Goal: Task Accomplishment & Management: Manage account settings

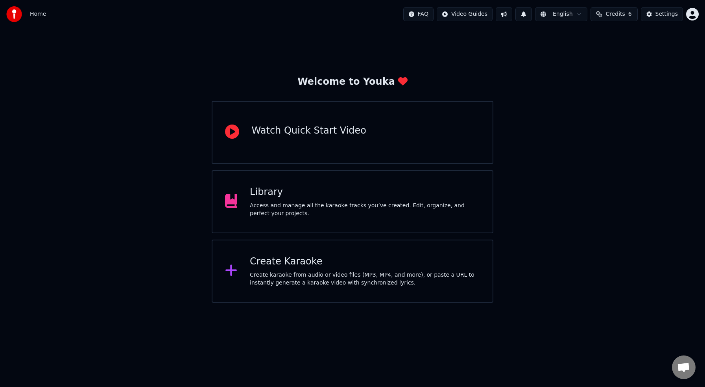
click at [270, 189] on div "Library" at bounding box center [365, 192] width 230 height 13
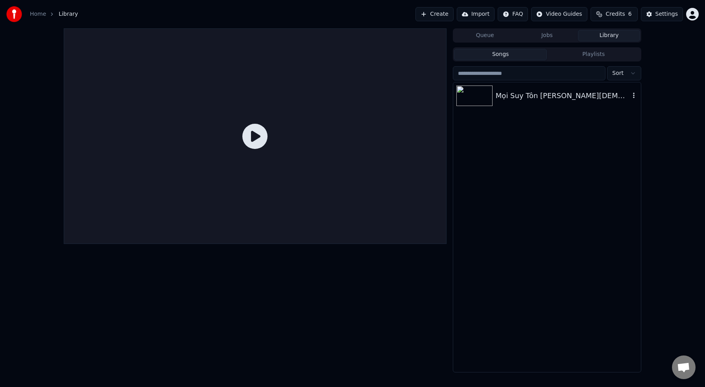
click at [511, 94] on div "Mọi Suy Tôn [PERSON_NAME][DEMOGRAPHIC_DATA]" at bounding box center [563, 95] width 134 height 11
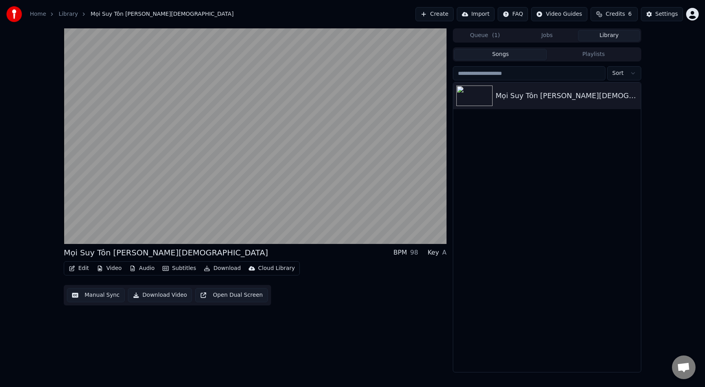
click at [82, 267] on button "Edit" at bounding box center [79, 268] width 26 height 11
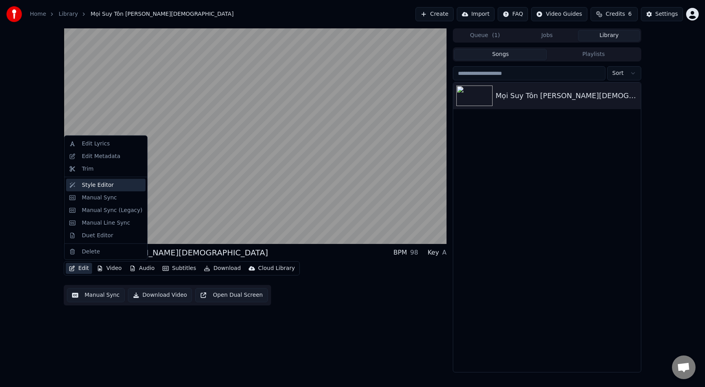
click at [102, 184] on div "Style Editor" at bounding box center [98, 185] width 32 height 8
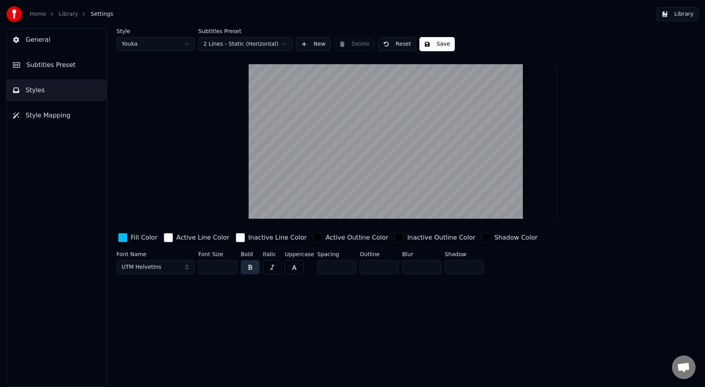
drag, startPoint x: 221, startPoint y: 269, endPoint x: 196, endPoint y: 266, distance: 24.6
click at [196, 266] on div "Font Name UTM HelvetIns Font Size *** Bold Italic Uppercase Spacing * Outline *…" at bounding box center [364, 264] width 494 height 26
drag, startPoint x: 215, startPoint y: 270, endPoint x: 191, endPoint y: 266, distance: 24.7
click at [191, 266] on div "Font Name UTM HelvetIns Font Size *** Bold Italic Uppercase Spacing * Outline *…" at bounding box center [364, 264] width 494 height 26
type input "***"
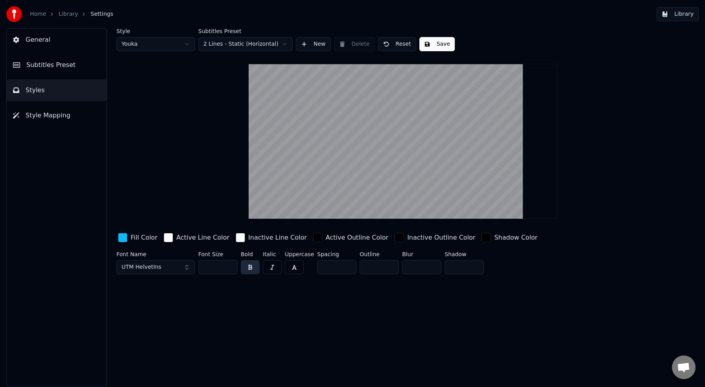
click at [63, 67] on span "Subtitles Preset" at bounding box center [50, 64] width 49 height 9
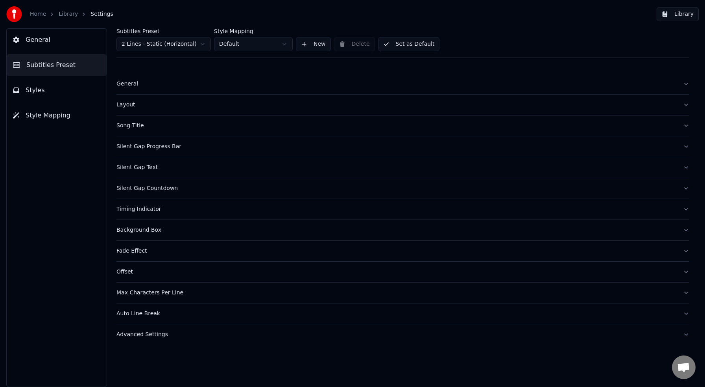
click at [131, 107] on div "Layout" at bounding box center [397, 105] width 561 height 8
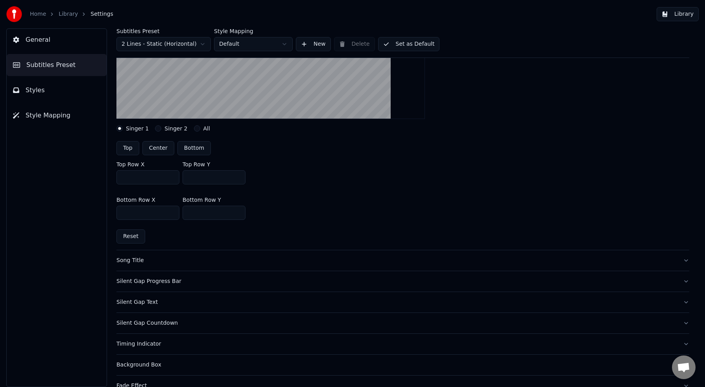
scroll to position [169, 0]
drag, startPoint x: 199, startPoint y: 176, endPoint x: 184, endPoint y: 174, distance: 15.5
click at [184, 174] on input "***" at bounding box center [214, 176] width 63 height 14
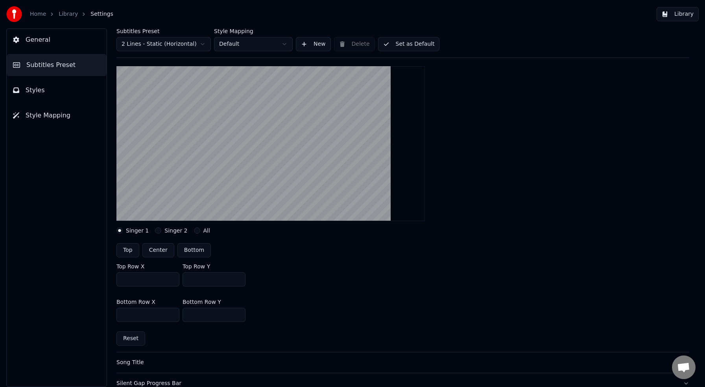
scroll to position [65, 0]
click at [206, 281] on input "***" at bounding box center [214, 280] width 63 height 14
click at [164, 250] on button "Center" at bounding box center [158, 251] width 32 height 14
type input "***"
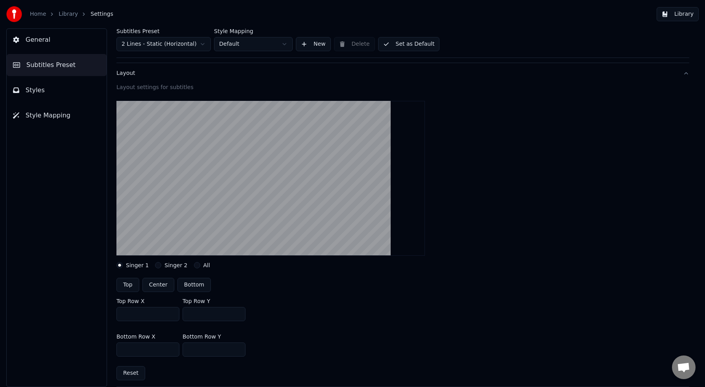
scroll to position [0, 0]
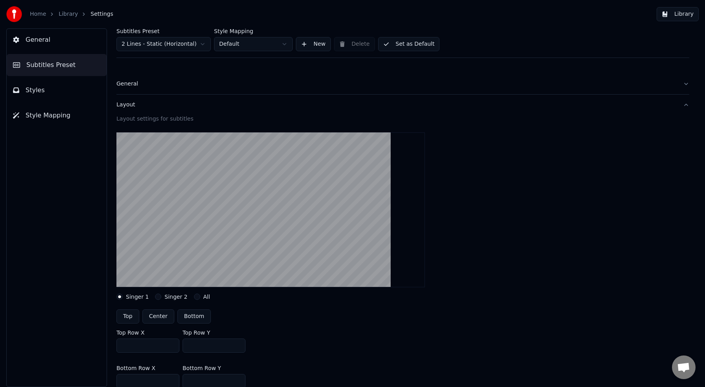
click at [413, 45] on button "Set as Default" at bounding box center [409, 44] width 62 height 14
click at [401, 44] on button "Done" at bounding box center [396, 44] width 37 height 14
click at [44, 66] on span "Subtitles Preset" at bounding box center [50, 64] width 49 height 9
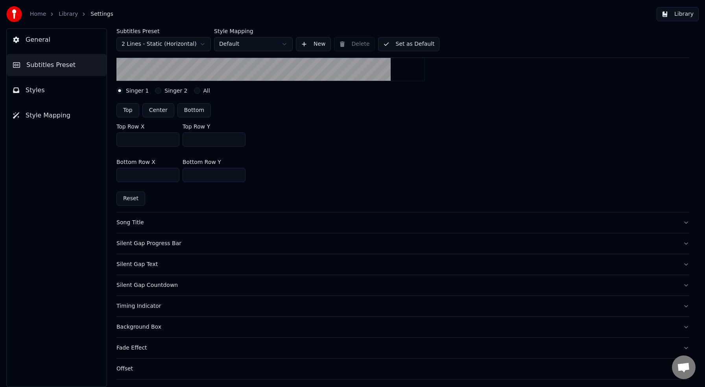
scroll to position [211, 0]
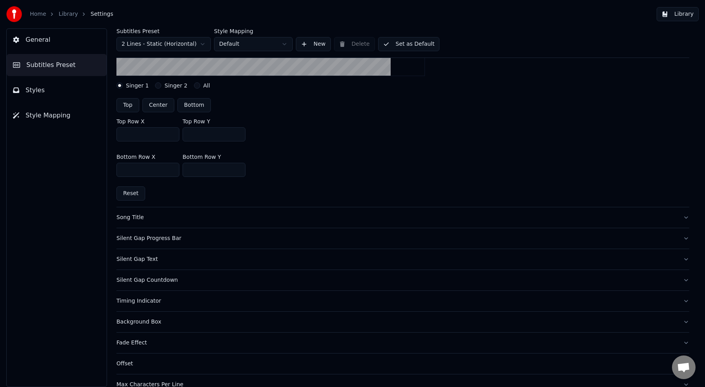
click at [169, 240] on div "Silent Gap Progress Bar" at bounding box center [397, 238] width 561 height 8
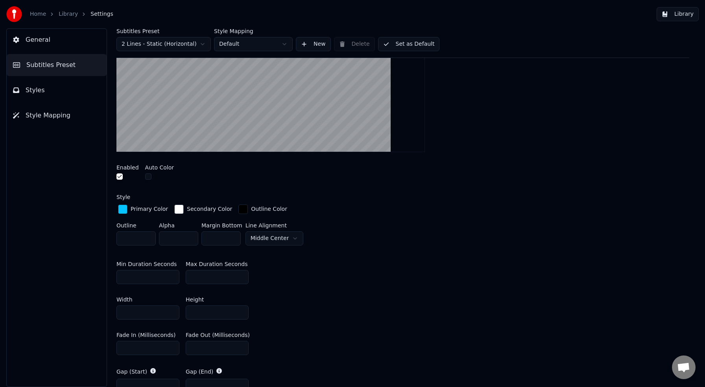
scroll to position [178, 0]
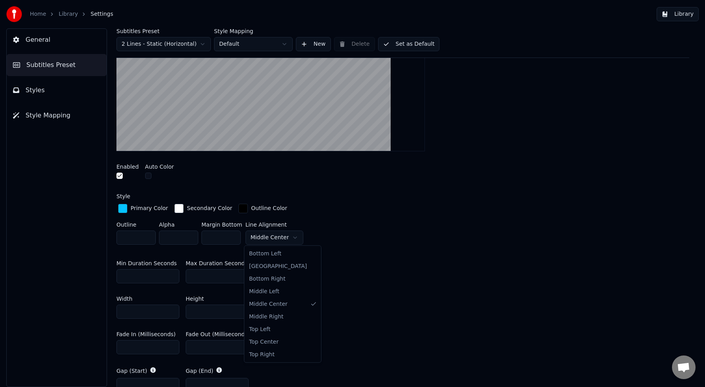
click at [291, 236] on html "**********" at bounding box center [352, 193] width 705 height 387
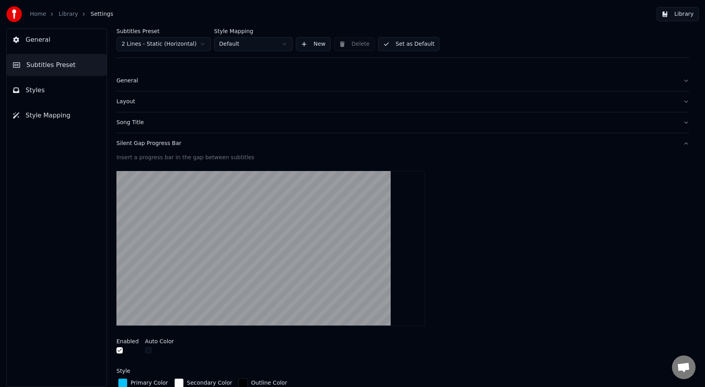
scroll to position [0, 0]
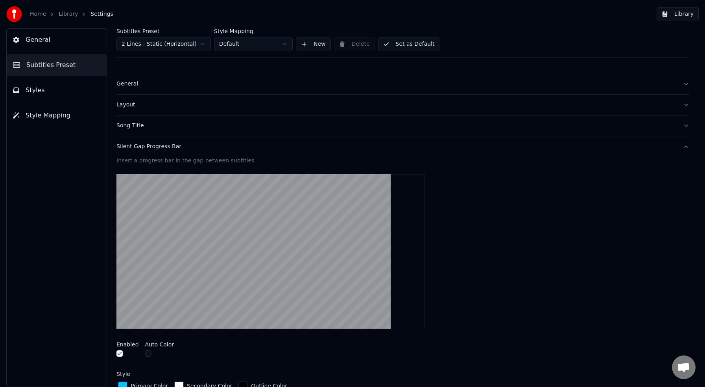
click at [420, 44] on button "Set as Default" at bounding box center [409, 44] width 62 height 14
click at [683, 14] on button "Library" at bounding box center [678, 14] width 42 height 14
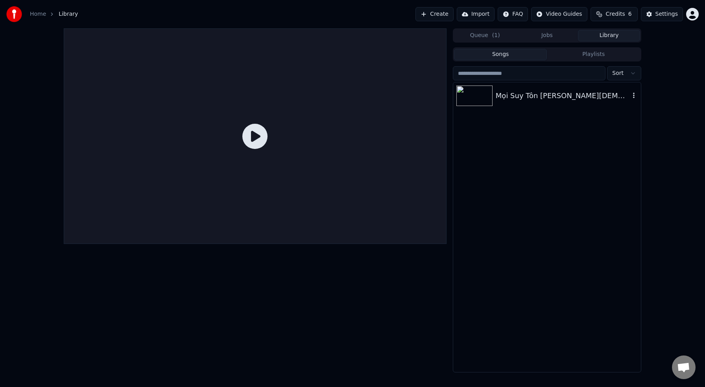
click at [508, 95] on div "Mọi Suy Tôn [PERSON_NAME][DEMOGRAPHIC_DATA]" at bounding box center [563, 95] width 134 height 11
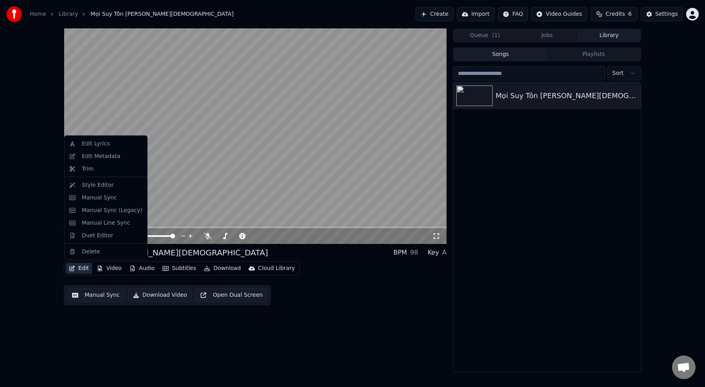
click at [83, 266] on button "Edit" at bounding box center [79, 268] width 26 height 11
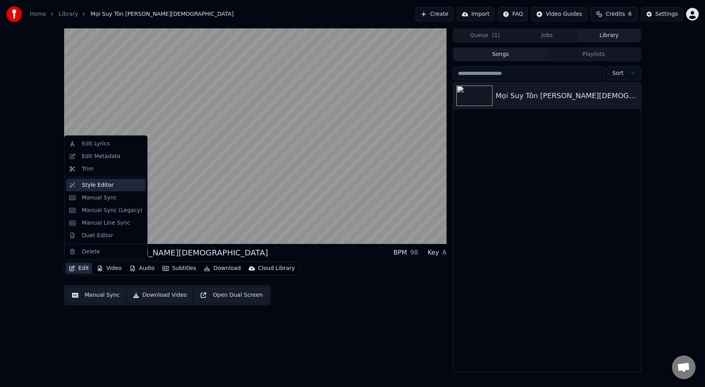
click at [100, 184] on div "Style Editor" at bounding box center [98, 185] width 32 height 8
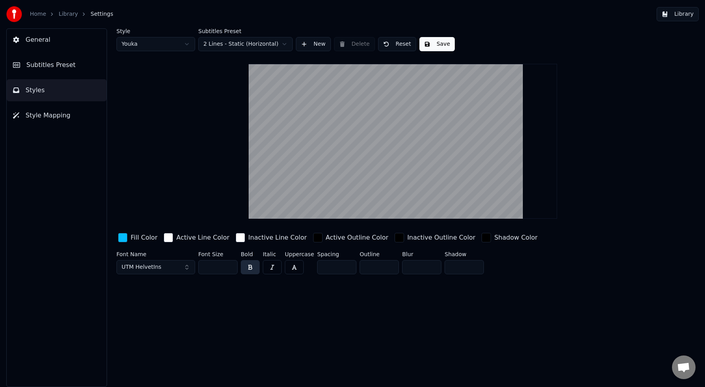
drag, startPoint x: 219, startPoint y: 268, endPoint x: 192, endPoint y: 265, distance: 26.7
click at [192, 265] on div "Font Name UTM HelvetIns Font Size *** Bold Italic Uppercase Spacing * Outline *…" at bounding box center [364, 264] width 494 height 26
type input "***"
click at [439, 43] on button "Save" at bounding box center [437, 44] width 35 height 14
click at [77, 68] on button "Subtitles Preset" at bounding box center [57, 65] width 100 height 22
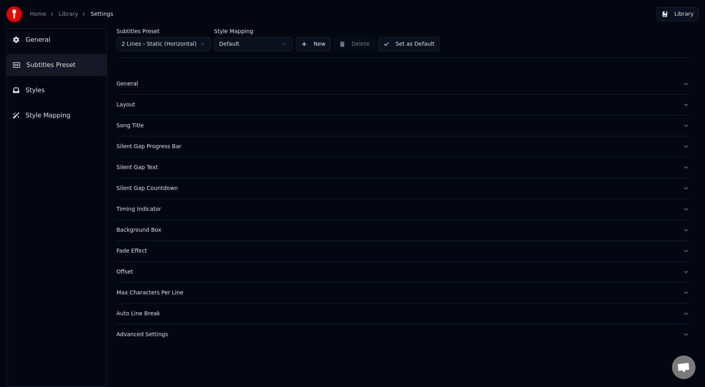
click at [160, 147] on div "Silent Gap Progress Bar" at bounding box center [397, 146] width 561 height 8
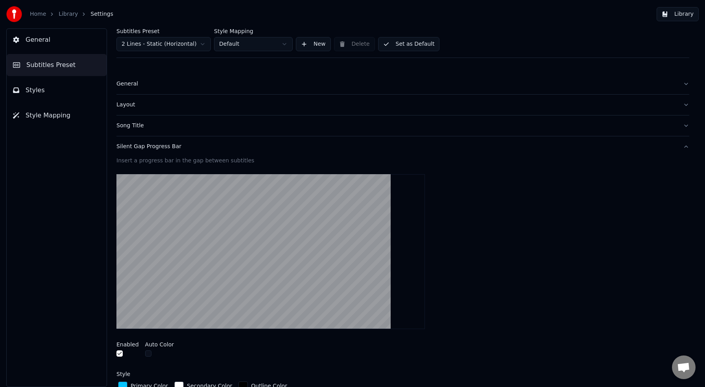
click at [128, 103] on div "Layout" at bounding box center [397, 105] width 561 height 8
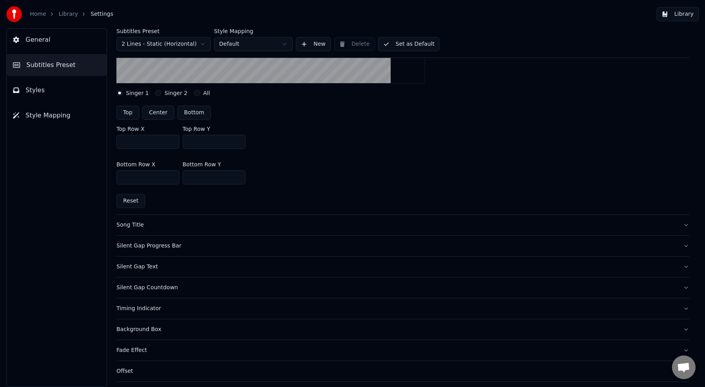
scroll to position [204, 0]
click at [161, 246] on div "Silent Gap Progress Bar" at bounding box center [397, 245] width 561 height 8
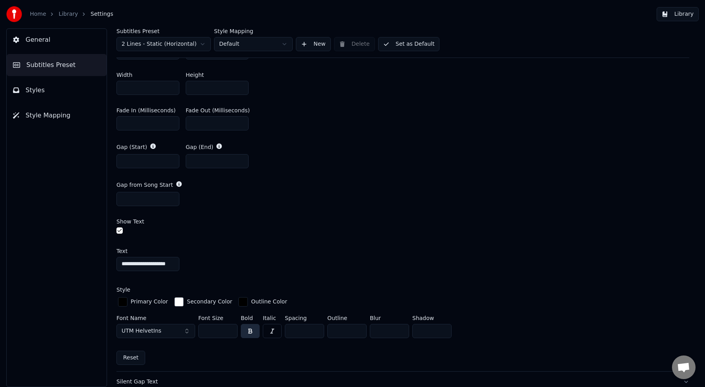
scroll to position [402, 0]
click at [120, 228] on button "button" at bounding box center [120, 229] width 6 height 6
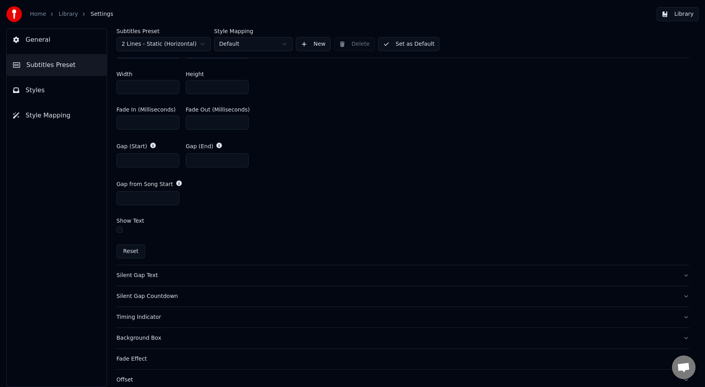
click at [122, 229] on button "button" at bounding box center [120, 229] width 6 height 6
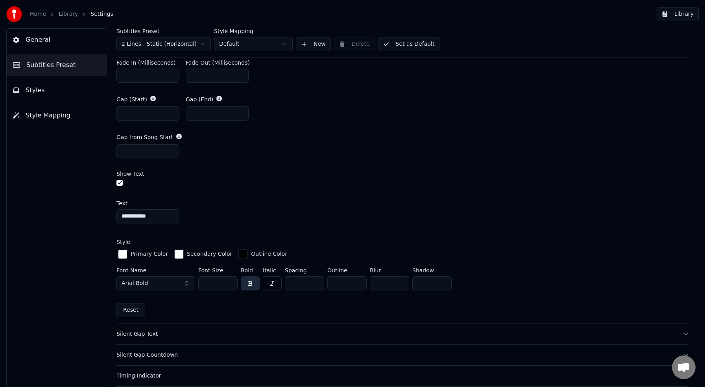
scroll to position [450, 0]
drag, startPoint x: 161, startPoint y: 217, endPoint x: 64, endPoint y: 207, distance: 97.3
click at [64, 207] on div "**********" at bounding box center [352, 207] width 705 height 358
type input "**********"
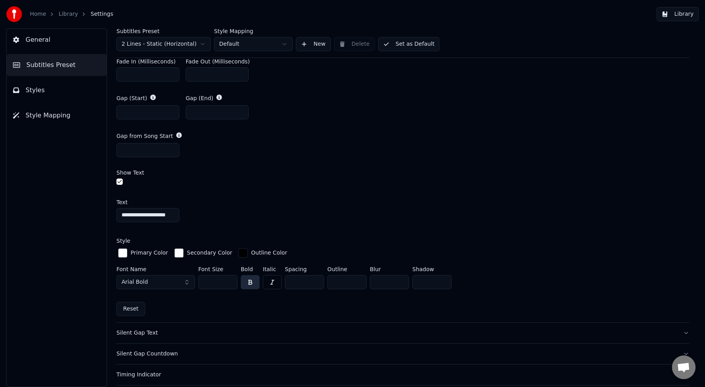
scroll to position [0, 0]
click at [378, 176] on div "Show Text" at bounding box center [403, 178] width 573 height 17
click at [123, 251] on div "button" at bounding box center [122, 252] width 9 height 9
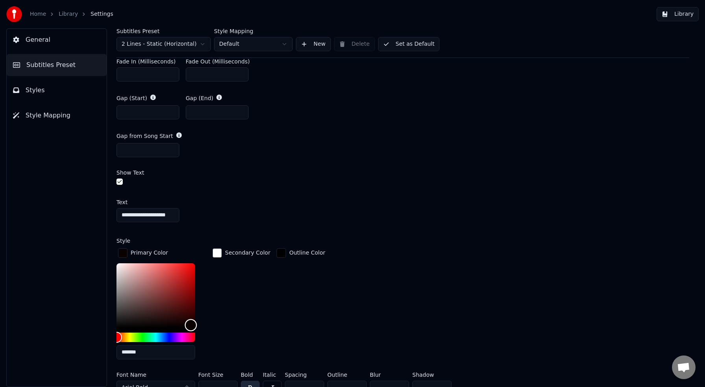
type input "*******"
drag, startPoint x: 191, startPoint y: 323, endPoint x: 200, endPoint y: 343, distance: 22.2
click at [200, 343] on div "*******" at bounding box center [162, 312] width 91 height 99
click at [264, 326] on div "Secondary Color" at bounding box center [241, 305] width 61 height 119
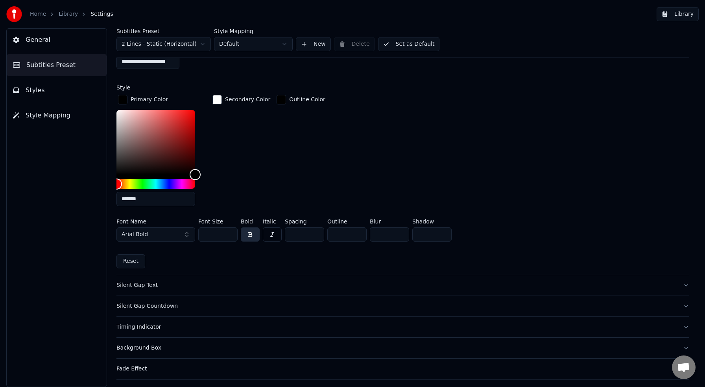
scroll to position [604, 0]
click at [185, 233] on button "Arial Bold" at bounding box center [156, 233] width 79 height 14
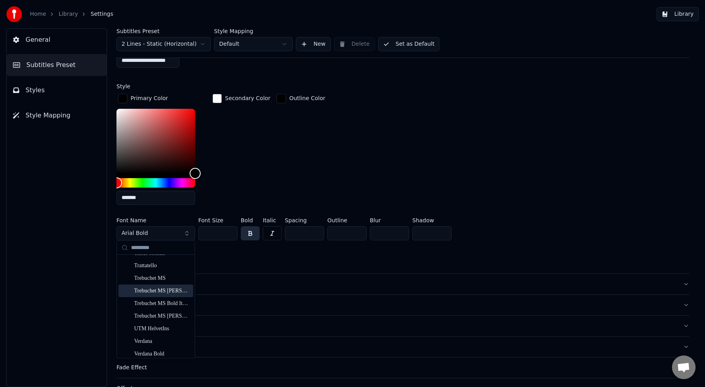
scroll to position [8468, 0]
click at [173, 333] on div "UTM HelvetIns" at bounding box center [162, 331] width 56 height 8
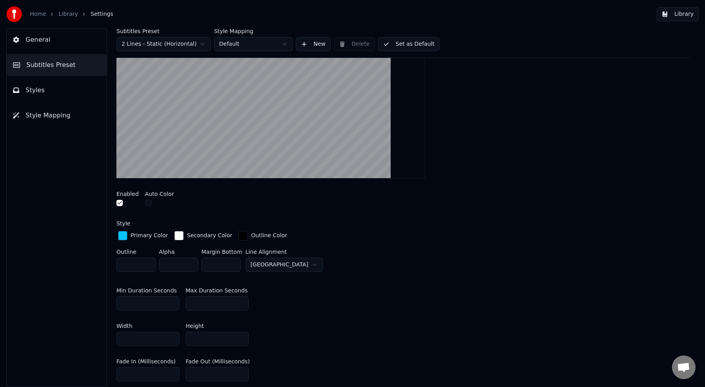
scroll to position [150, 0]
click at [417, 45] on button "Set as Default" at bounding box center [409, 44] width 62 height 14
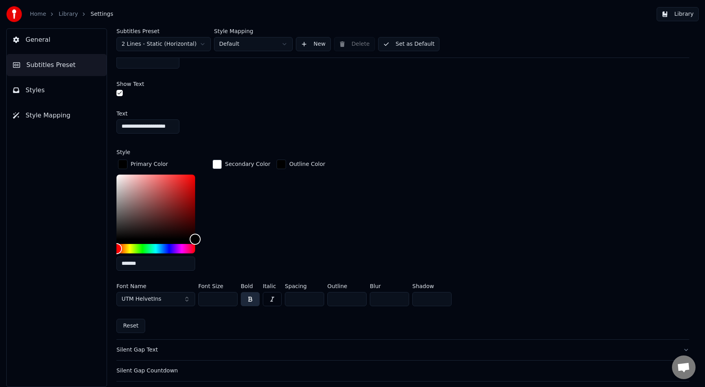
scroll to position [574, 0]
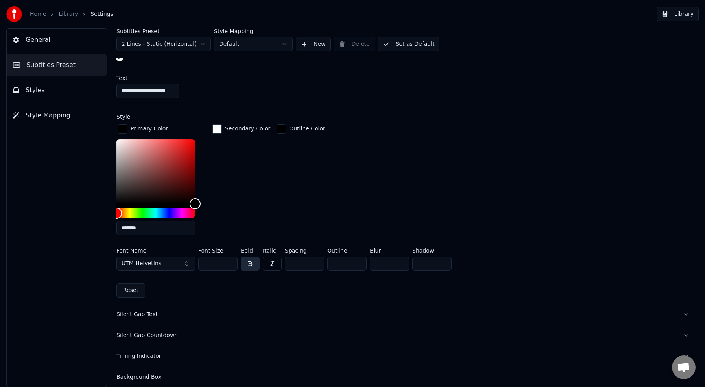
drag, startPoint x: 348, startPoint y: 264, endPoint x: 311, endPoint y: 261, distance: 37.9
click at [311, 261] on div "Font Name UTM HelvetIns Font Size ** Bold Italic Spacing * Outline * Blur * Sha…" at bounding box center [403, 261] width 573 height 26
type input "*"
click at [354, 207] on div "Primary Color ******* Secondary Color Outline Color" at bounding box center [403, 181] width 573 height 119
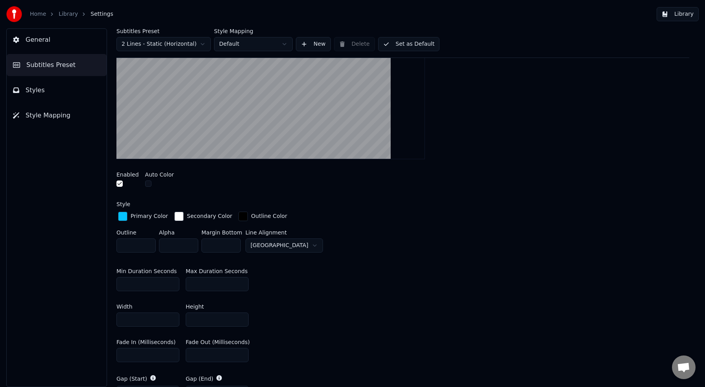
scroll to position [169, 0]
click at [229, 243] on input "*" at bounding box center [221, 246] width 39 height 14
drag, startPoint x: 219, startPoint y: 246, endPoint x: 206, endPoint y: 244, distance: 13.4
click at [206, 244] on input "*" at bounding box center [221, 246] width 39 height 14
type input "**"
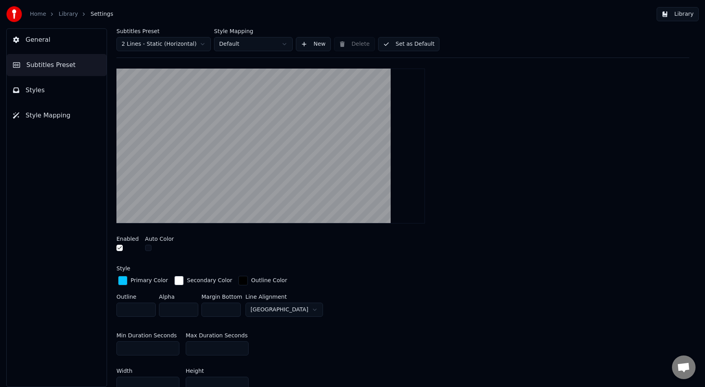
scroll to position [106, 0]
drag, startPoint x: 216, startPoint y: 309, endPoint x: 189, endPoint y: 307, distance: 27.6
click at [189, 307] on div "Outline * Alpha * Margin Bottom ** Line [GEOGRAPHIC_DATA]" at bounding box center [403, 306] width 573 height 26
click at [233, 310] on input "**" at bounding box center [221, 309] width 39 height 14
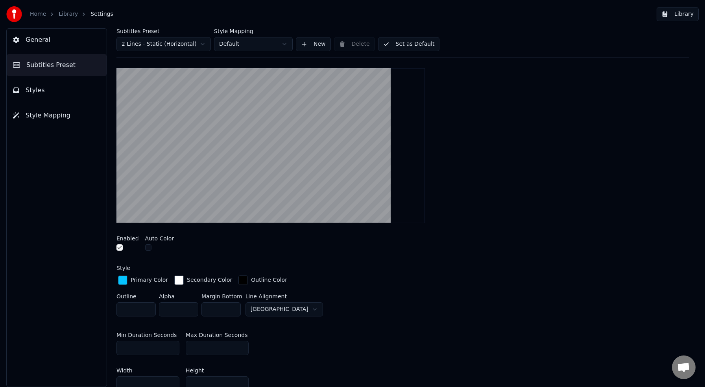
click at [233, 310] on input "**" at bounding box center [221, 309] width 39 height 14
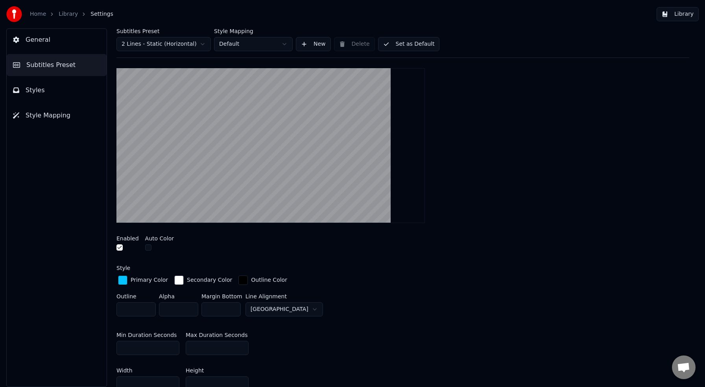
click at [233, 310] on input "**" at bounding box center [221, 309] width 39 height 14
click at [233, 310] on input "*" at bounding box center [221, 309] width 39 height 14
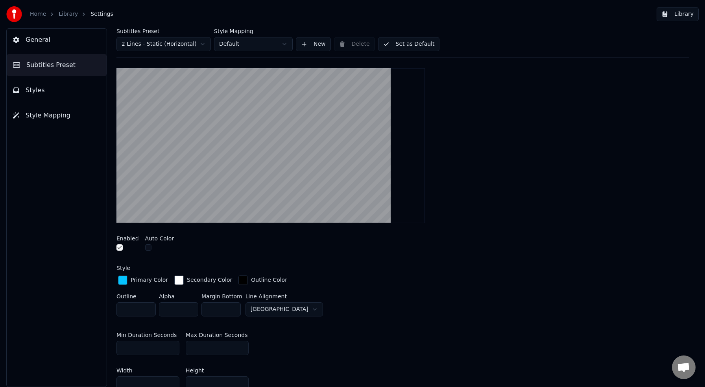
click at [233, 310] on input "*" at bounding box center [221, 309] width 39 height 14
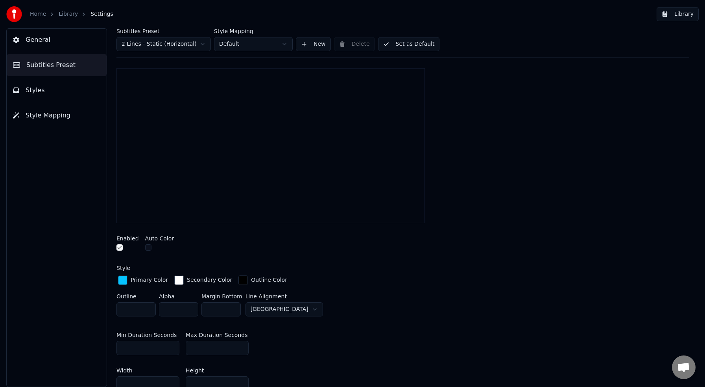
click at [233, 310] on input "*" at bounding box center [221, 309] width 39 height 14
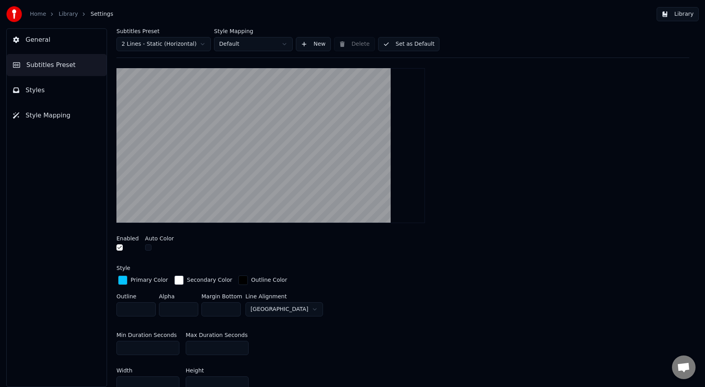
click at [233, 310] on input "*" at bounding box center [221, 309] width 39 height 14
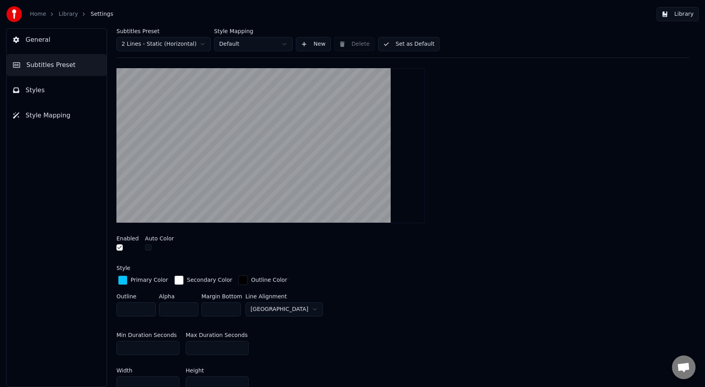
click at [233, 310] on input "**" at bounding box center [221, 309] width 39 height 14
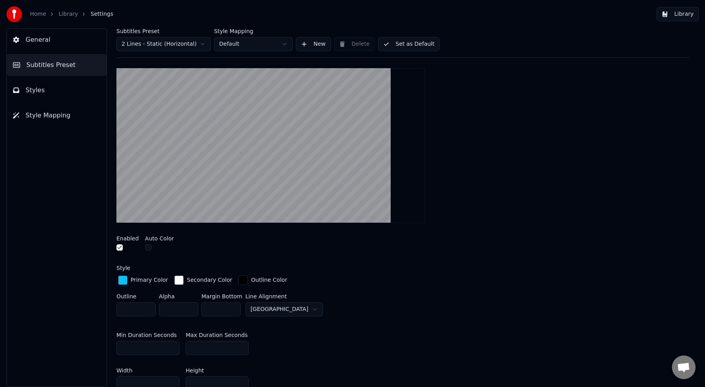
click at [233, 310] on input "**" at bounding box center [221, 309] width 39 height 14
click at [233, 310] on input "***" at bounding box center [221, 309] width 39 height 14
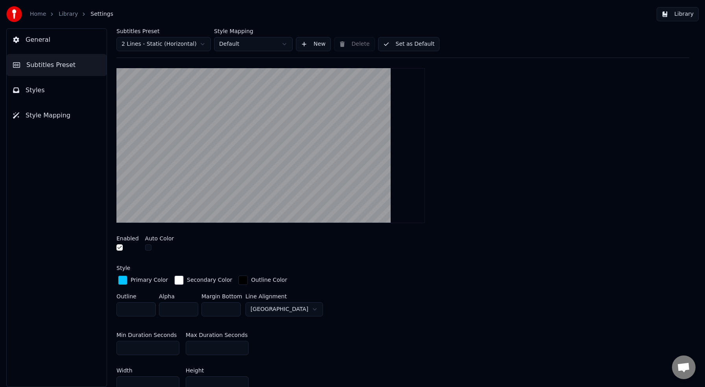
click at [233, 310] on input "***" at bounding box center [221, 309] width 39 height 14
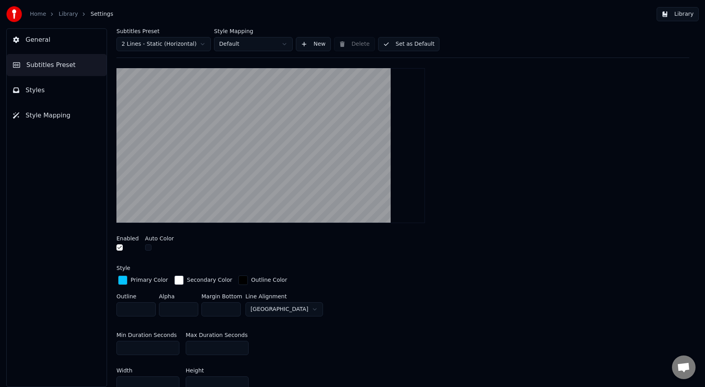
click at [233, 310] on input "***" at bounding box center [221, 309] width 39 height 14
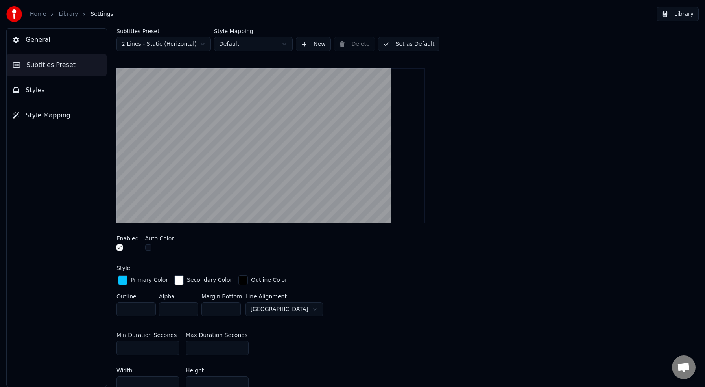
click at [341, 309] on div "Outline * Alpha * Margin Bottom *** Line [GEOGRAPHIC_DATA]" at bounding box center [403, 306] width 573 height 26
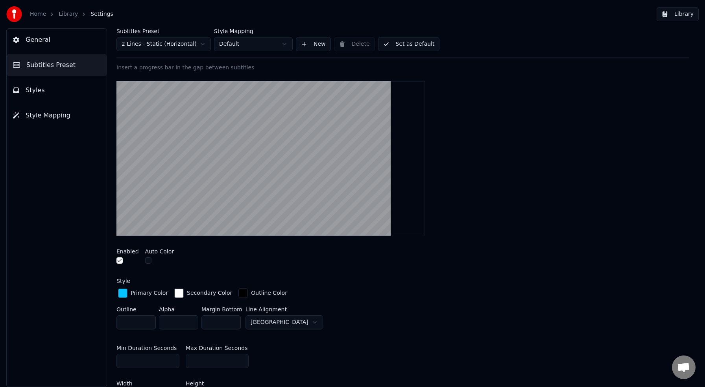
scroll to position [94, 0]
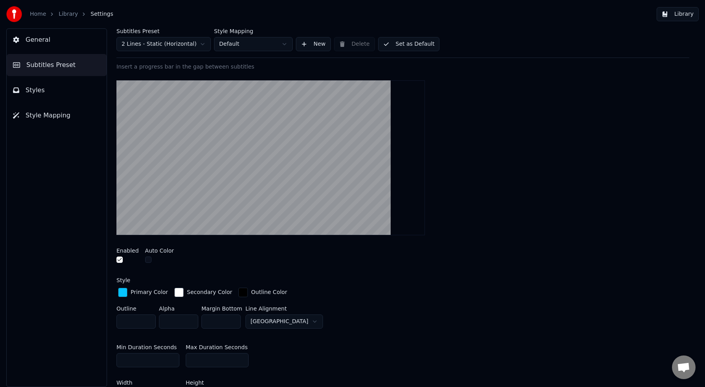
drag, startPoint x: 218, startPoint y: 319, endPoint x: 210, endPoint y: 320, distance: 7.5
click at [210, 320] on input "***" at bounding box center [221, 321] width 39 height 14
click at [339, 320] on div "Outline * Alpha * Margin Bottom *** Line [GEOGRAPHIC_DATA]" at bounding box center [403, 318] width 573 height 26
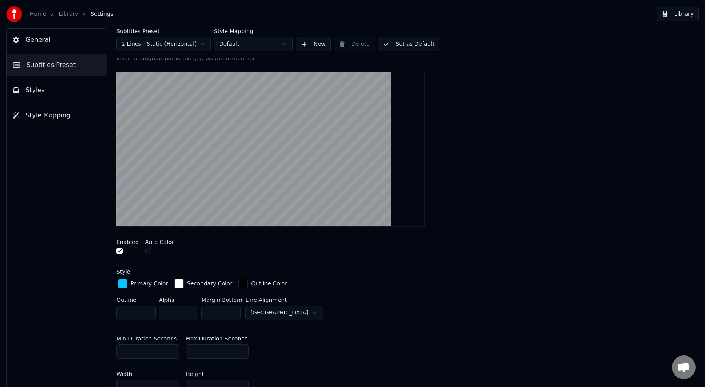
scroll to position [105, 0]
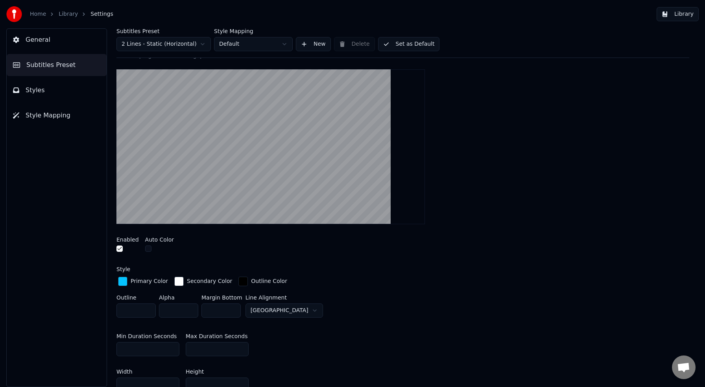
drag, startPoint x: 228, startPoint y: 308, endPoint x: 199, endPoint y: 306, distance: 29.2
click at [199, 306] on div "Outline * Alpha * Margin Bottom *** Line [GEOGRAPHIC_DATA]" at bounding box center [403, 307] width 573 height 26
type input "*"
click at [377, 293] on div "Primary Color Secondary Color Outline Color Outline * Alpha * Margin Bottom * L…" at bounding box center [403, 298] width 573 height 46
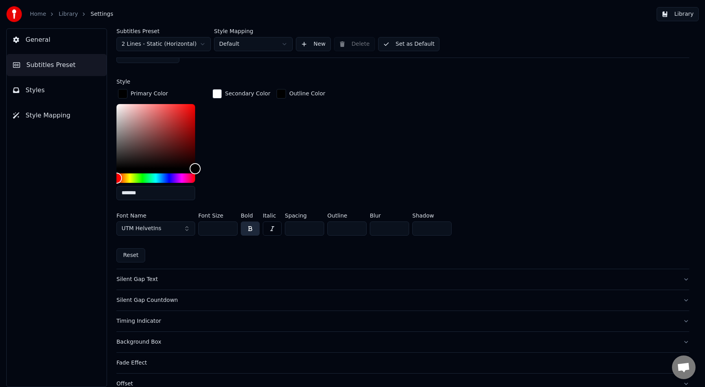
scroll to position [614, 0]
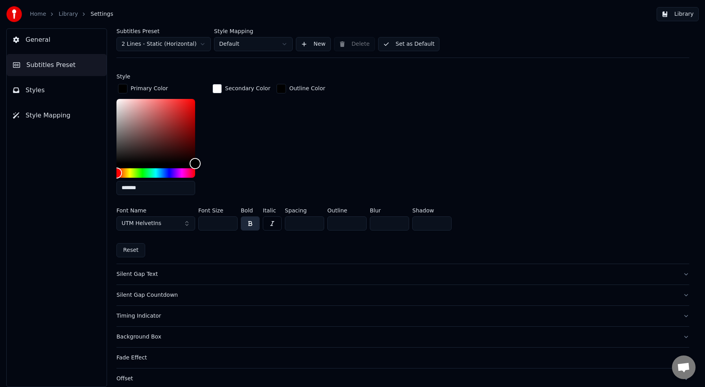
drag, startPoint x: 222, startPoint y: 224, endPoint x: 202, endPoint y: 221, distance: 20.3
click at [202, 221] on input "**" at bounding box center [217, 223] width 39 height 14
click at [492, 197] on div "Primary Color ******* Secondary Color Outline Color" at bounding box center [403, 141] width 573 height 119
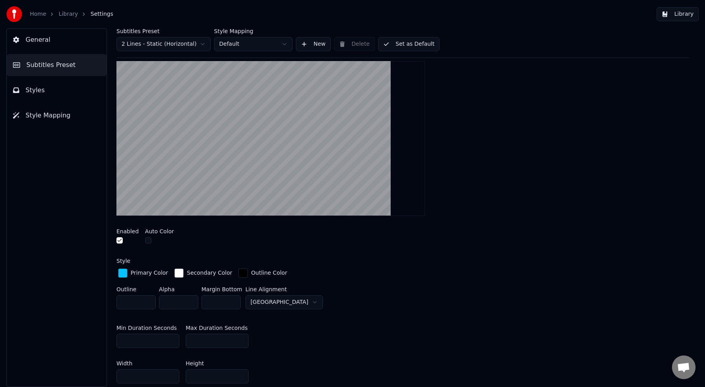
scroll to position [115, 0]
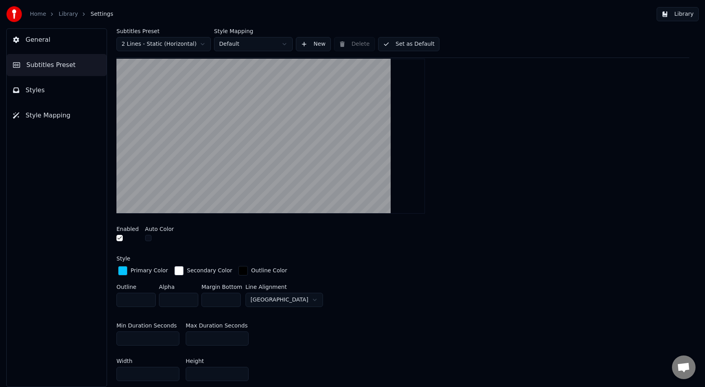
click at [292, 300] on html "**********" at bounding box center [352, 193] width 705 height 387
click at [345, 298] on html "**********" at bounding box center [352, 193] width 705 height 387
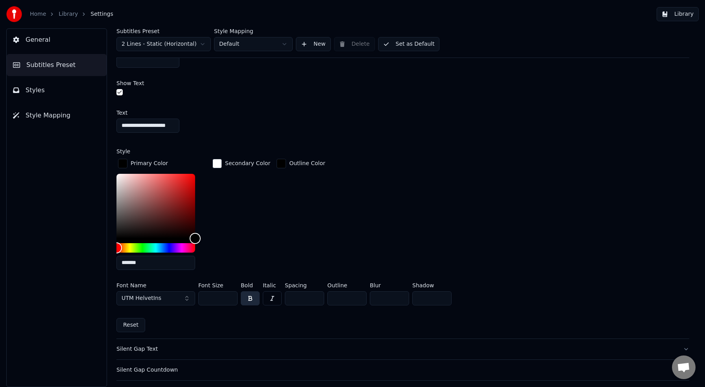
scroll to position [510, 0]
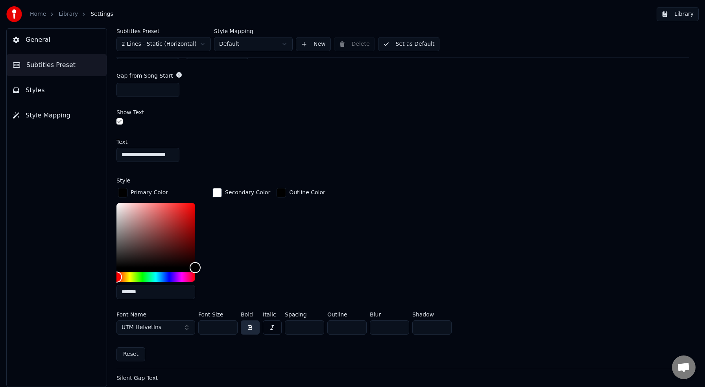
drag, startPoint x: 223, startPoint y: 329, endPoint x: 202, endPoint y: 327, distance: 21.4
click at [202, 327] on input "***" at bounding box center [217, 327] width 39 height 14
click at [400, 258] on div "Primary Color ******* Secondary Color Outline Color" at bounding box center [403, 245] width 573 height 119
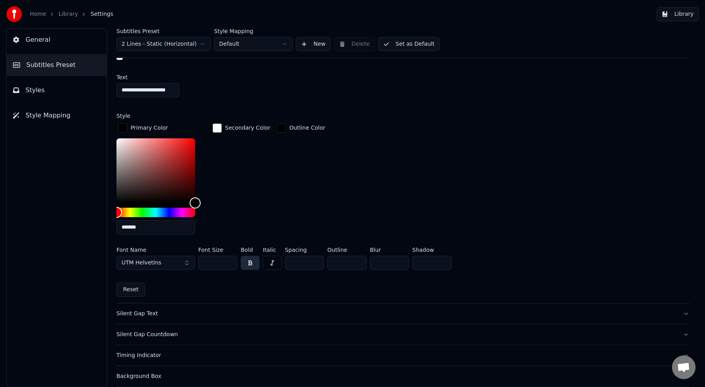
scroll to position [577, 0]
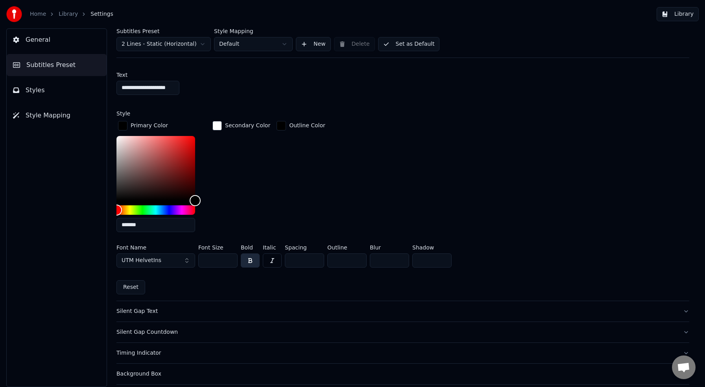
click at [233, 258] on input "**" at bounding box center [217, 260] width 39 height 14
drag, startPoint x: 219, startPoint y: 260, endPoint x: 194, endPoint y: 259, distance: 25.2
click at [194, 259] on div "Font Name UTM HelvetIns Font Size ** Bold Italic Spacing * Outline * Blur * Sha…" at bounding box center [403, 257] width 573 height 26
type input "***"
click at [494, 245] on div "Font Name UTM HelvetIns Font Size *** Bold Italic Spacing * Outline * Blur * Sh…" at bounding box center [403, 257] width 573 height 26
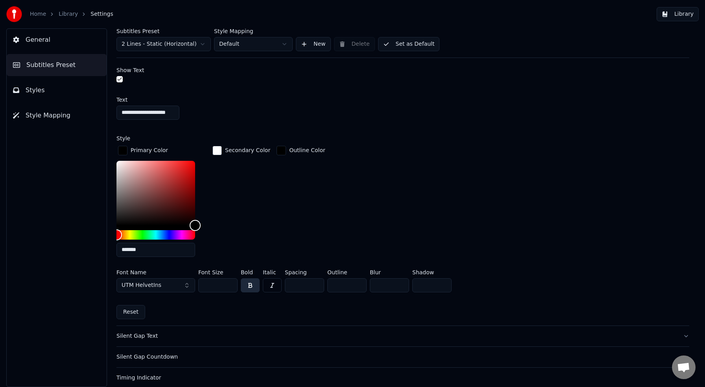
scroll to position [591, 0]
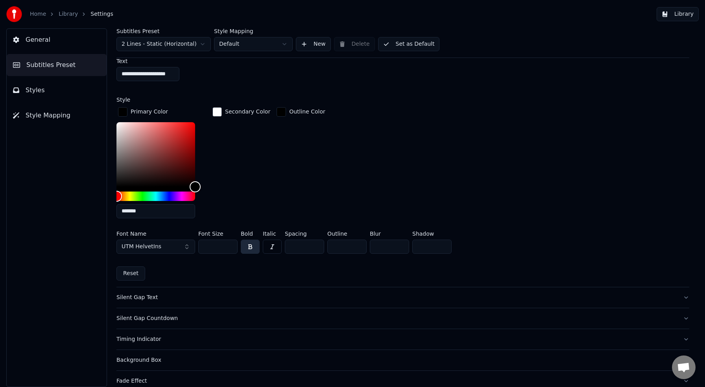
click at [424, 46] on button "Set as Default" at bounding box center [409, 44] width 62 height 14
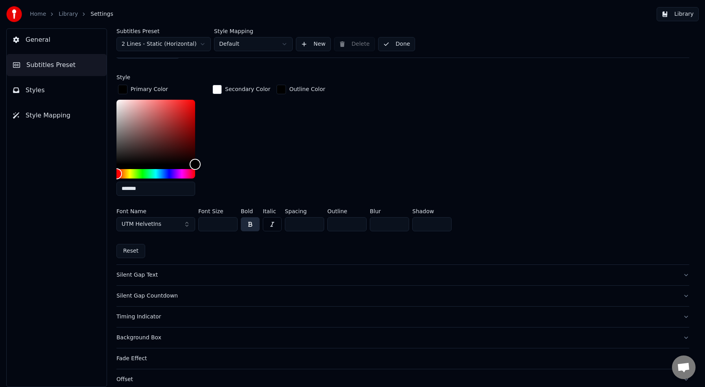
scroll to position [615, 0]
click at [129, 273] on div "Silent Gap Text" at bounding box center [397, 273] width 561 height 8
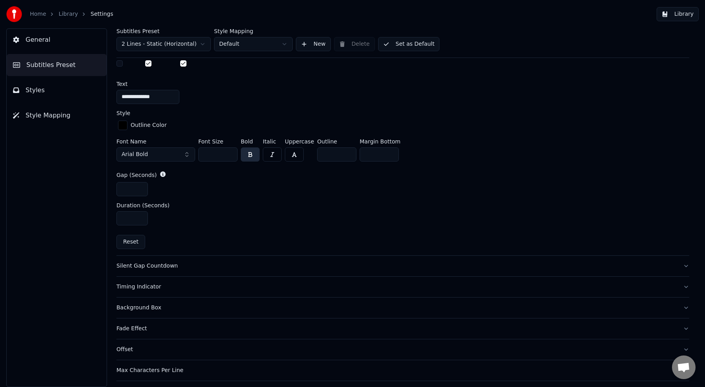
scroll to position [311, 0]
click at [167, 263] on div "Silent Gap Countdown" at bounding box center [397, 265] width 561 height 8
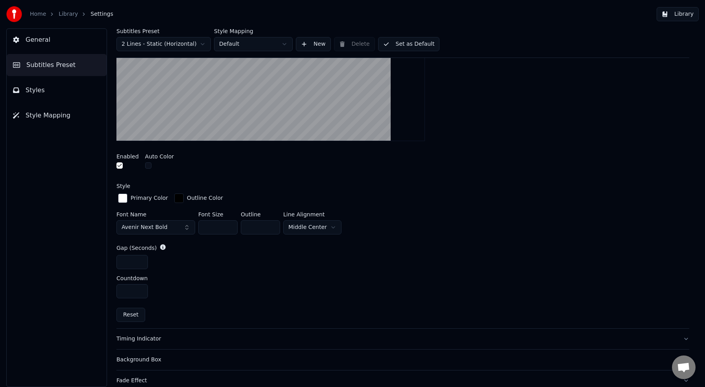
scroll to position [228, 0]
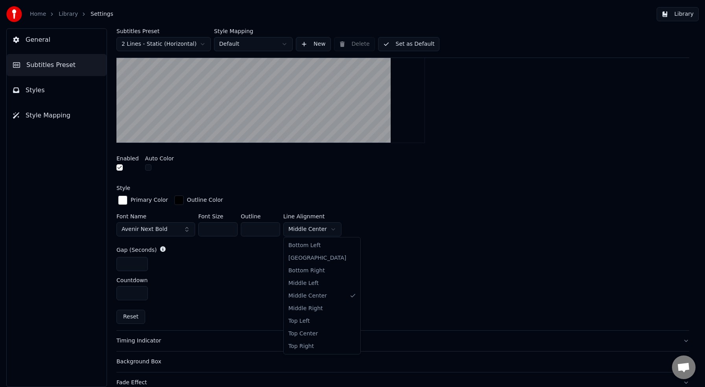
click at [335, 227] on html "Home Library Settings Library General Subtitles Preset Styles Style Mapping Sub…" at bounding box center [352, 193] width 705 height 387
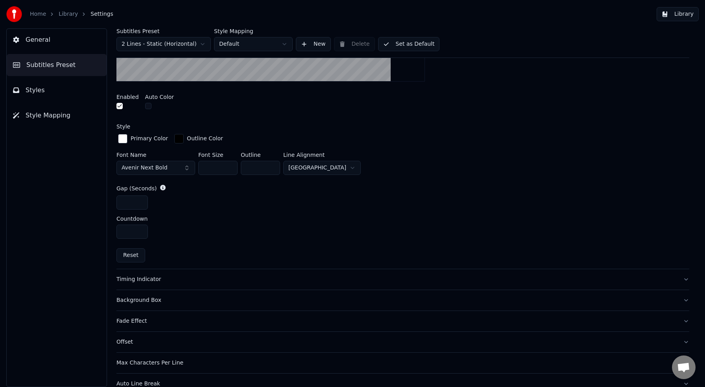
scroll to position [289, 0]
click at [153, 277] on div "Timing Indicator" at bounding box center [397, 279] width 561 height 8
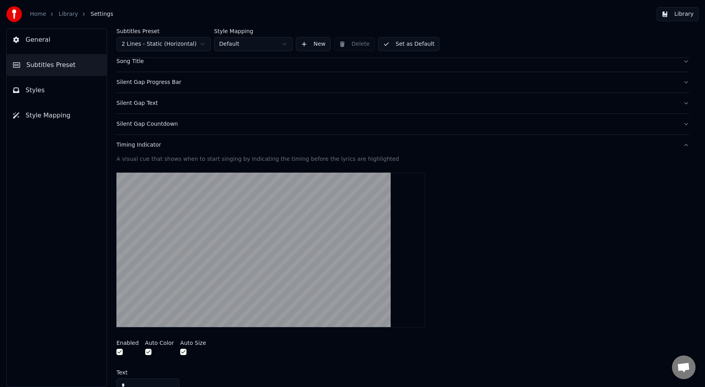
scroll to position [69, 0]
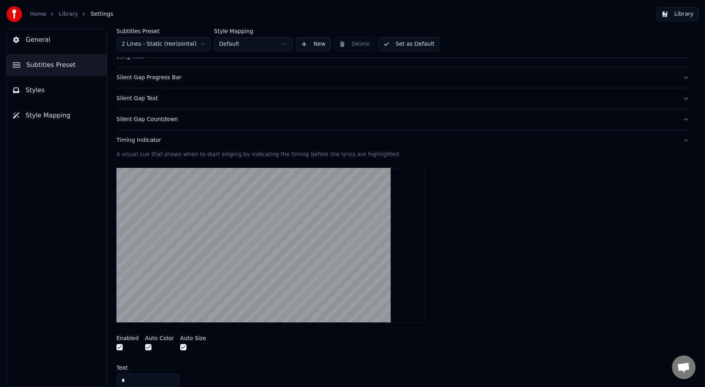
click at [166, 119] on div "Silent Gap Countdown" at bounding box center [397, 119] width 561 height 8
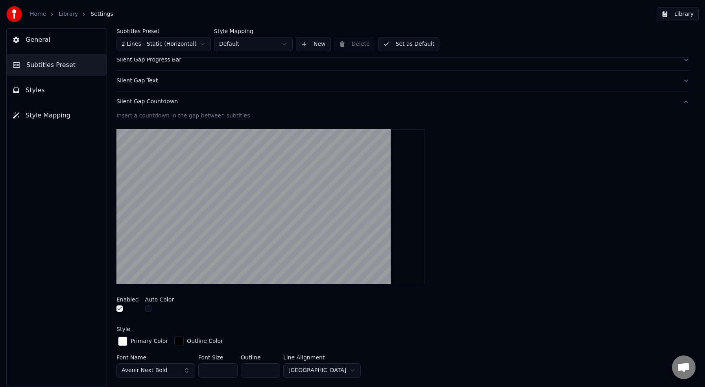
scroll to position [108, 0]
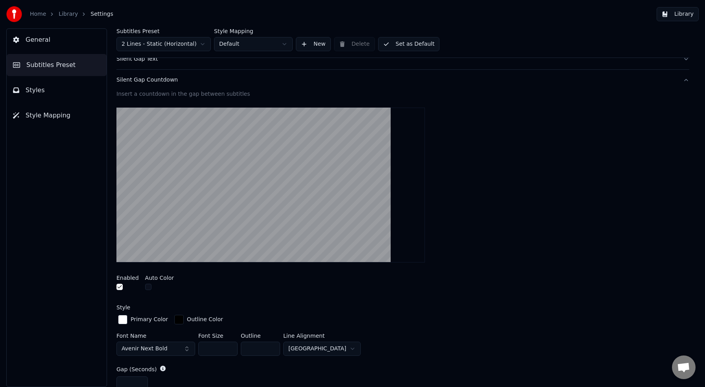
click at [400, 45] on button "Set as Default" at bounding box center [409, 44] width 62 height 14
click at [682, 16] on button "Library" at bounding box center [678, 14] width 42 height 14
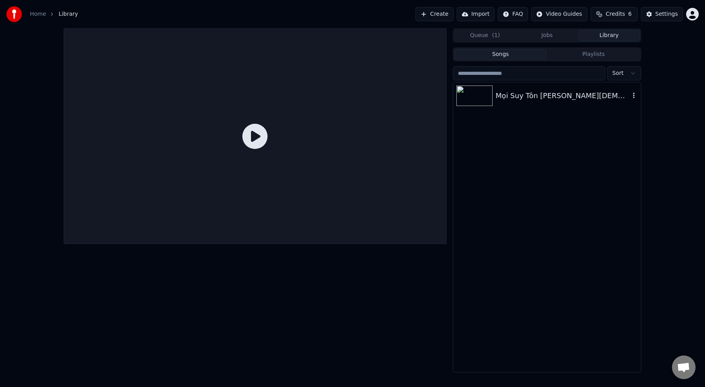
click at [540, 96] on div "Mọi Suy Tôn [PERSON_NAME][DEMOGRAPHIC_DATA]" at bounding box center [563, 95] width 134 height 11
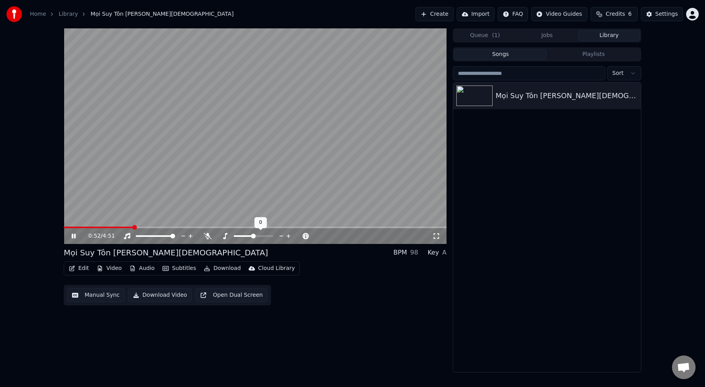
click at [233, 226] on video at bounding box center [255, 135] width 383 height 215
click at [235, 227] on span at bounding box center [255, 227] width 383 height 2
click at [220, 226] on span at bounding box center [142, 227] width 157 height 2
click at [207, 226] on span at bounding box center [255, 227] width 383 height 2
click at [72, 236] on icon at bounding box center [73, 236] width 5 height 6
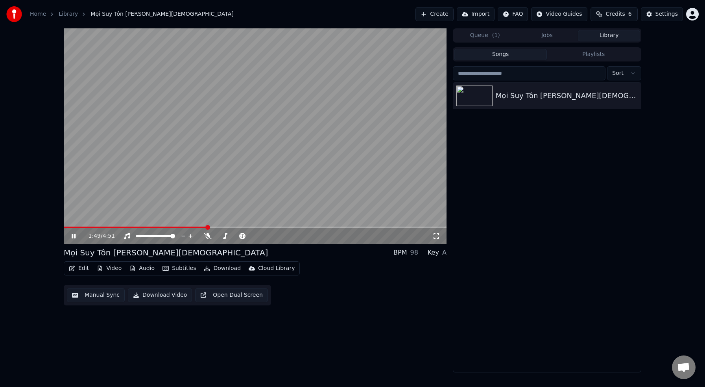
click at [329, 277] on div "Edit Video Audio Subtitles Download Cloud Library Manual Sync Download Video Op…" at bounding box center [255, 283] width 383 height 44
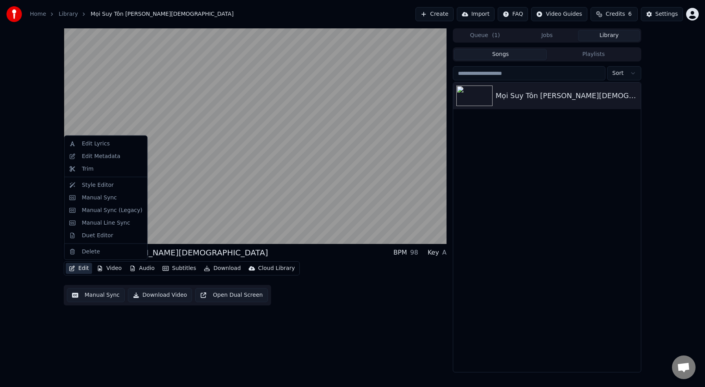
click at [81, 268] on button "Edit" at bounding box center [79, 268] width 26 height 11
click at [102, 183] on div "Style Editor" at bounding box center [98, 185] width 32 height 8
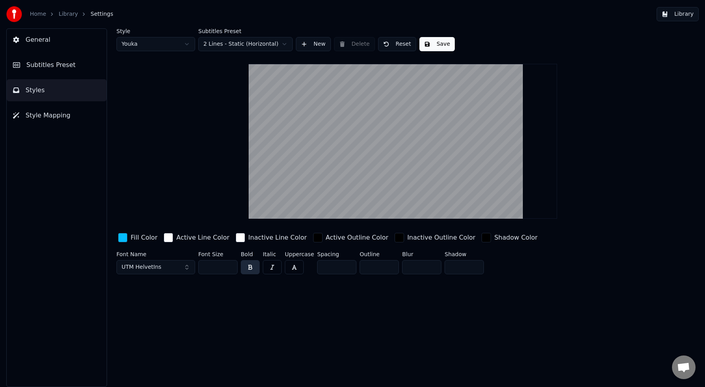
drag, startPoint x: 59, startPoint y: 66, endPoint x: 68, endPoint y: 68, distance: 9.2
click at [59, 66] on span "Subtitles Preset" at bounding box center [50, 64] width 49 height 9
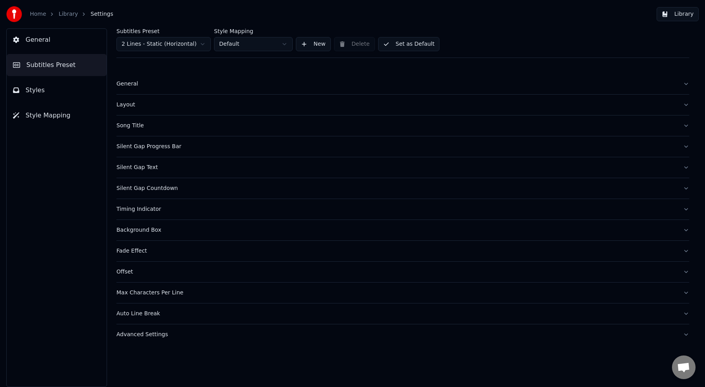
click at [131, 105] on div "Layout" at bounding box center [397, 105] width 561 height 8
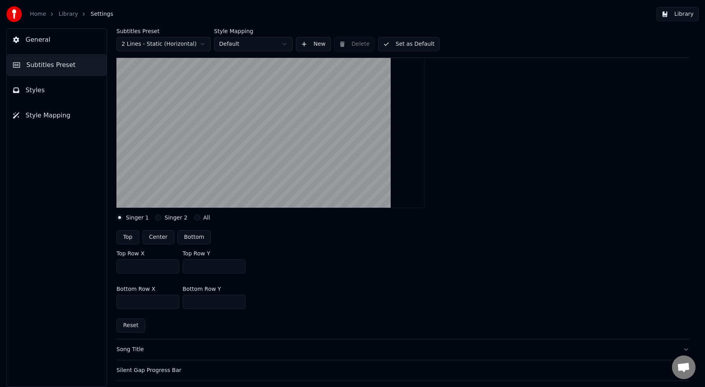
scroll to position [76, 0]
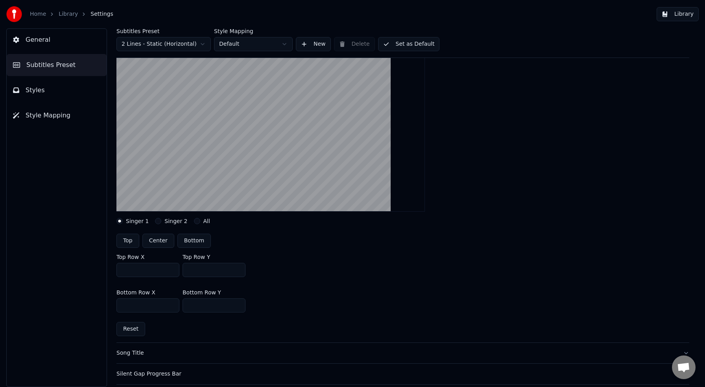
click at [196, 270] on input "***" at bounding box center [214, 270] width 63 height 14
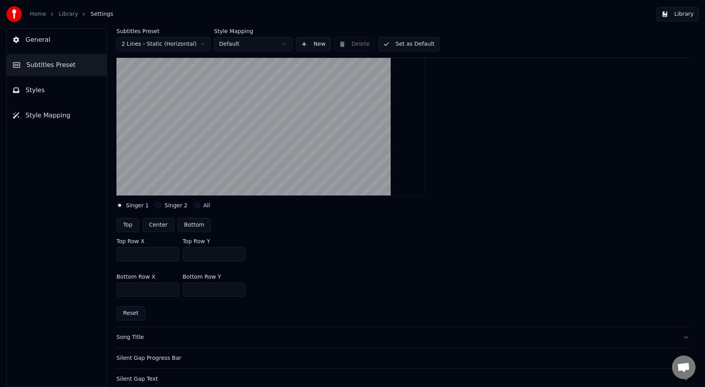
scroll to position [95, 0]
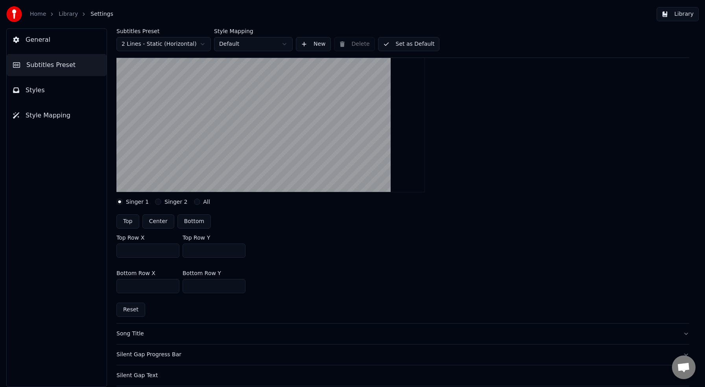
type input "***"
click at [421, 46] on button "Set as Default" at bounding box center [409, 44] width 62 height 14
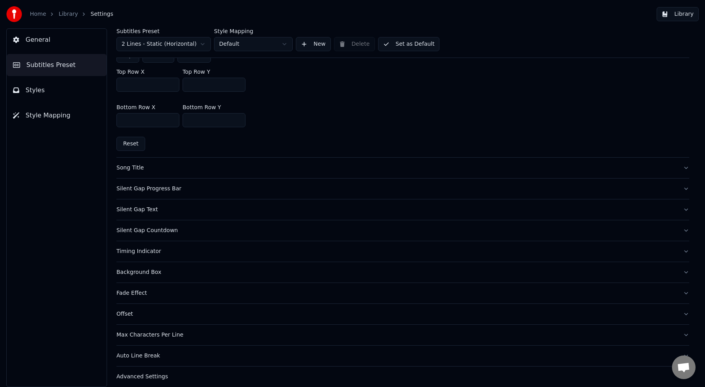
scroll to position [266, 0]
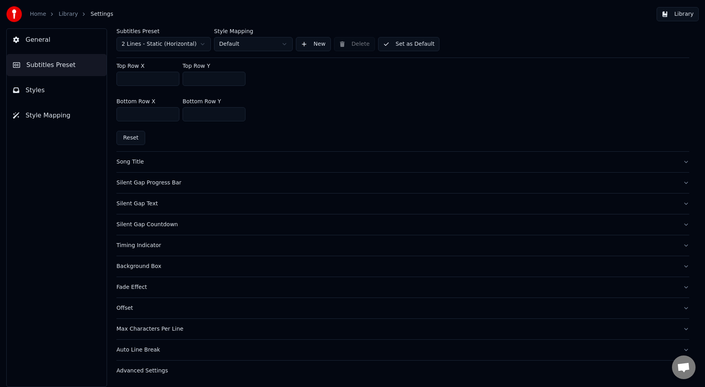
click at [157, 183] on div "Silent Gap Progress Bar" at bounding box center [397, 183] width 561 height 8
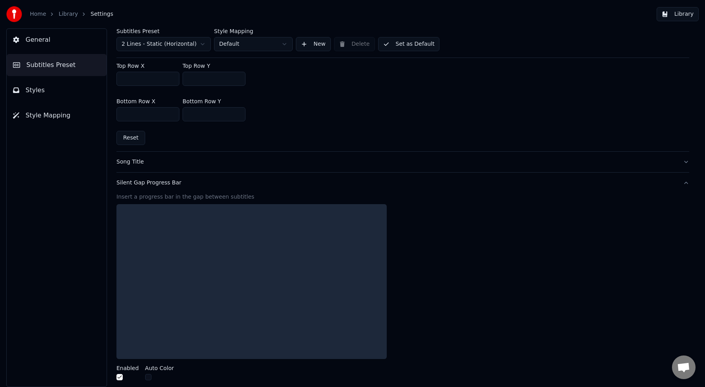
scroll to position [254, 0]
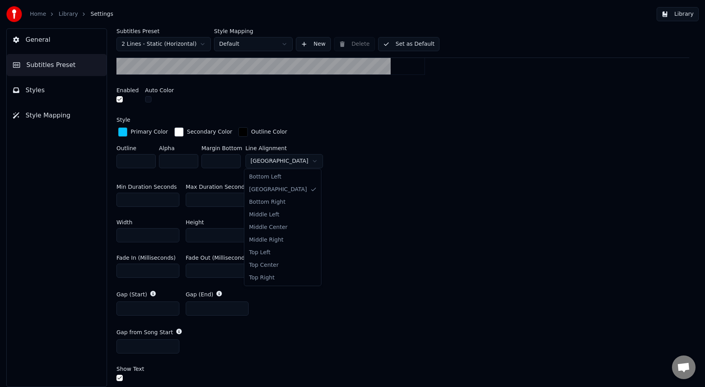
click at [289, 160] on html "**********" at bounding box center [352, 193] width 705 height 387
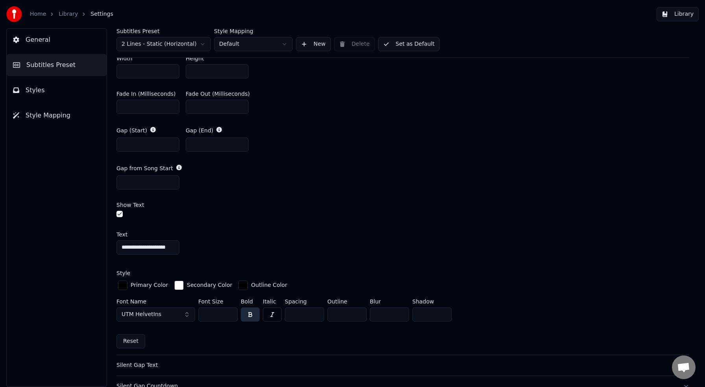
scroll to position [417, 0]
drag, startPoint x: 407, startPoint y: 46, endPoint x: 447, endPoint y: 46, distance: 40.2
click at [407, 46] on button "Set as Default" at bounding box center [409, 44] width 62 height 14
click at [678, 14] on button "Library" at bounding box center [678, 14] width 42 height 14
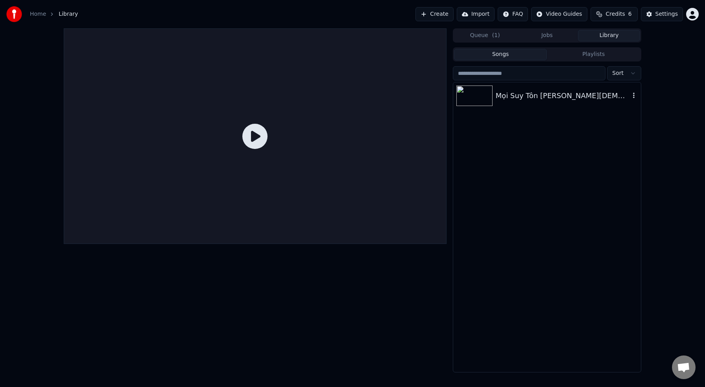
click at [537, 93] on div "Mọi Suy Tôn [PERSON_NAME][DEMOGRAPHIC_DATA]" at bounding box center [563, 95] width 134 height 11
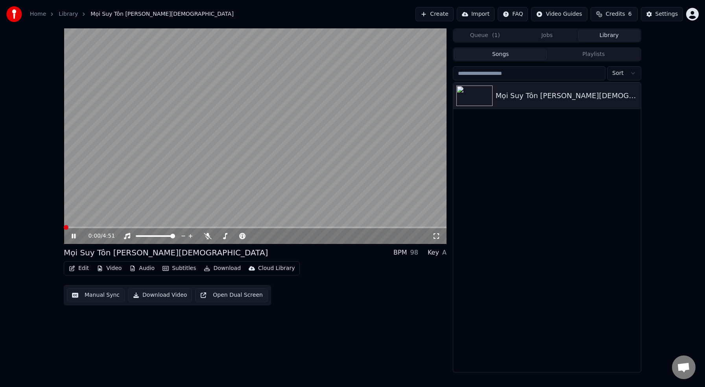
click at [607, 35] on button "Library" at bounding box center [609, 35] width 62 height 11
click at [510, 96] on div "Mọi Suy Tôn [PERSON_NAME][DEMOGRAPHIC_DATA]" at bounding box center [563, 95] width 134 height 11
click at [66, 14] on link "Library" at bounding box center [68, 14] width 19 height 8
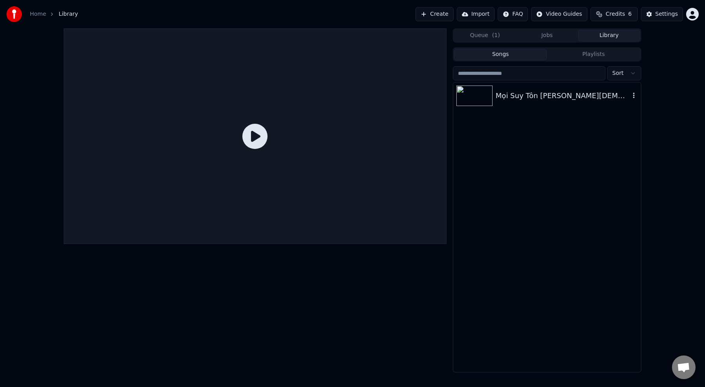
click at [537, 96] on div "Mọi Suy Tôn [PERSON_NAME][DEMOGRAPHIC_DATA]" at bounding box center [563, 95] width 134 height 11
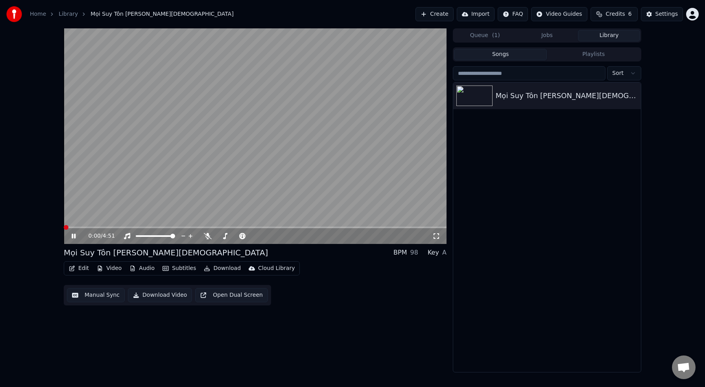
click at [86, 269] on button "Edit" at bounding box center [79, 268] width 26 height 11
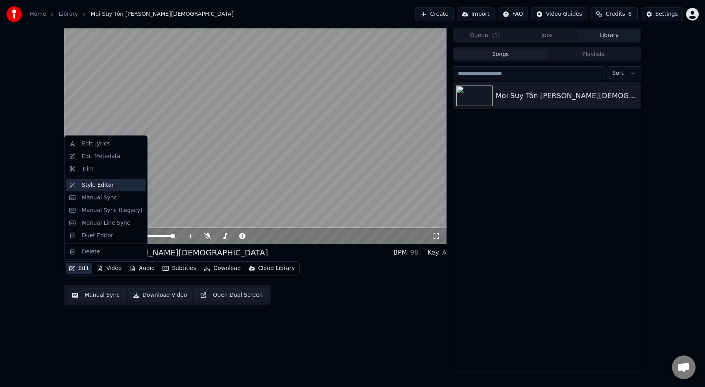
click at [100, 185] on div "Style Editor" at bounding box center [98, 185] width 32 height 8
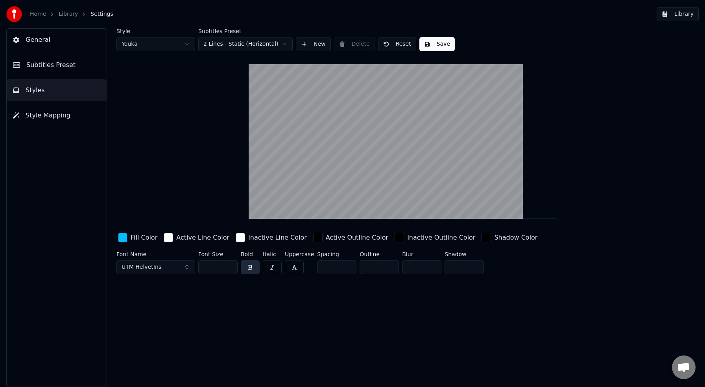
drag, startPoint x: 214, startPoint y: 267, endPoint x: 196, endPoint y: 267, distance: 18.1
click at [196, 267] on div "Font Name UTM HelvetIns Font Size *** Bold Italic Uppercase Spacing * Outline *…" at bounding box center [364, 264] width 494 height 26
type input "***"
click at [433, 44] on button "Save" at bounding box center [437, 44] width 35 height 14
click at [68, 65] on span "Subtitles Preset" at bounding box center [50, 64] width 49 height 9
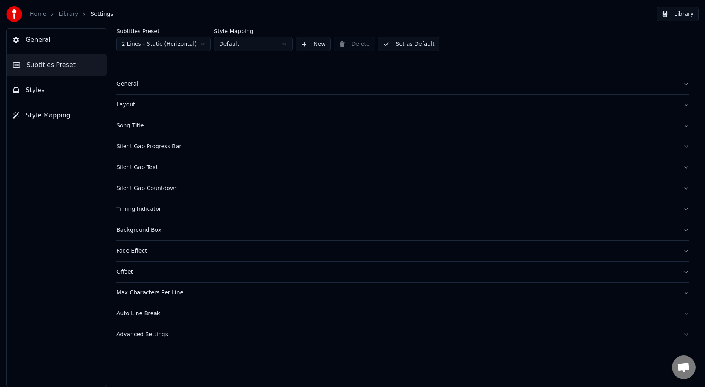
click at [130, 106] on div "Layout" at bounding box center [397, 105] width 561 height 8
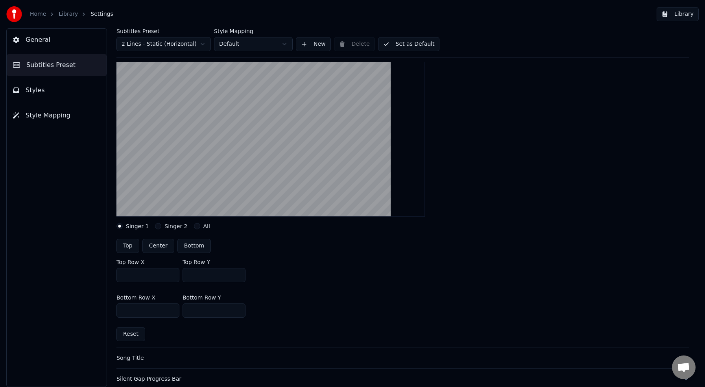
scroll to position [87, 0]
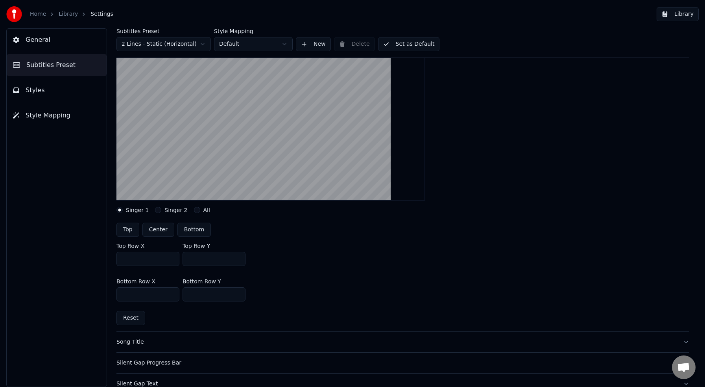
drag, startPoint x: 192, startPoint y: 259, endPoint x: 200, endPoint y: 258, distance: 7.1
click at [200, 258] on input "***" at bounding box center [214, 259] width 63 height 14
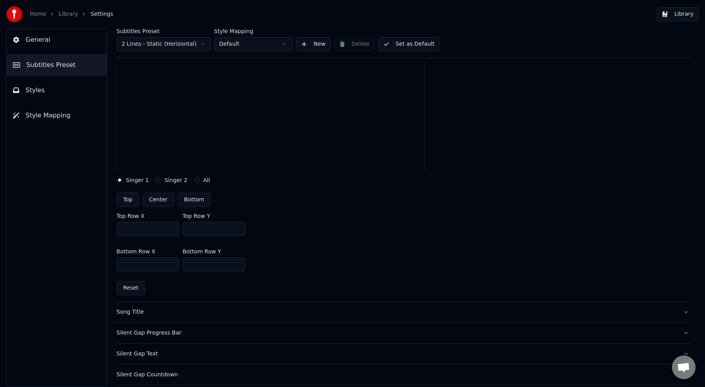
scroll to position [116, 0]
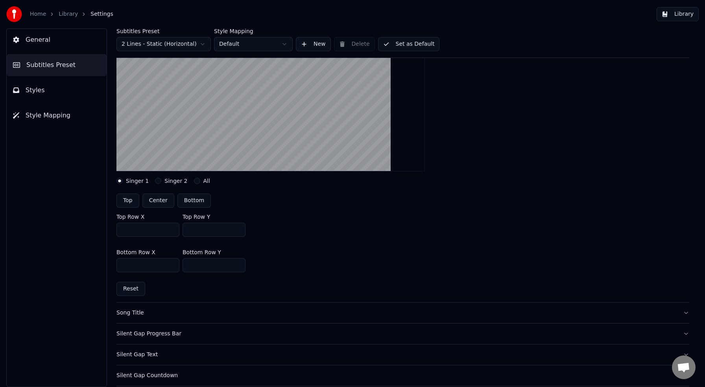
drag, startPoint x: 196, startPoint y: 227, endPoint x: 204, endPoint y: 226, distance: 8.7
click at [204, 226] on input "***" at bounding box center [214, 229] width 63 height 14
click at [195, 230] on input "***" at bounding box center [214, 229] width 63 height 14
type input "***"
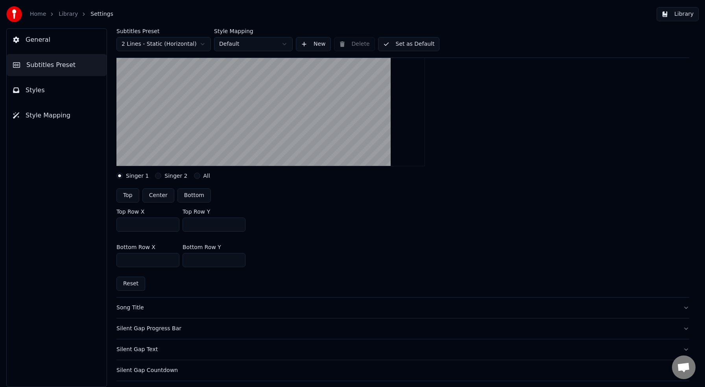
click at [315, 234] on div "Top Row X *** Top Row Y ***" at bounding box center [403, 219] width 573 height 35
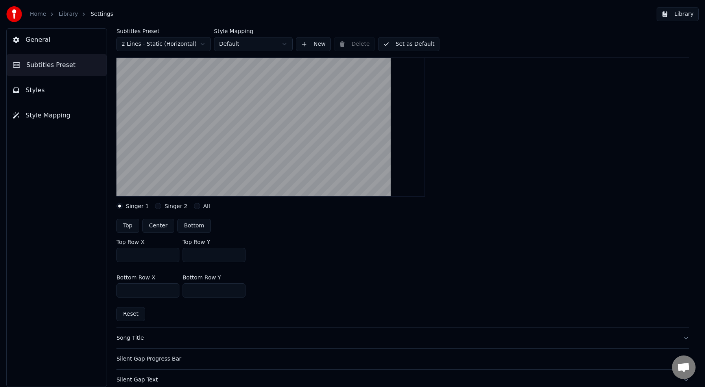
scroll to position [87, 0]
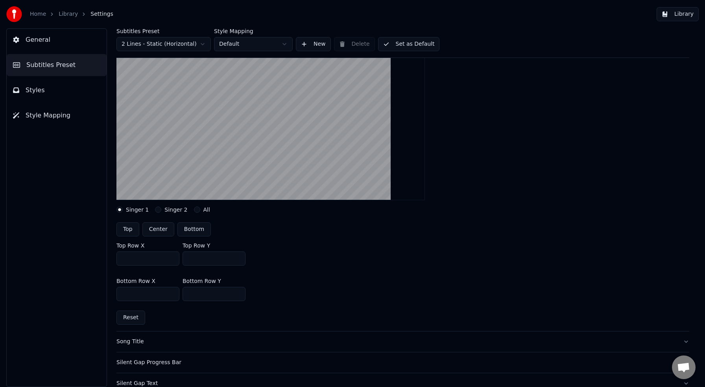
drag, startPoint x: 409, startPoint y: 41, endPoint x: 408, endPoint y: 46, distance: 5.7
click at [409, 41] on button "Set as Default" at bounding box center [409, 44] width 62 height 14
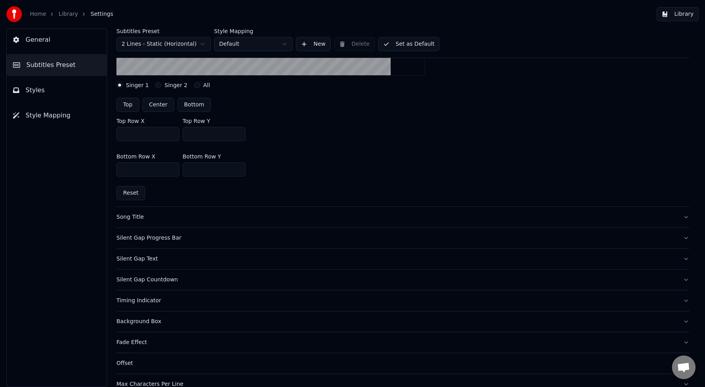
scroll to position [215, 0]
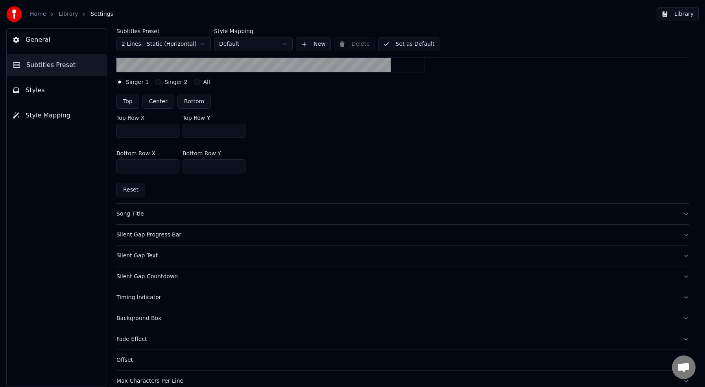
click at [155, 236] on div "Silent Gap Progress Bar" at bounding box center [397, 235] width 561 height 8
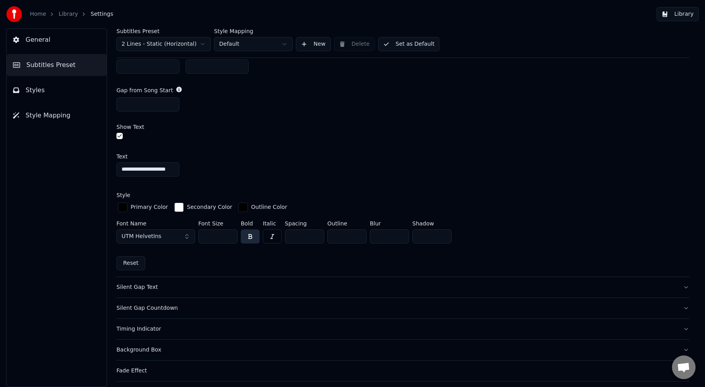
scroll to position [0, 11]
drag, startPoint x: 122, startPoint y: 169, endPoint x: 174, endPoint y: 168, distance: 52.8
click at [193, 171] on div "**********" at bounding box center [403, 169] width 573 height 14
click at [122, 135] on button "button" at bounding box center [120, 136] width 6 height 6
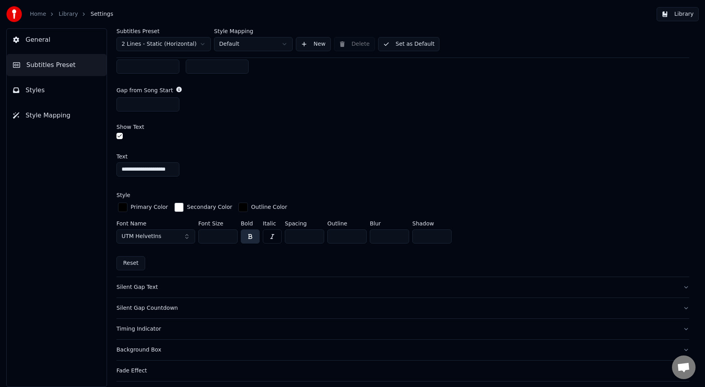
scroll to position [472, 0]
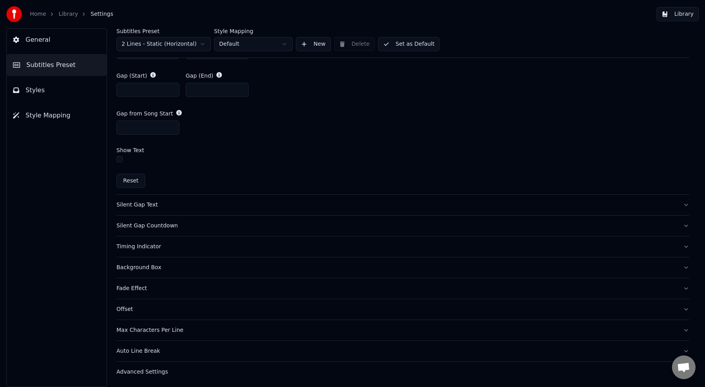
click at [121, 158] on button "button" at bounding box center [120, 159] width 6 height 6
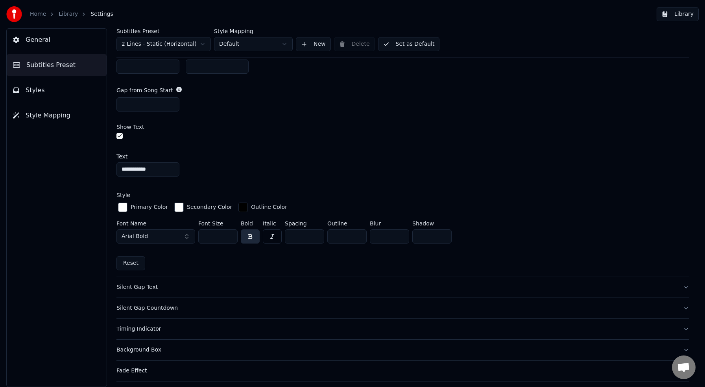
drag, startPoint x: 158, startPoint y: 170, endPoint x: 113, endPoint y: 169, distance: 45.3
click at [113, 169] on div "**********" at bounding box center [403, 207] width 605 height 358
paste input "**********"
type input "**********"
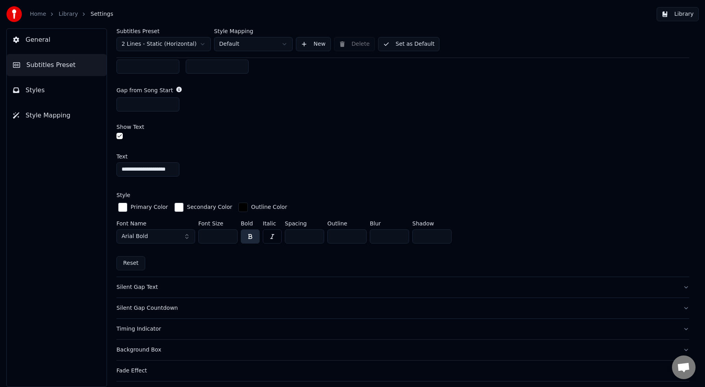
click at [124, 207] on div "button" at bounding box center [122, 206] width 9 height 9
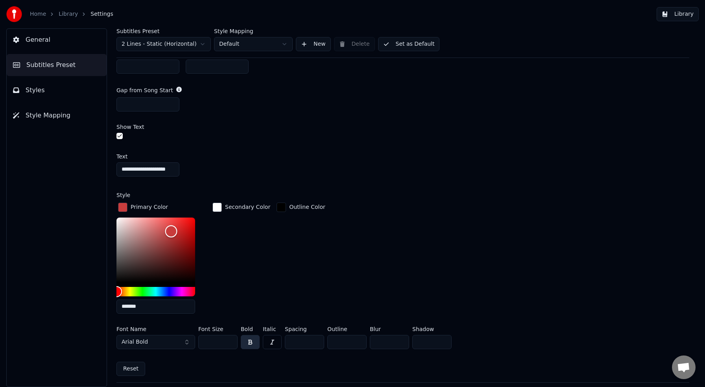
type input "*******"
drag, startPoint x: 170, startPoint y: 227, endPoint x: 215, endPoint y: 289, distance: 76.7
click at [201, 296] on div "*******" at bounding box center [162, 266] width 91 height 99
click at [242, 277] on div "Secondary Color" at bounding box center [241, 260] width 61 height 119
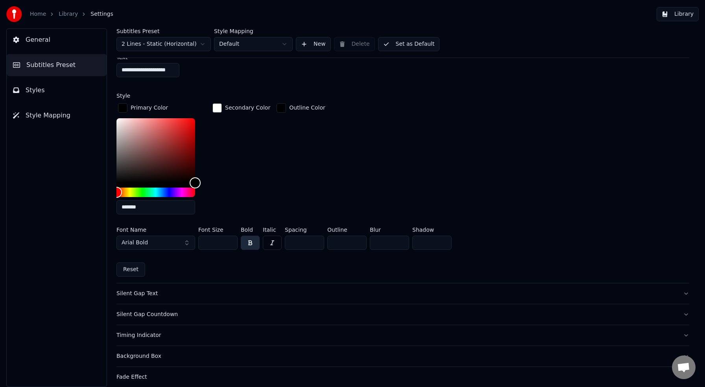
scroll to position [595, 0]
drag, startPoint x: 221, startPoint y: 241, endPoint x: 194, endPoint y: 240, distance: 26.8
click at [194, 240] on div "Font Name Arial Bold Font Size ** Bold Italic Spacing * Outline * Blur * Shadow…" at bounding box center [403, 239] width 573 height 26
type input "***"
drag, startPoint x: 342, startPoint y: 242, endPoint x: 328, endPoint y: 241, distance: 15.0
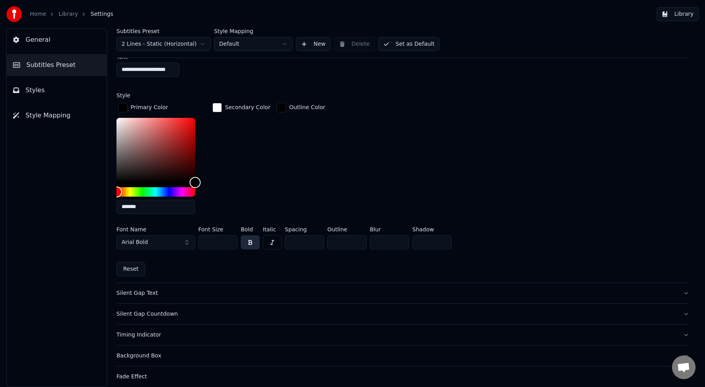
click at [328, 241] on input "*" at bounding box center [347, 242] width 39 height 14
type input "*"
click at [424, 41] on button "Set as Default" at bounding box center [409, 44] width 62 height 14
click at [683, 15] on button "Library" at bounding box center [678, 14] width 42 height 14
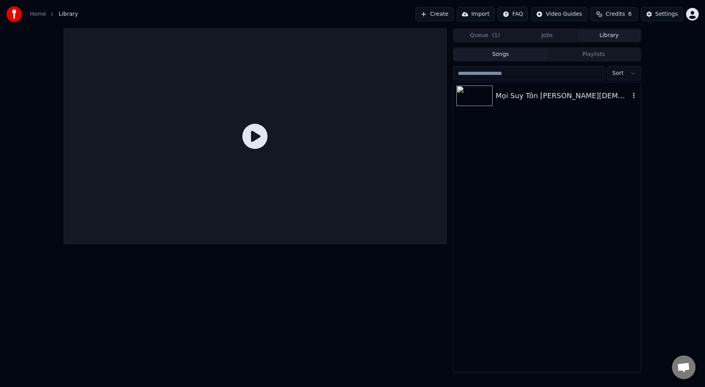
click at [556, 100] on div "Mọi Suy Tôn [PERSON_NAME][DEMOGRAPHIC_DATA]" at bounding box center [563, 95] width 134 height 11
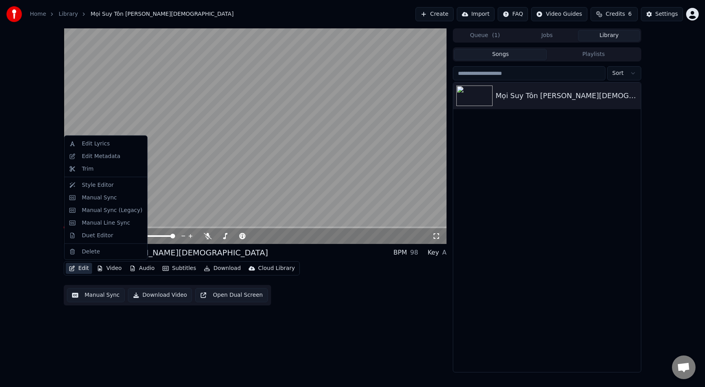
click at [84, 268] on button "Edit" at bounding box center [79, 268] width 26 height 11
click at [87, 187] on div "Style Editor" at bounding box center [98, 185] width 32 height 8
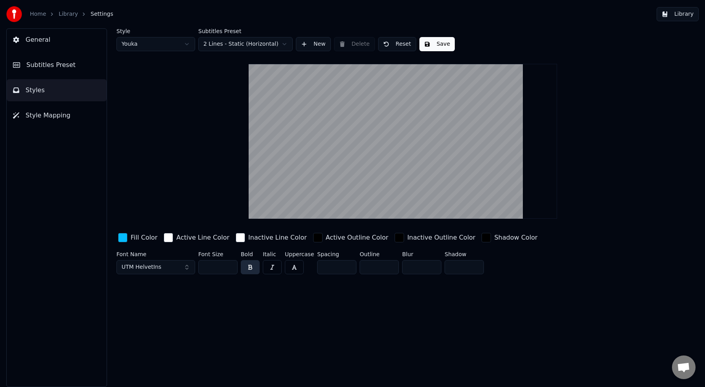
click at [176, 268] on button "UTM HelvetIns" at bounding box center [156, 267] width 79 height 14
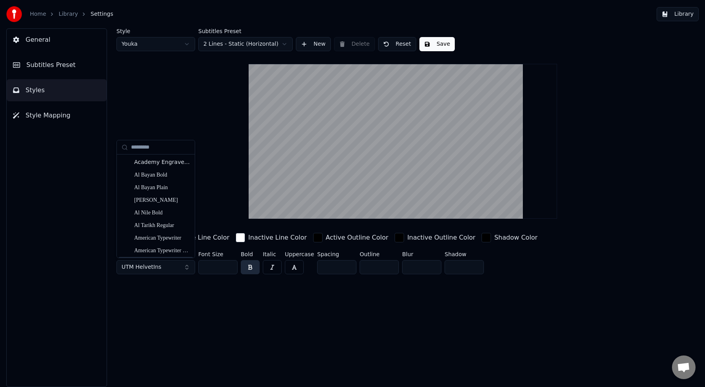
drag, startPoint x: 198, startPoint y: 288, endPoint x: 195, endPoint y: 280, distance: 8.8
click at [198, 288] on div "Style Youka Subtitles Preset 2 Lines - Static (Horizontal) New Delete Reset Sav…" at bounding box center [403, 207] width 605 height 358
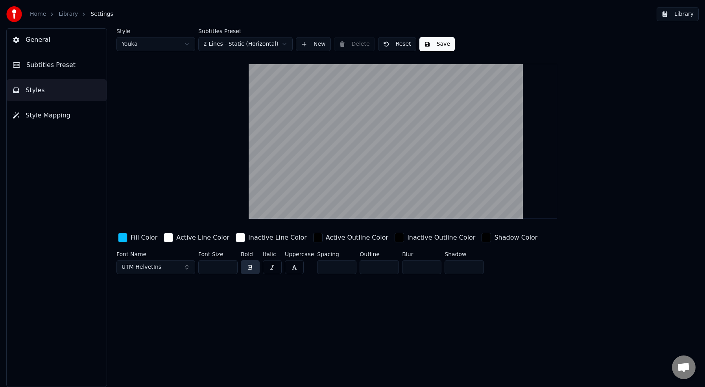
click at [59, 65] on span "Subtitles Preset" at bounding box center [50, 64] width 49 height 9
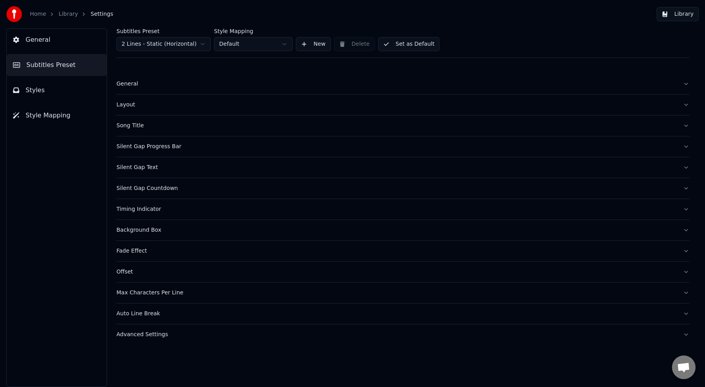
click at [147, 148] on div "Silent Gap Progress Bar" at bounding box center [397, 146] width 561 height 8
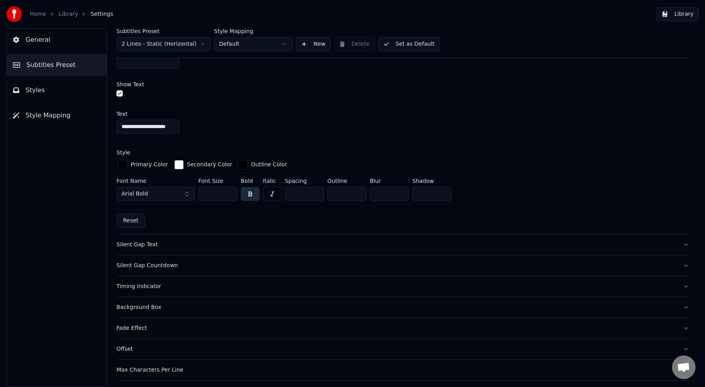
scroll to position [537, 0]
click at [184, 193] on button "Arial Bold" at bounding box center [156, 195] width 79 height 14
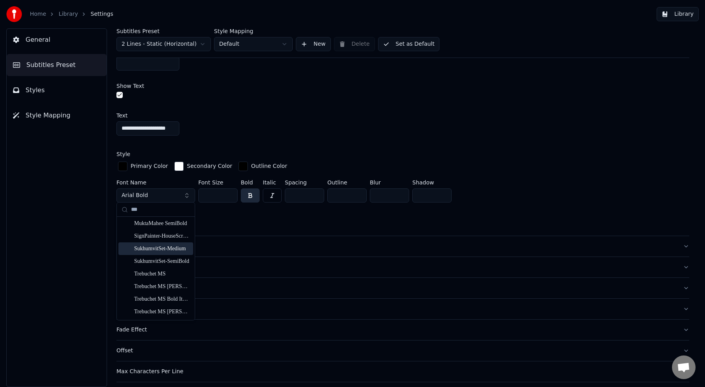
scroll to position [240, 0]
type input "***"
click at [161, 311] on div "UTM HelvetIns" at bounding box center [162, 312] width 56 height 8
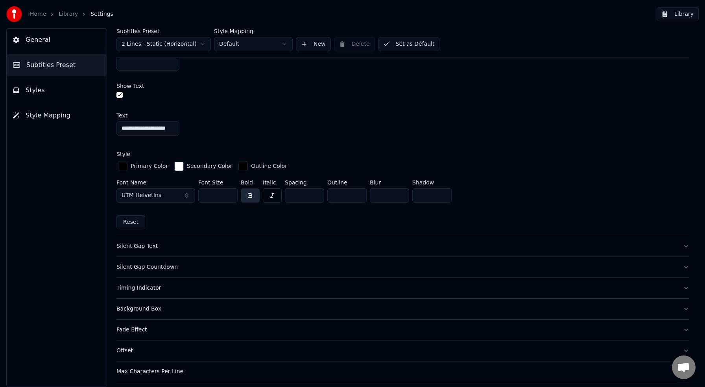
click at [412, 44] on button "Set as Default" at bounding box center [409, 44] width 62 height 14
click at [691, 15] on button "Library" at bounding box center [678, 14] width 42 height 14
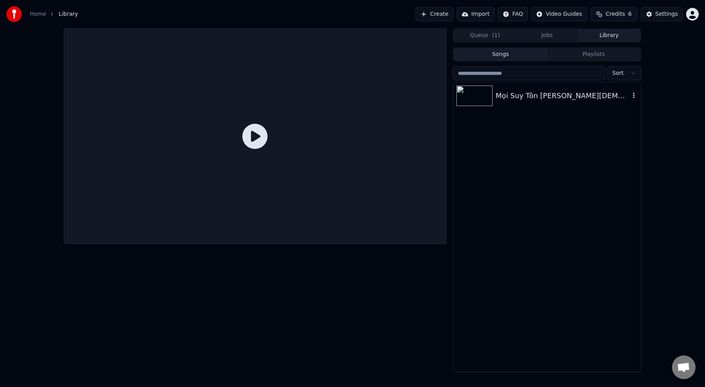
drag, startPoint x: 499, startPoint y: 93, endPoint x: 471, endPoint y: 111, distance: 33.0
click at [499, 93] on div "Mọi Suy Tôn [PERSON_NAME][DEMOGRAPHIC_DATA]" at bounding box center [563, 95] width 134 height 11
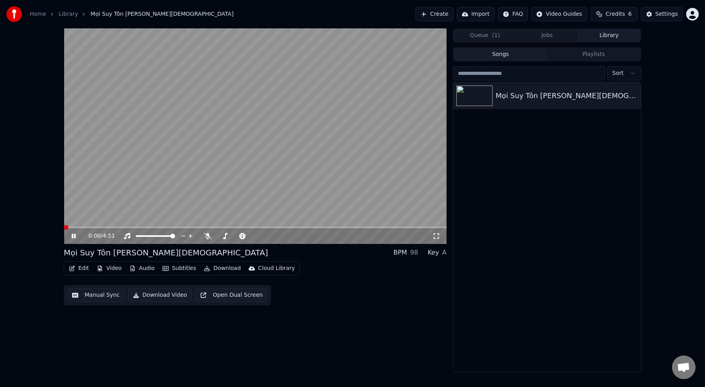
click at [78, 267] on button "Edit" at bounding box center [79, 268] width 26 height 11
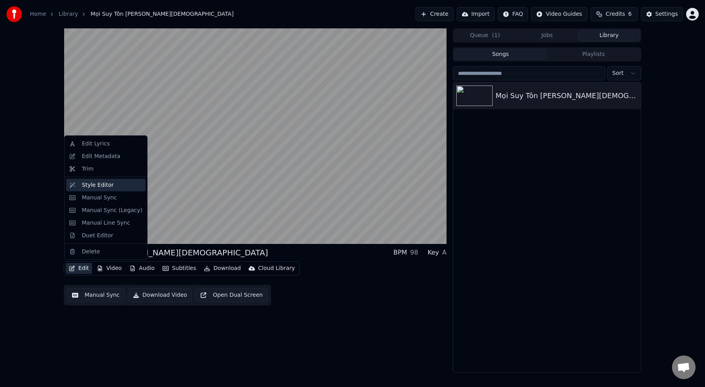
click at [94, 183] on div "Style Editor" at bounding box center [98, 185] width 32 height 8
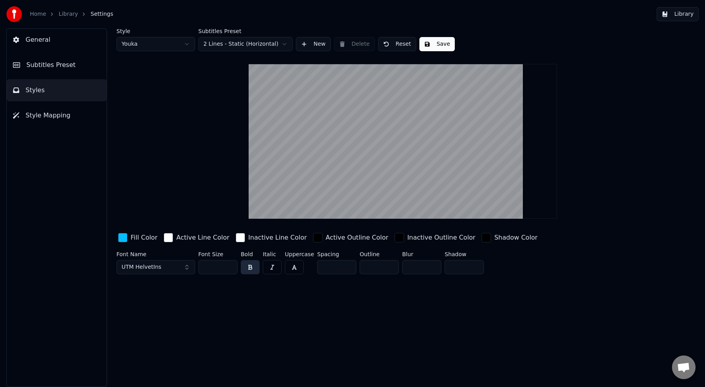
drag, startPoint x: 60, startPoint y: 65, endPoint x: 71, endPoint y: 70, distance: 12.9
click at [60, 65] on span "Subtitles Preset" at bounding box center [50, 64] width 49 height 9
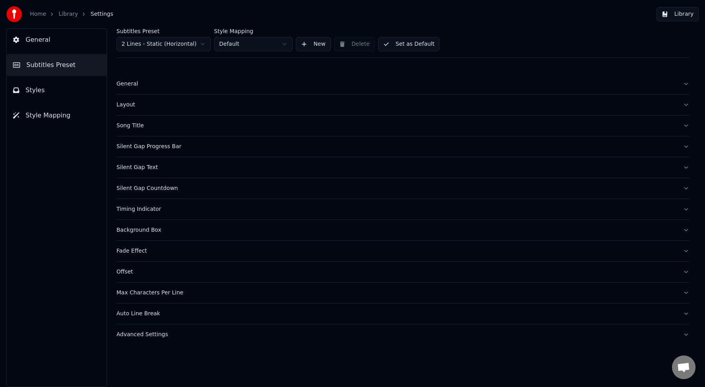
click at [127, 107] on div "Layout" at bounding box center [397, 105] width 561 height 8
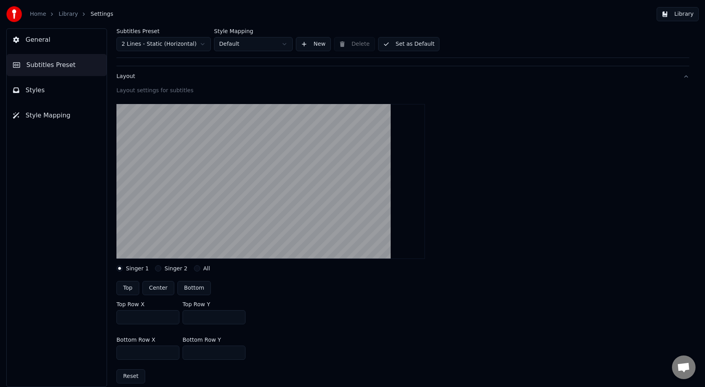
scroll to position [75, 0]
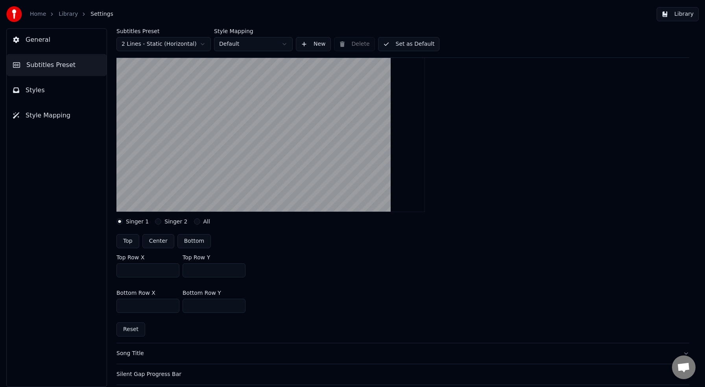
drag, startPoint x: 188, startPoint y: 271, endPoint x: 202, endPoint y: 269, distance: 13.9
click at [201, 269] on input "***" at bounding box center [214, 270] width 63 height 14
drag, startPoint x: 192, startPoint y: 271, endPoint x: 201, endPoint y: 270, distance: 8.7
click at [201, 270] on input "***" at bounding box center [214, 270] width 63 height 14
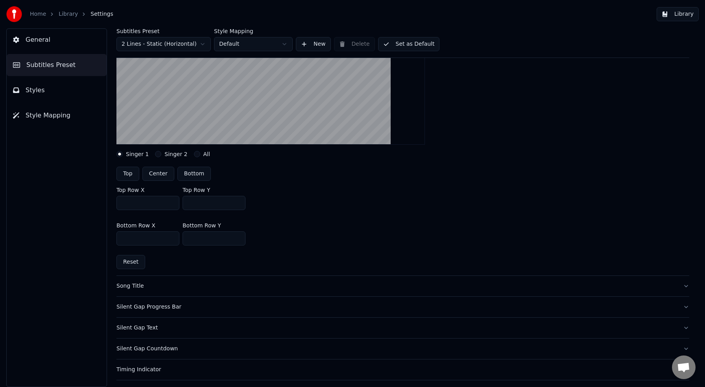
scroll to position [139, 0]
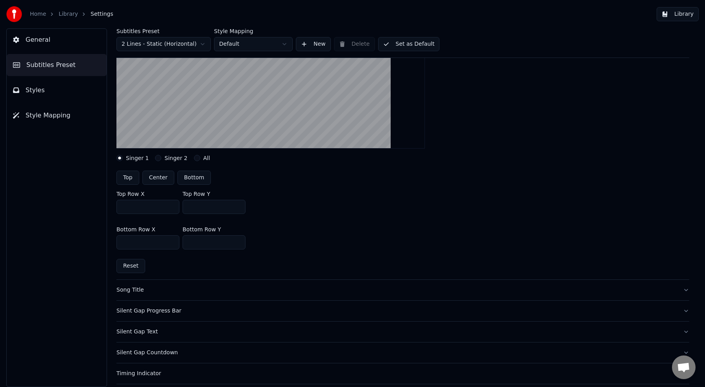
type input "***"
click at [418, 44] on button "Set as Default" at bounding box center [409, 44] width 62 height 14
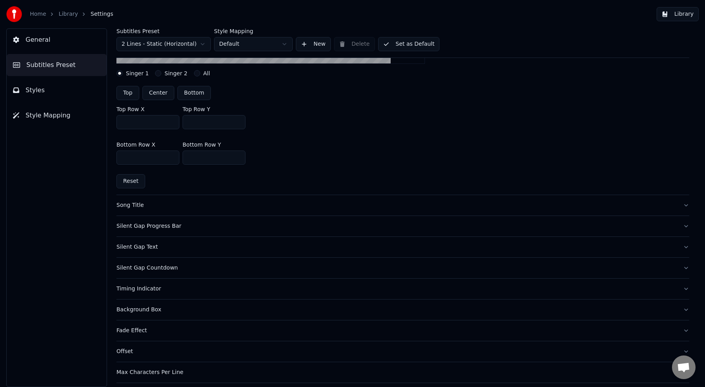
scroll to position [230, 0]
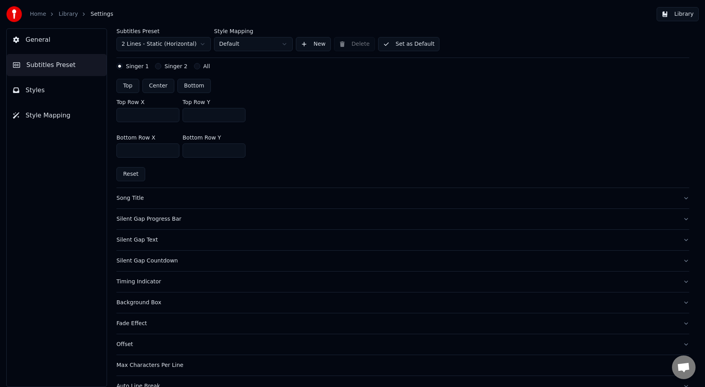
click at [144, 261] on div "Silent Gap Countdown" at bounding box center [397, 261] width 561 height 8
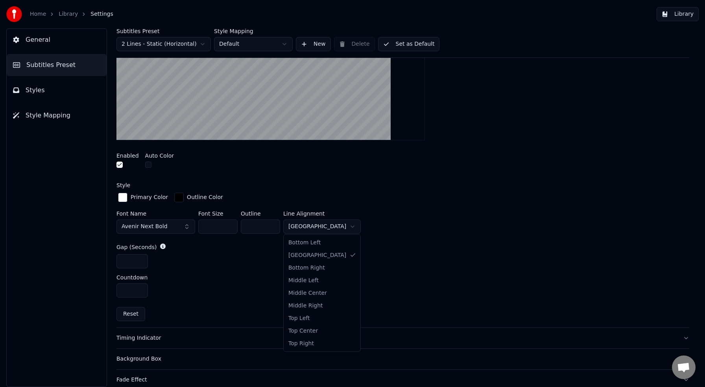
click at [309, 226] on html "Home Library Settings Library General Subtitles Preset Styles Style Mapping Sub…" at bounding box center [352, 193] width 705 height 387
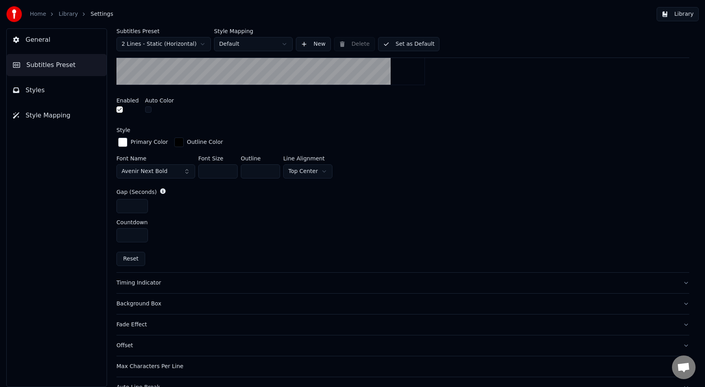
scroll to position [287, 0]
click at [324, 171] on html "Home Library Settings Library General Subtitles Preset Styles Style Mapping Sub…" at bounding box center [352, 193] width 705 height 387
click at [427, 44] on button "Set as Default" at bounding box center [409, 44] width 62 height 14
click at [696, 16] on button "Library" at bounding box center [678, 14] width 42 height 14
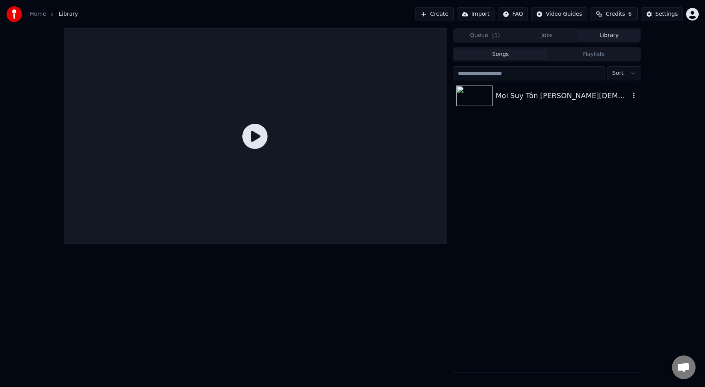
click at [519, 96] on div "Mọi Suy Tôn [PERSON_NAME][DEMOGRAPHIC_DATA]" at bounding box center [563, 95] width 134 height 11
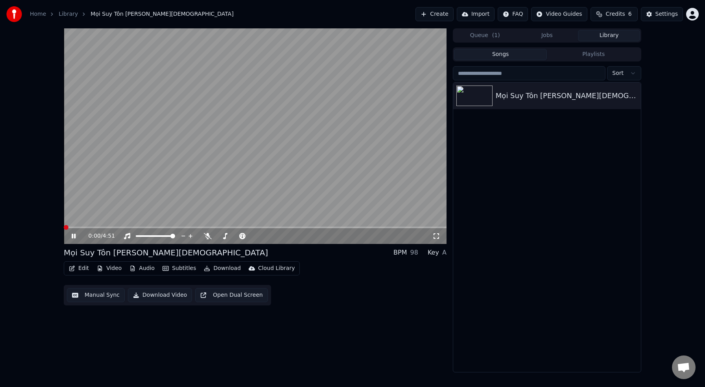
click at [58, 228] on div "0:00 / 4:51 Mọi Suy Tôn [PERSON_NAME] BPM 98 Key A Edit Video Audio Subtitles…" at bounding box center [352, 200] width 590 height 344
click at [74, 237] on icon at bounding box center [79, 236] width 19 height 6
click at [68, 228] on span at bounding box center [66, 227] width 5 height 5
click at [76, 235] on icon at bounding box center [79, 236] width 19 height 6
click at [86, 226] on video at bounding box center [255, 135] width 383 height 215
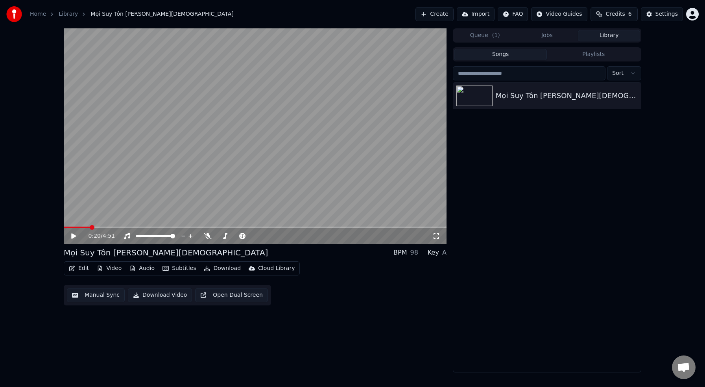
click at [89, 227] on span at bounding box center [255, 227] width 383 height 2
click at [76, 236] on icon at bounding box center [73, 236] width 5 height 6
click at [75, 236] on icon at bounding box center [74, 235] width 4 height 5
click at [75, 236] on icon at bounding box center [73, 236] width 5 height 6
click at [75, 236] on icon at bounding box center [74, 235] width 4 height 5
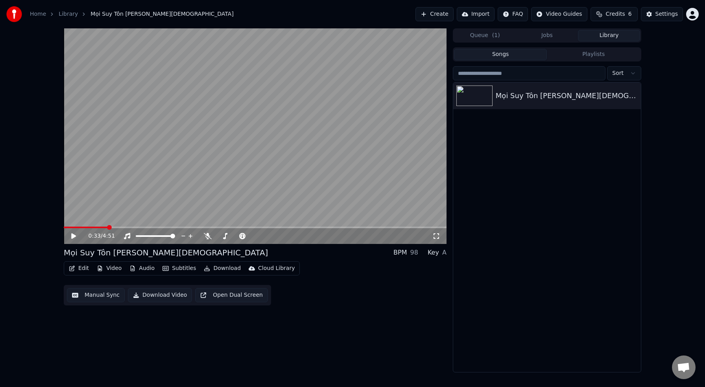
click at [86, 269] on button "Edit" at bounding box center [79, 268] width 26 height 11
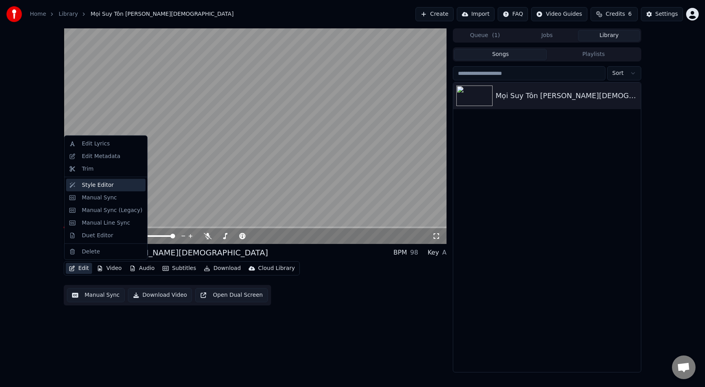
click at [91, 184] on div "Style Editor" at bounding box center [98, 185] width 32 height 8
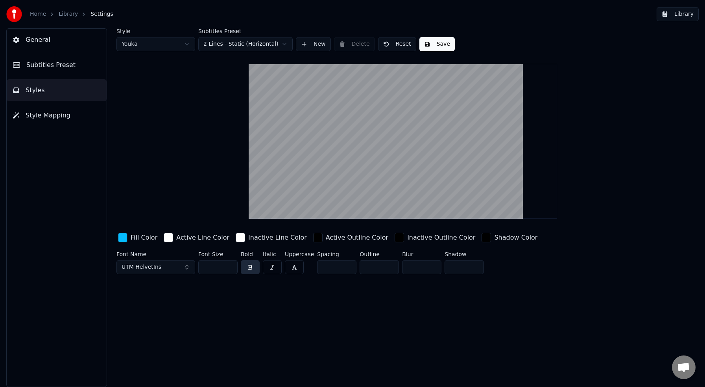
click at [70, 66] on span "Subtitles Preset" at bounding box center [50, 64] width 49 height 9
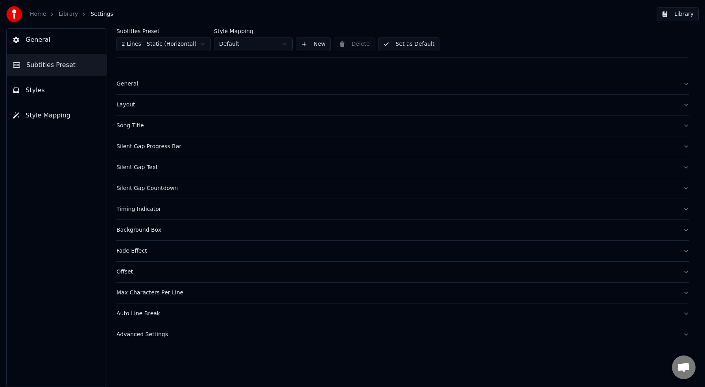
click at [165, 188] on div "Silent Gap Countdown" at bounding box center [397, 188] width 561 height 8
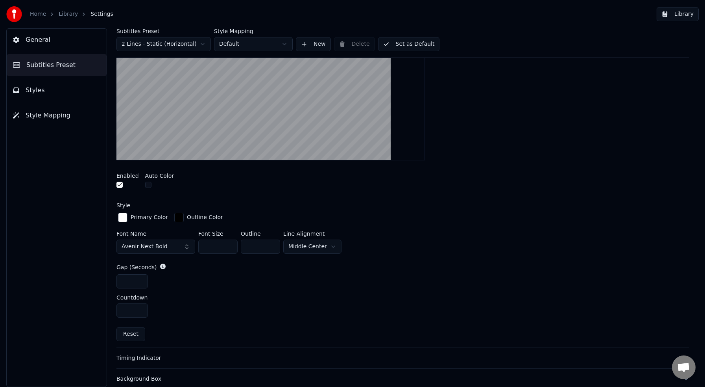
scroll to position [202, 0]
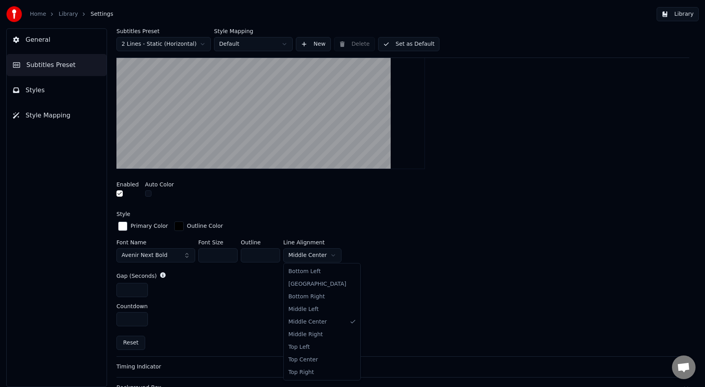
click at [321, 256] on html "Home Library Settings Library General Subtitles Preset Styles Style Mapping Sub…" at bounding box center [352, 193] width 705 height 387
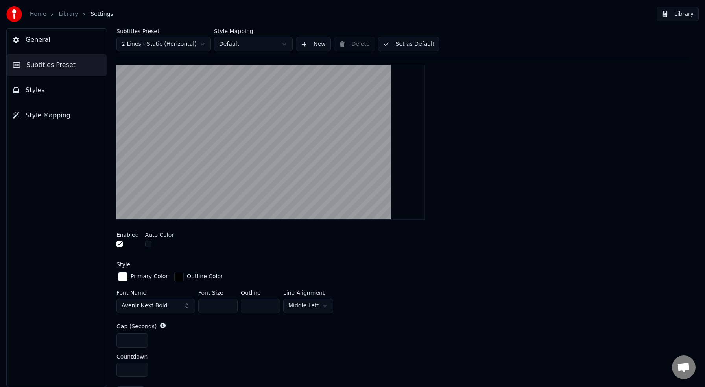
scroll to position [150, 0]
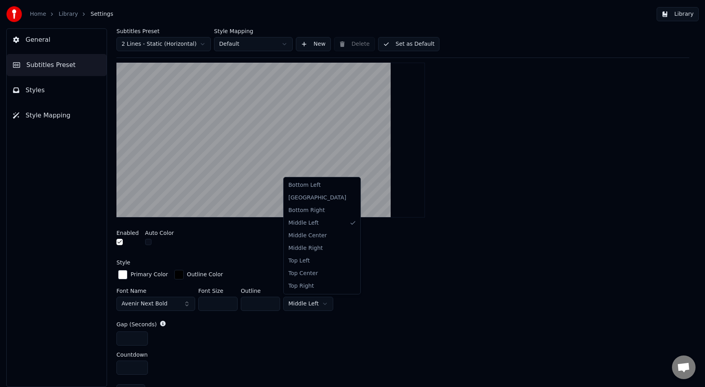
click at [320, 300] on html "Home Library Settings Library General Subtitles Preset Styles Style Mapping Sub…" at bounding box center [352, 193] width 705 height 387
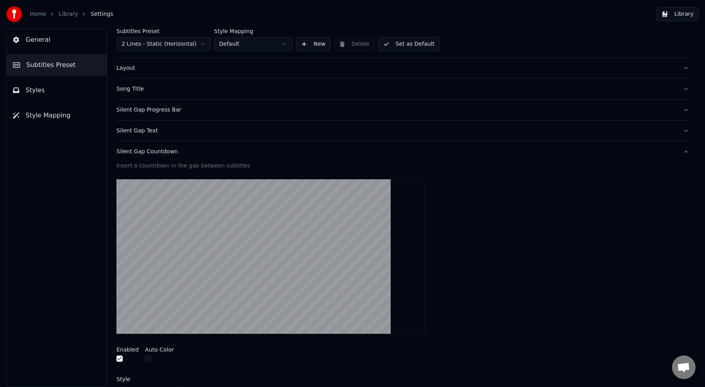
scroll to position [37, 0]
click at [150, 130] on div "Silent Gap Text" at bounding box center [397, 130] width 561 height 8
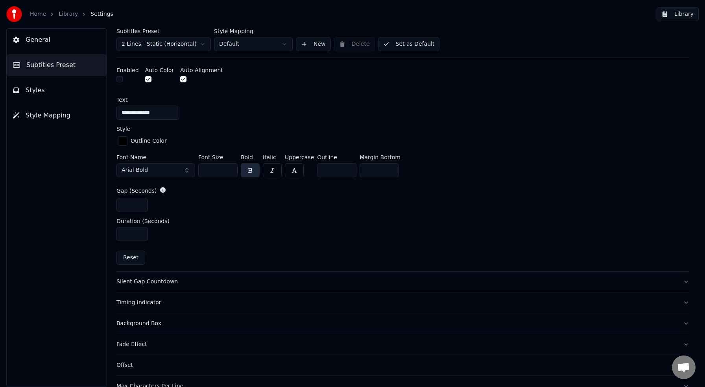
scroll to position [351, 0]
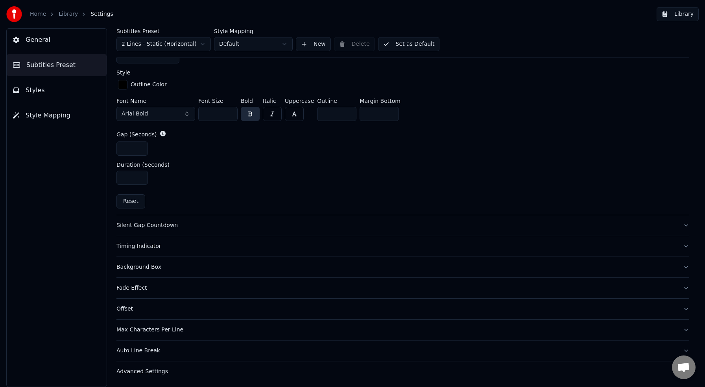
click at [166, 224] on div "Silent Gap Countdown" at bounding box center [397, 225] width 561 height 8
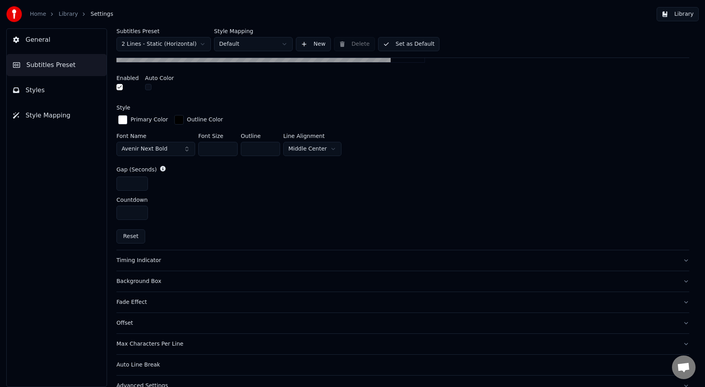
scroll to position [308, 0]
click at [299, 256] on div "Timing Indicator" at bounding box center [397, 260] width 561 height 8
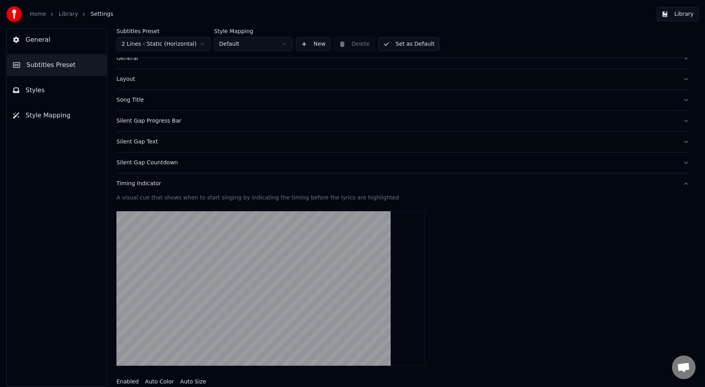
scroll to position [24, 0]
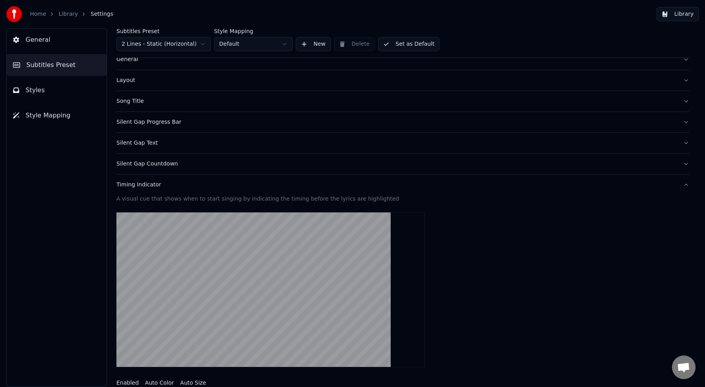
click at [152, 161] on div "Silent Gap Countdown" at bounding box center [397, 164] width 561 height 8
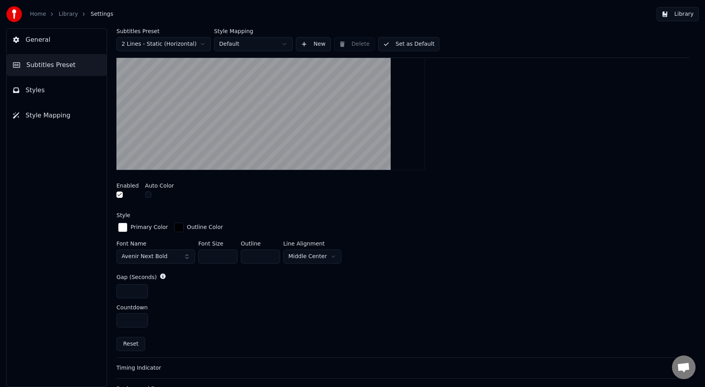
scroll to position [201, 0]
click at [324, 255] on html "Home Library Settings Library General Subtitles Preset Styles Style Mapping Sub…" at bounding box center [352, 193] width 705 height 387
click at [407, 44] on button "Set as Default" at bounding box center [409, 44] width 62 height 14
click at [677, 14] on button "Library" at bounding box center [678, 14] width 42 height 14
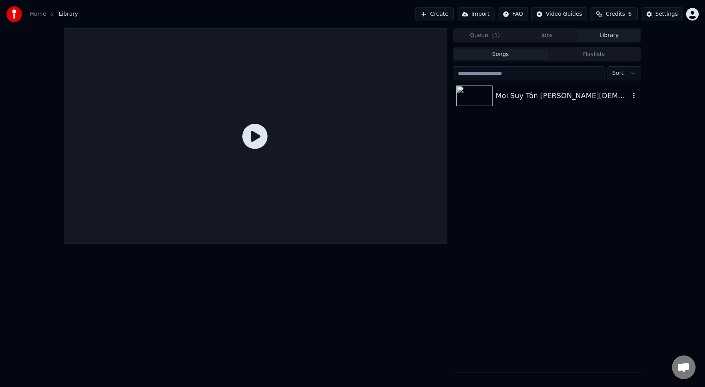
click at [490, 96] on img at bounding box center [475, 95] width 36 height 20
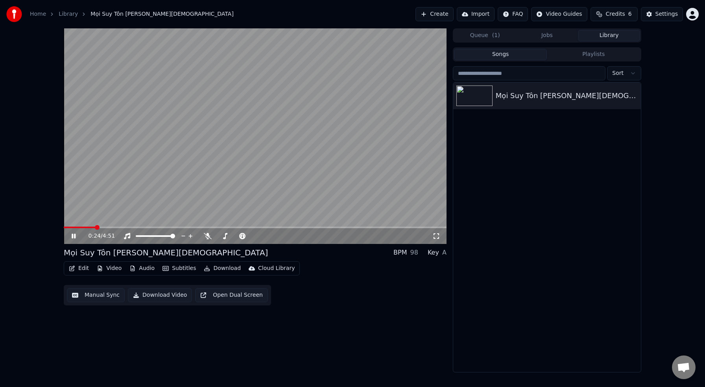
click at [95, 226] on span at bounding box center [255, 227] width 383 height 2
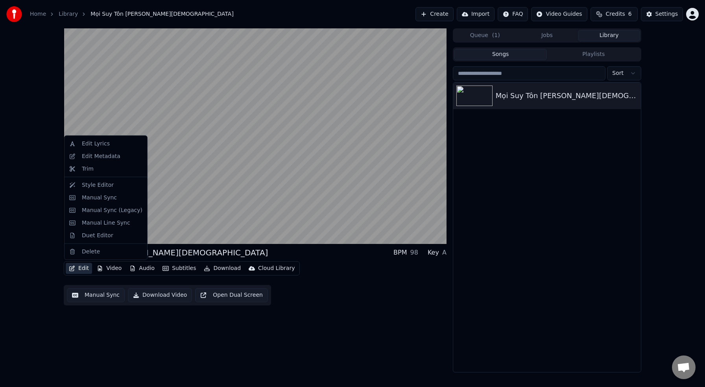
click at [84, 270] on button "Edit" at bounding box center [79, 268] width 26 height 11
click at [103, 187] on div "Style Editor" at bounding box center [98, 185] width 32 height 8
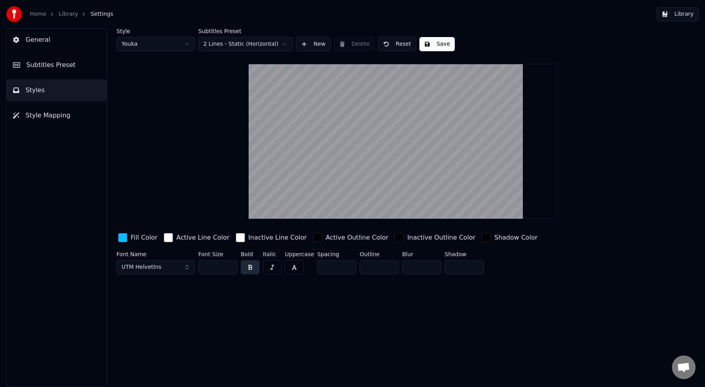
click at [66, 67] on span "Subtitles Preset" at bounding box center [50, 64] width 49 height 9
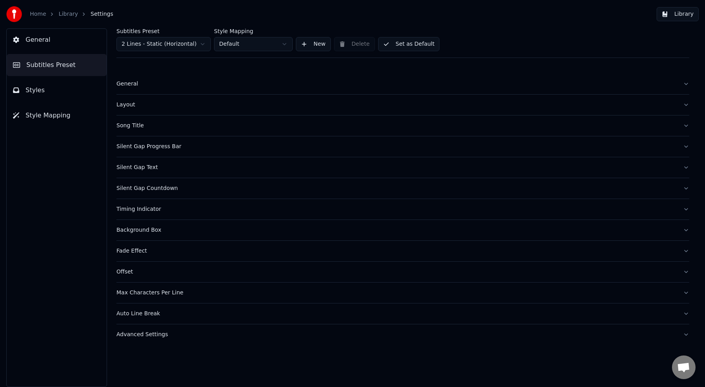
click at [160, 188] on div "Silent Gap Countdown" at bounding box center [397, 188] width 561 height 8
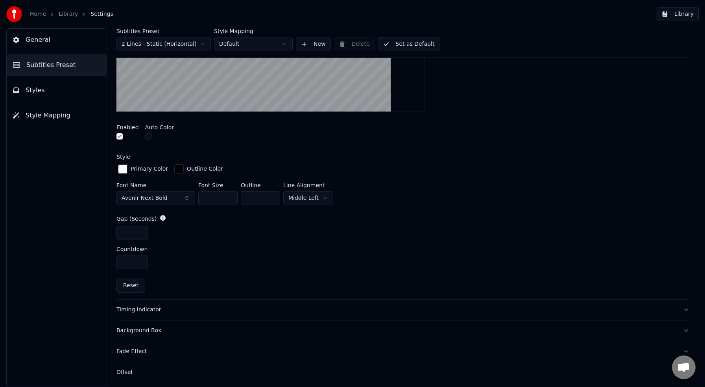
scroll to position [260, 0]
click at [326, 198] on html "Home Library Settings Library General Subtitles Preset Styles Style Mapping Sub…" at bounding box center [352, 193] width 705 height 387
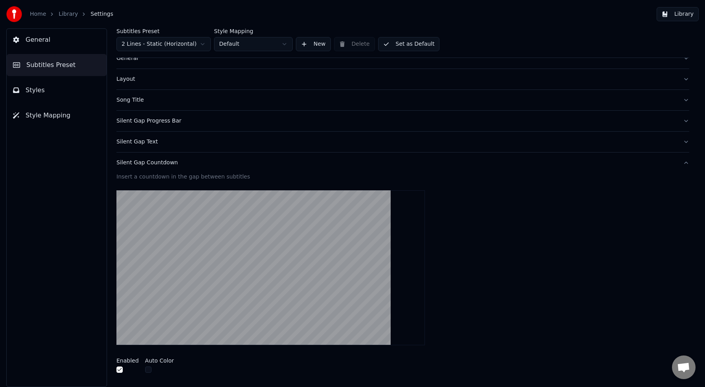
scroll to position [0, 0]
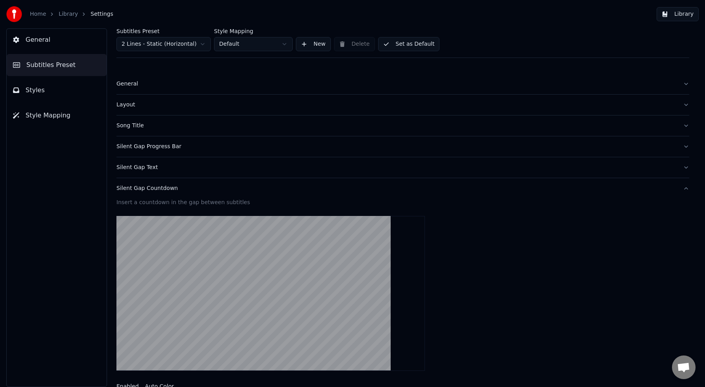
click at [409, 42] on button "Set as Default" at bounding box center [409, 44] width 62 height 14
click at [131, 107] on div "Layout" at bounding box center [397, 105] width 561 height 8
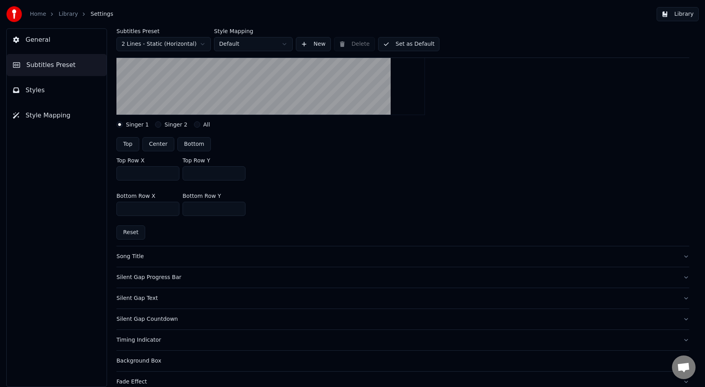
scroll to position [186, 0]
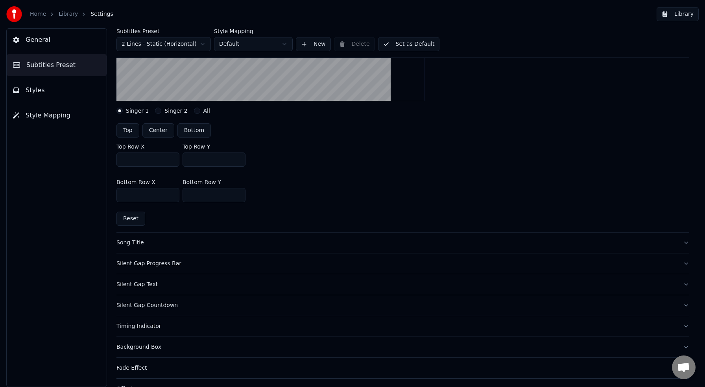
drag, startPoint x: 192, startPoint y: 159, endPoint x: 200, endPoint y: 159, distance: 7.9
click at [200, 159] on input "***" at bounding box center [214, 159] width 63 height 14
type input "***"
drag, startPoint x: 188, startPoint y: 196, endPoint x: 202, endPoint y: 197, distance: 13.8
click at [202, 197] on input "***" at bounding box center [214, 195] width 63 height 14
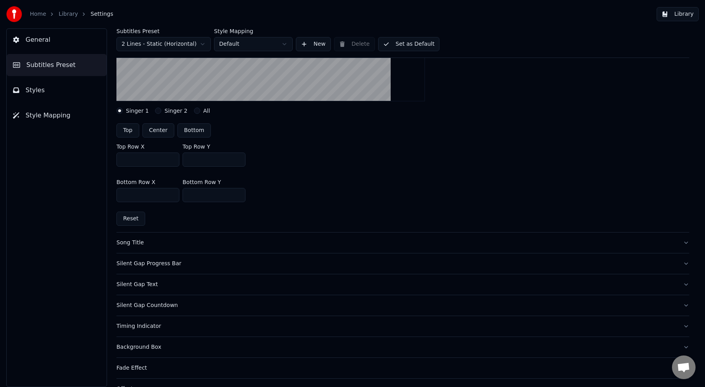
type input "***"
click at [422, 45] on button "Set as Default" at bounding box center [409, 44] width 62 height 14
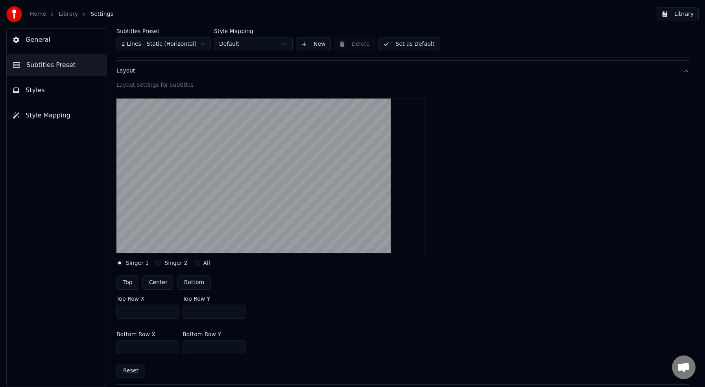
scroll to position [35, 0]
click at [685, 16] on button "Library" at bounding box center [678, 14] width 42 height 14
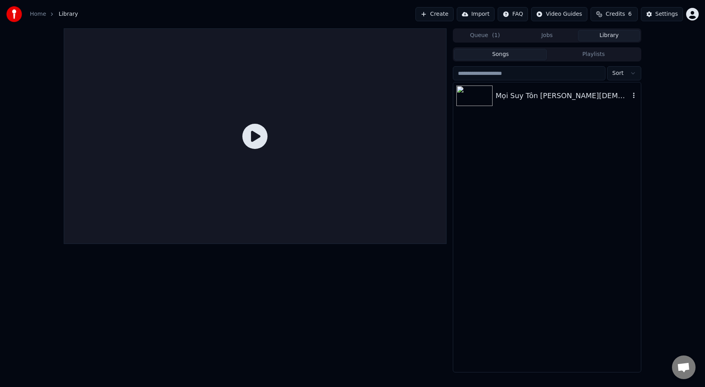
click at [524, 96] on div "Mọi Suy Tôn [PERSON_NAME][DEMOGRAPHIC_DATA]" at bounding box center [563, 95] width 134 height 11
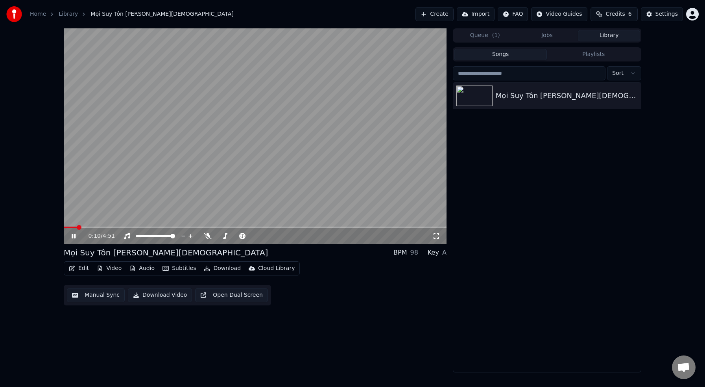
click at [76, 227] on span at bounding box center [255, 227] width 383 height 2
click at [87, 228] on div "0:10 / 4:51" at bounding box center [255, 236] width 383 height 16
click at [88, 227] on span at bounding box center [255, 227] width 383 height 2
click at [103, 227] on span at bounding box center [255, 227] width 383 height 2
click at [101, 226] on span at bounding box center [83, 227] width 38 height 2
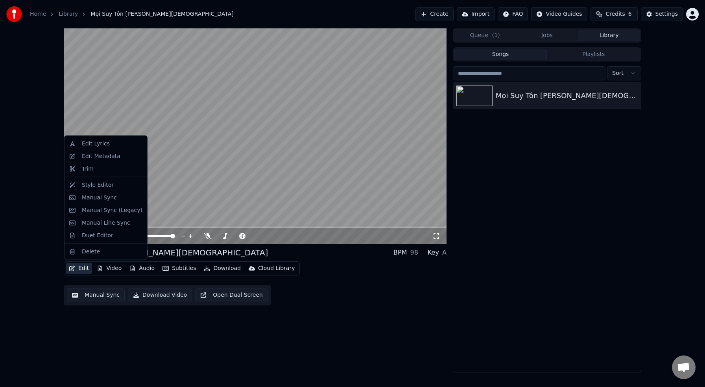
click at [84, 268] on button "Edit" at bounding box center [79, 268] width 26 height 11
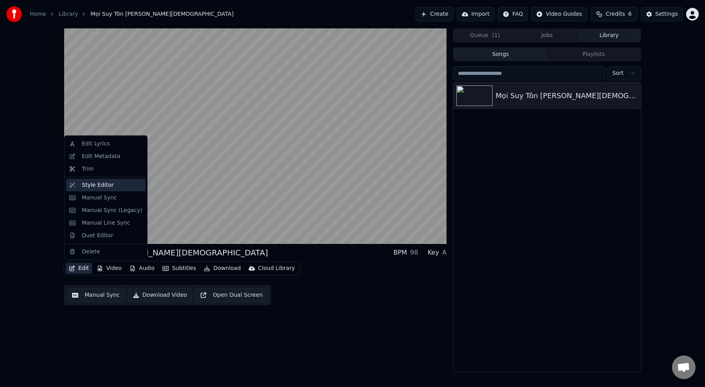
click at [94, 187] on div "Style Editor" at bounding box center [98, 185] width 32 height 8
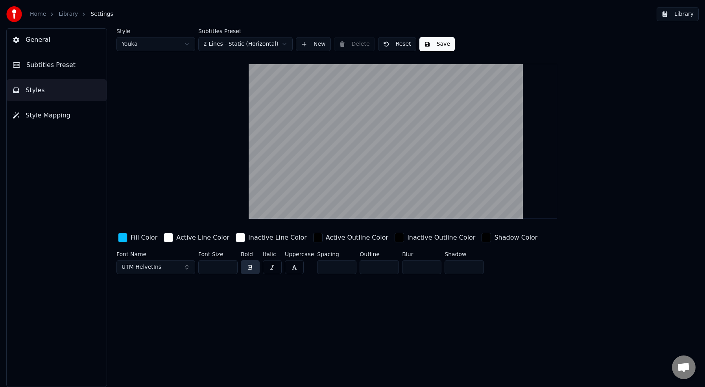
click at [59, 64] on span "Subtitles Preset" at bounding box center [50, 64] width 49 height 9
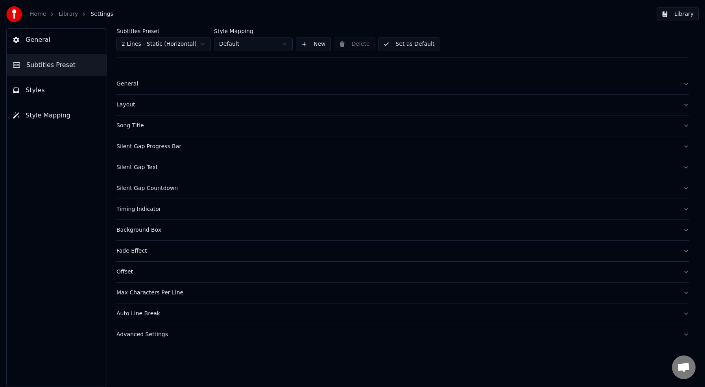
click at [123, 124] on div "Song Title" at bounding box center [397, 126] width 561 height 8
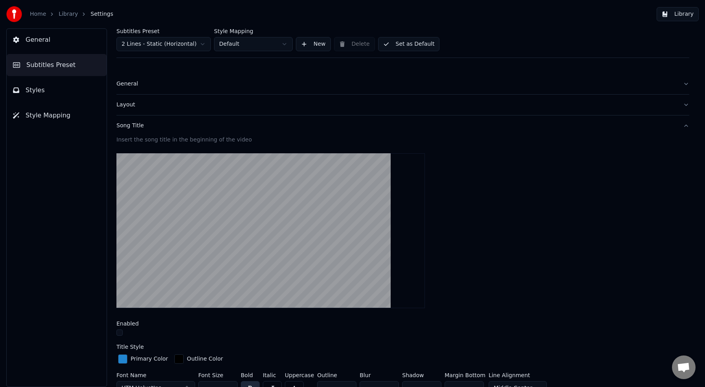
click at [128, 108] on div "Layout" at bounding box center [397, 105] width 561 height 8
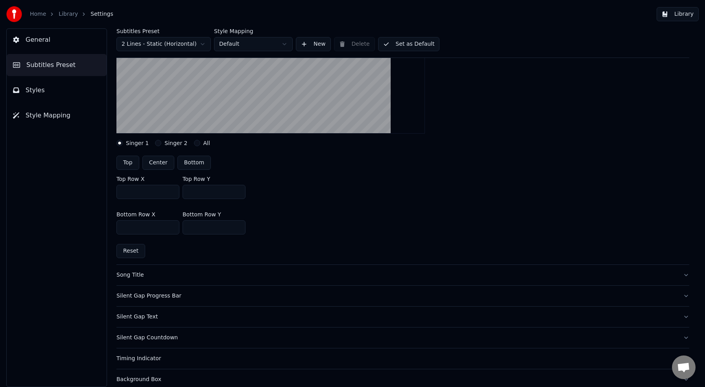
scroll to position [194, 0]
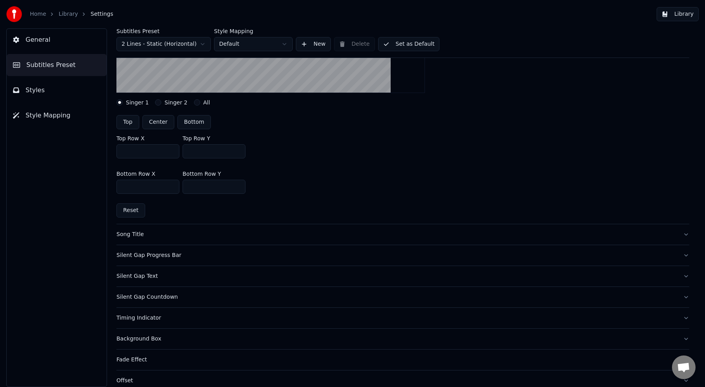
click at [194, 151] on input "***" at bounding box center [214, 151] width 63 height 14
type input "***"
click at [192, 188] on input "***" at bounding box center [214, 186] width 63 height 14
click at [190, 187] on input "***" at bounding box center [214, 186] width 63 height 14
drag, startPoint x: 188, startPoint y: 187, endPoint x: 205, endPoint y: 187, distance: 16.5
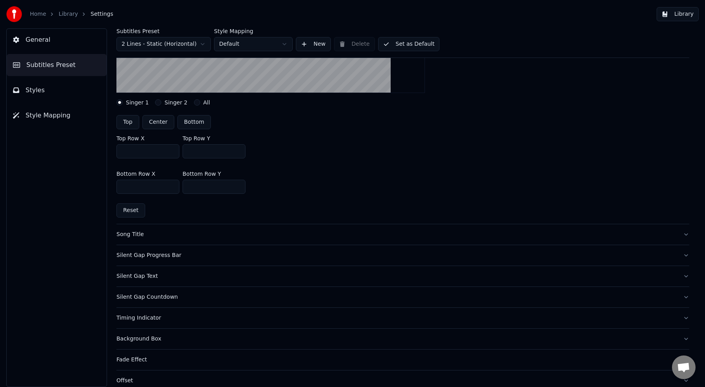
click at [205, 187] on input "***" at bounding box center [214, 186] width 63 height 14
type input "***"
click at [421, 44] on button "Set as Default" at bounding box center [409, 44] width 62 height 14
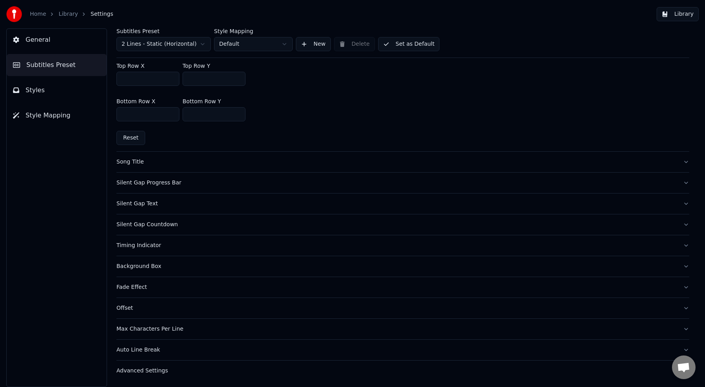
click at [155, 228] on div "Silent Gap Countdown" at bounding box center [397, 224] width 561 height 8
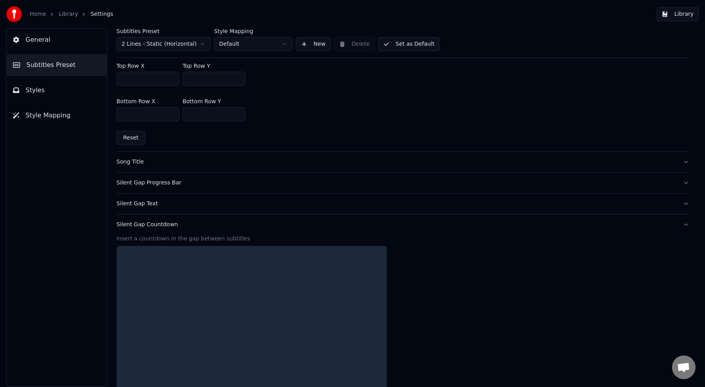
scroll to position [254, 0]
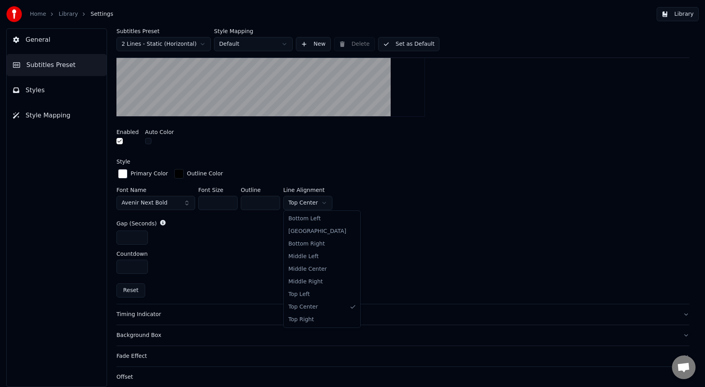
click at [322, 201] on html "Home Library Settings Library General Subtitles Preset Styles Style Mapping Sub…" at bounding box center [352, 193] width 705 height 387
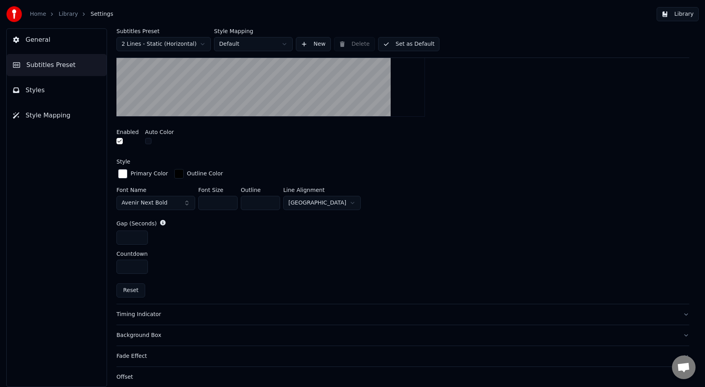
click at [415, 43] on button "Set as Default" at bounding box center [409, 44] width 62 height 14
click at [678, 13] on button "Library" at bounding box center [678, 14] width 42 height 14
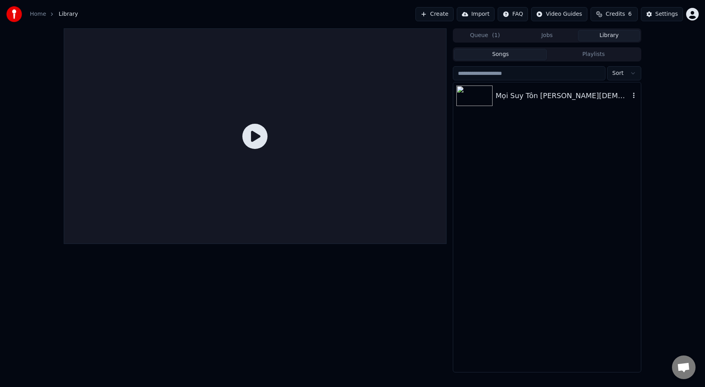
drag, startPoint x: 492, startPoint y: 96, endPoint x: 485, endPoint y: 96, distance: 7.1
click at [492, 96] on img at bounding box center [475, 95] width 36 height 20
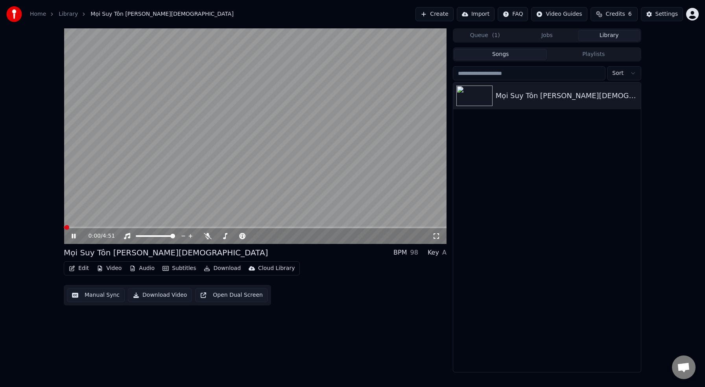
click at [93, 226] on span at bounding box center [255, 227] width 383 height 2
click at [97, 226] on span at bounding box center [81, 227] width 34 height 2
click at [93, 226] on video at bounding box center [255, 135] width 383 height 215
click at [83, 228] on span at bounding box center [255, 227] width 383 height 2
click at [75, 227] on span at bounding box center [74, 227] width 20 height 2
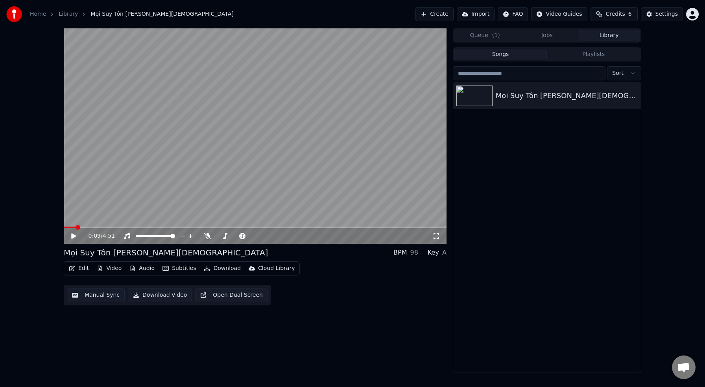
click at [75, 235] on icon at bounding box center [73, 236] width 5 height 6
click at [54, 227] on div "0:00 / 4:51 Mọi Suy Tôn [PERSON_NAME] BPM 98 Key A Edit Video Audio Subtitles…" at bounding box center [352, 200] width 705 height 344
click at [80, 235] on icon at bounding box center [79, 236] width 19 height 6
click at [72, 234] on icon at bounding box center [73, 236] width 5 height 6
click at [100, 226] on span at bounding box center [102, 227] width 5 height 5
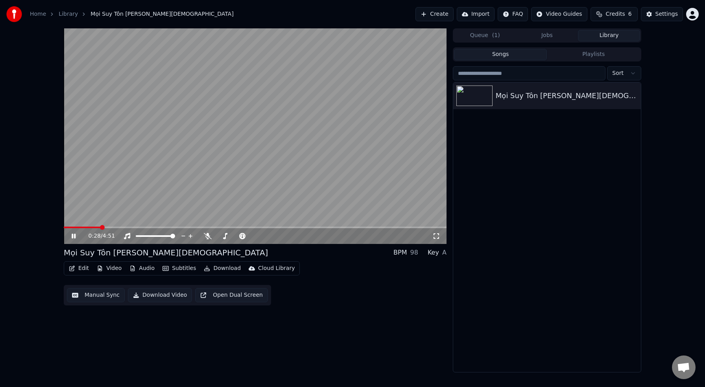
click at [76, 234] on icon at bounding box center [79, 236] width 19 height 6
click at [64, 225] on span at bounding box center [66, 227] width 5 height 5
click at [74, 235] on icon at bounding box center [73, 236] width 5 height 6
click at [79, 227] on span at bounding box center [255, 227] width 383 height 2
click at [91, 228] on div "0:12 / 4:51" at bounding box center [255, 236] width 383 height 16
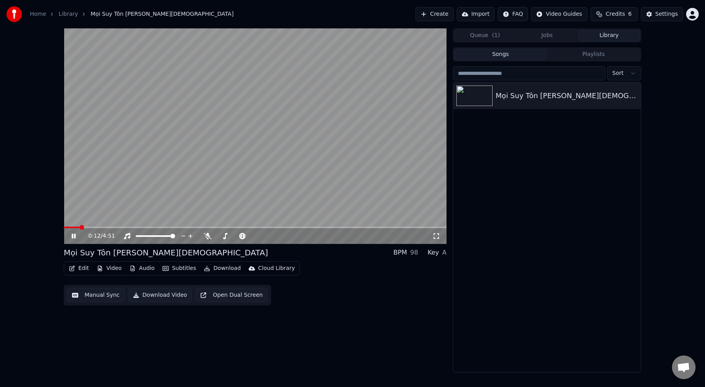
click at [93, 228] on div "0:12 / 4:51" at bounding box center [255, 236] width 383 height 16
click at [91, 226] on span at bounding box center [255, 227] width 383 height 2
click at [74, 235] on icon at bounding box center [74, 235] width 4 height 5
click at [74, 235] on icon at bounding box center [73, 236] width 5 height 6
click at [86, 225] on video at bounding box center [255, 135] width 383 height 215
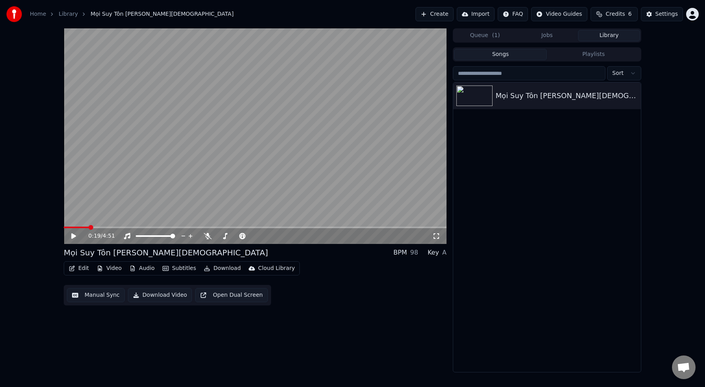
click at [88, 228] on span at bounding box center [76, 227] width 25 height 2
click at [98, 228] on span at bounding box center [255, 227] width 383 height 2
click at [72, 236] on icon at bounding box center [73, 236] width 5 height 6
click at [73, 236] on icon at bounding box center [74, 235] width 4 height 5
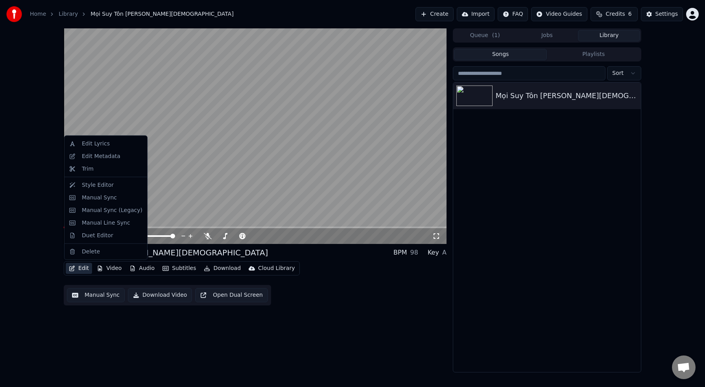
click at [85, 269] on button "Edit" at bounding box center [79, 268] width 26 height 11
click at [96, 185] on div "Style Editor" at bounding box center [98, 185] width 32 height 8
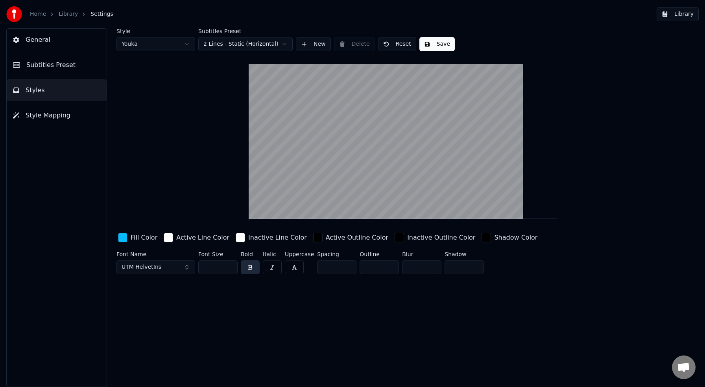
click at [62, 67] on span "Subtitles Preset" at bounding box center [50, 64] width 49 height 9
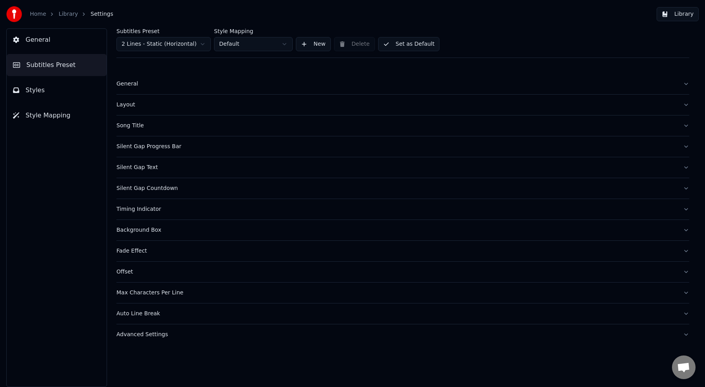
click at [137, 190] on div "Silent Gap Countdown" at bounding box center [397, 188] width 561 height 8
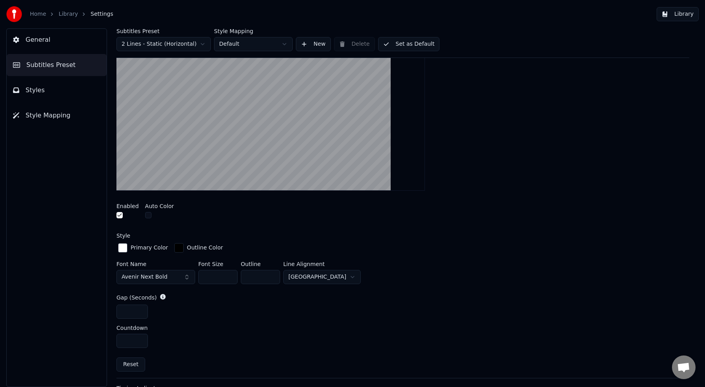
scroll to position [192, 0]
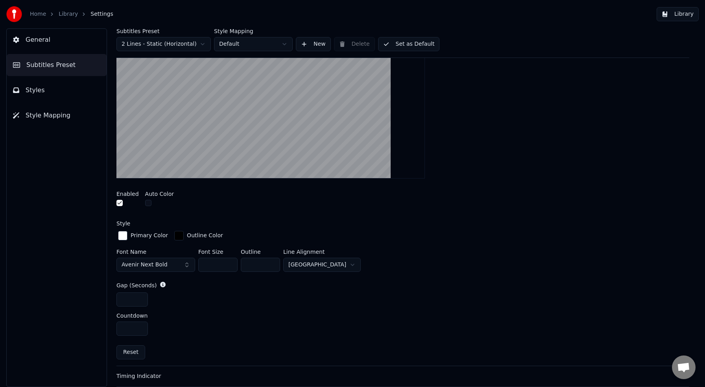
click at [304, 266] on html "Home Library Settings Library General Subtitles Preset Styles Style Mapping Sub…" at bounding box center [352, 193] width 705 height 387
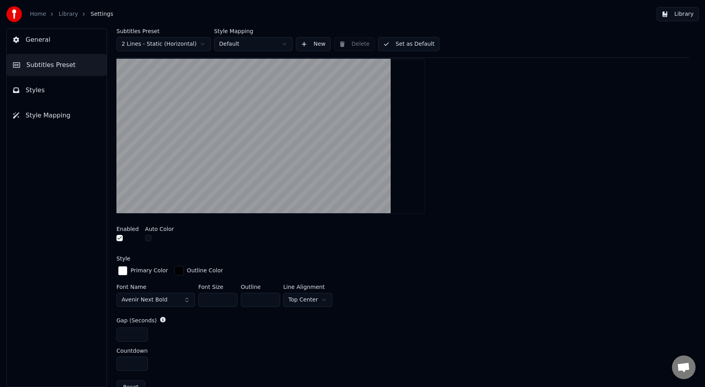
scroll to position [159, 0]
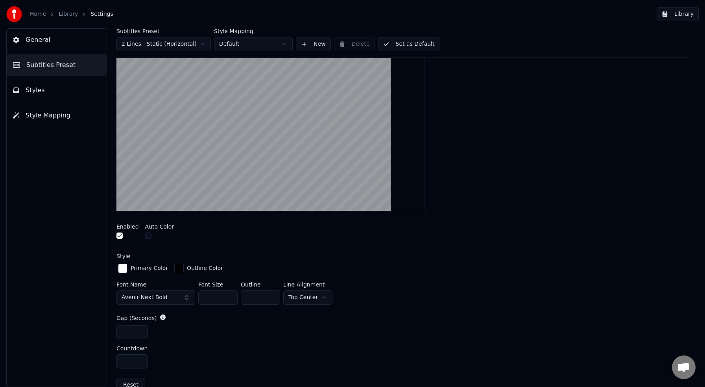
click at [318, 299] on html "Home Library Settings Library General Subtitles Preset Styles Style Mapping Sub…" at bounding box center [352, 193] width 705 height 387
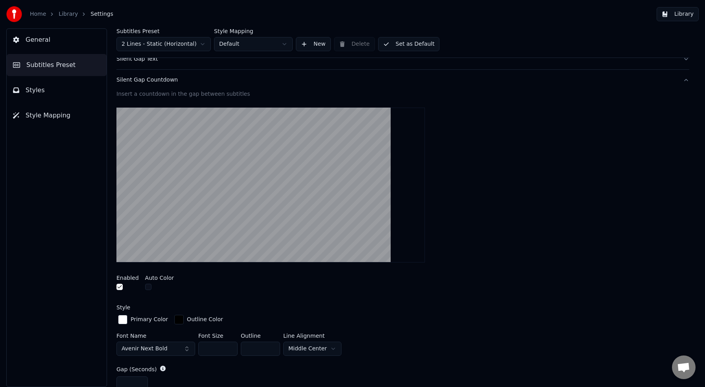
scroll to position [112, 0]
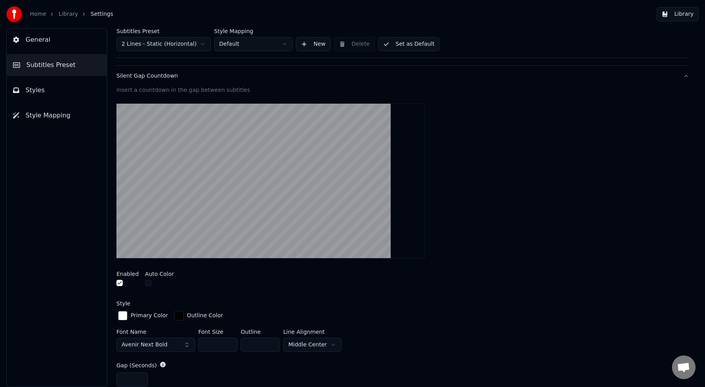
click at [320, 343] on html "Home Library Settings Library General Subtitles Preset Styles Style Mapping Sub…" at bounding box center [352, 193] width 705 height 387
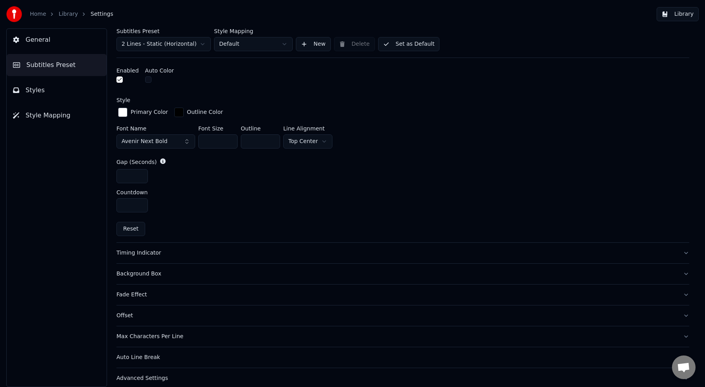
scroll to position [322, 0]
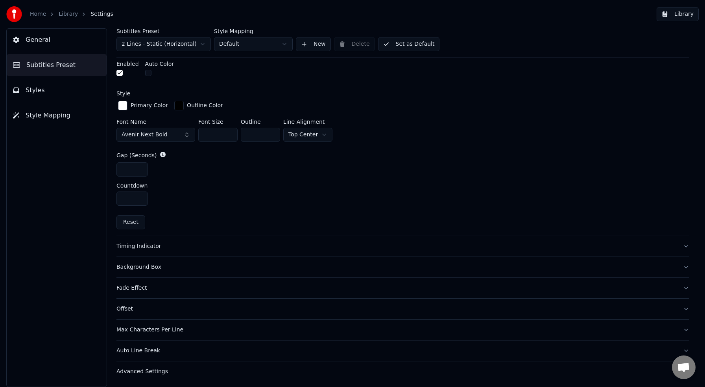
click at [152, 248] on div "Timing Indicator" at bounding box center [397, 246] width 561 height 8
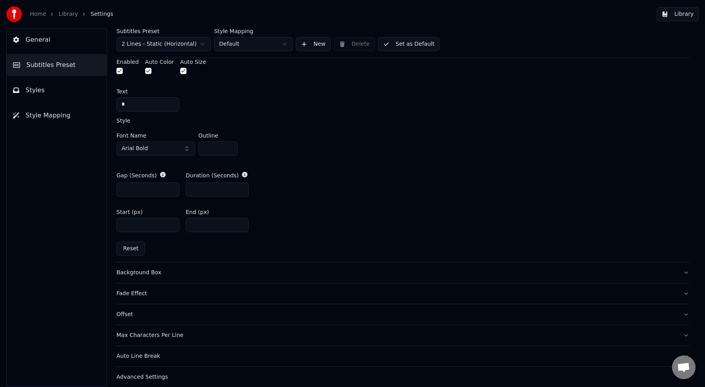
scroll to position [351, 0]
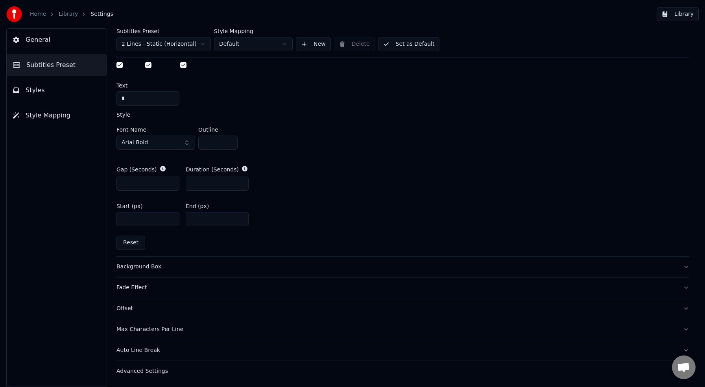
click at [246, 291] on button "Fade Effect" at bounding box center [403, 287] width 573 height 20
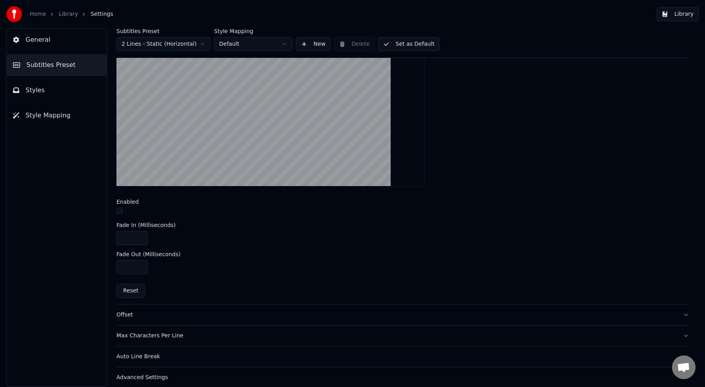
scroll to position [253, 0]
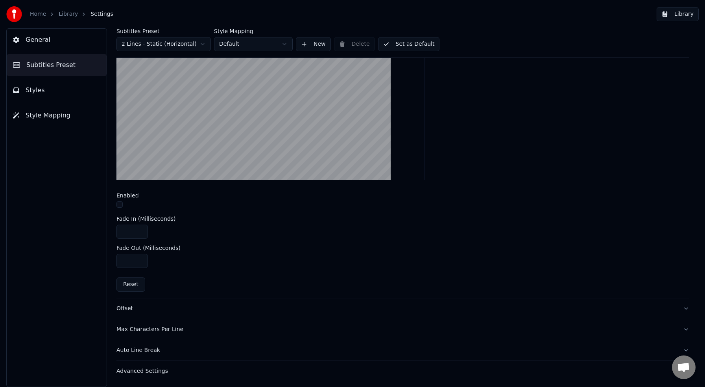
click at [250, 309] on div "Offset" at bounding box center [397, 308] width 561 height 8
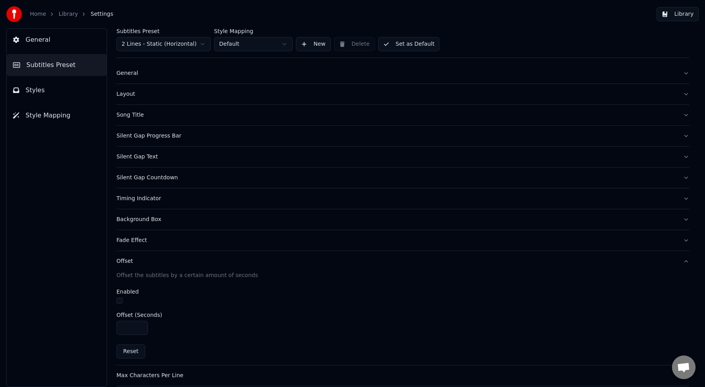
scroll to position [57, 0]
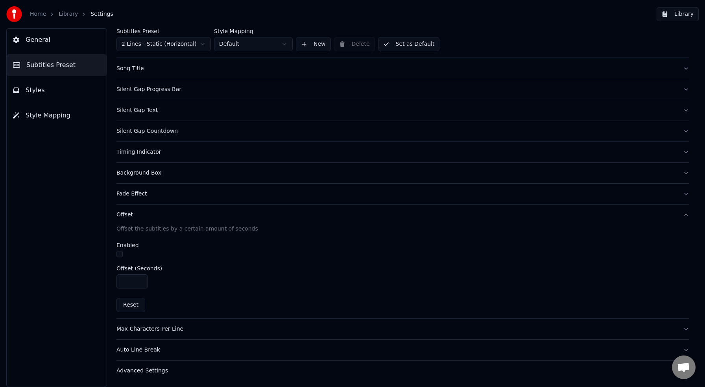
click at [202, 368] on div "Advanced Settings" at bounding box center [397, 370] width 561 height 8
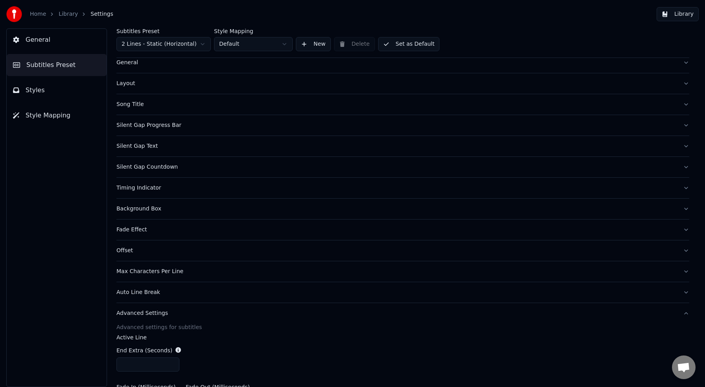
scroll to position [0, 0]
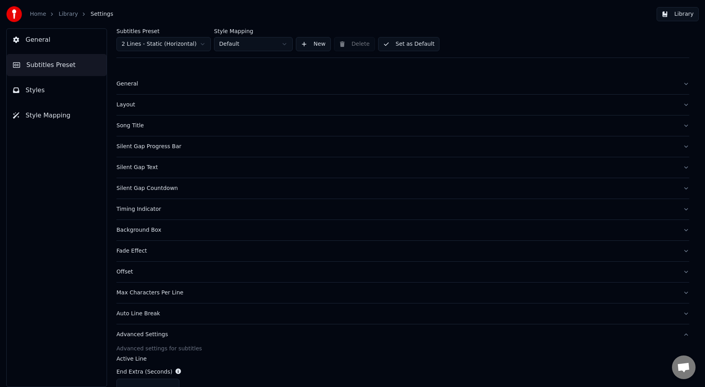
click at [162, 189] on div "Silent Gap Countdown" at bounding box center [397, 188] width 561 height 8
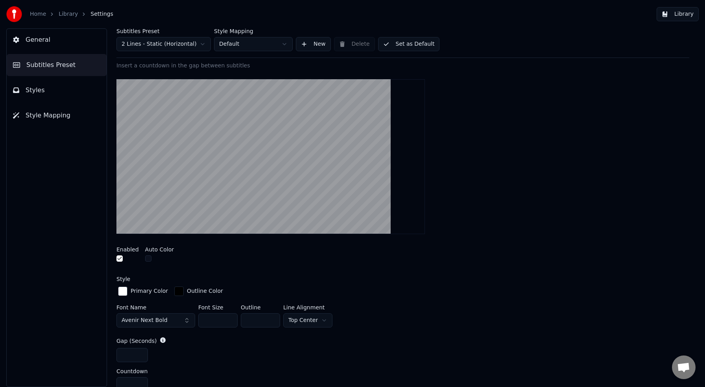
scroll to position [142, 0]
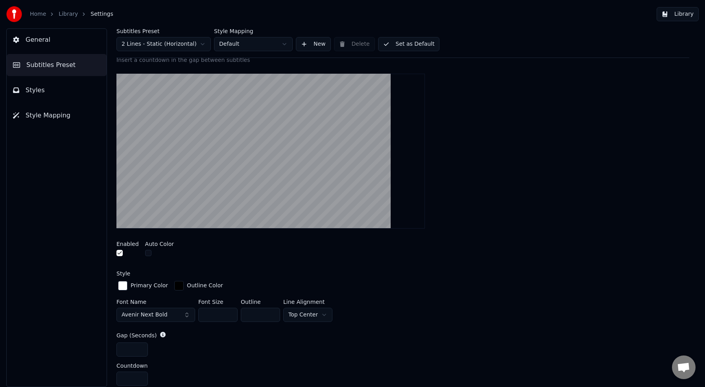
click at [318, 312] on html "Home Library Settings Library General Subtitles Preset Styles Style Mapping Sub…" at bounding box center [352, 193] width 705 height 387
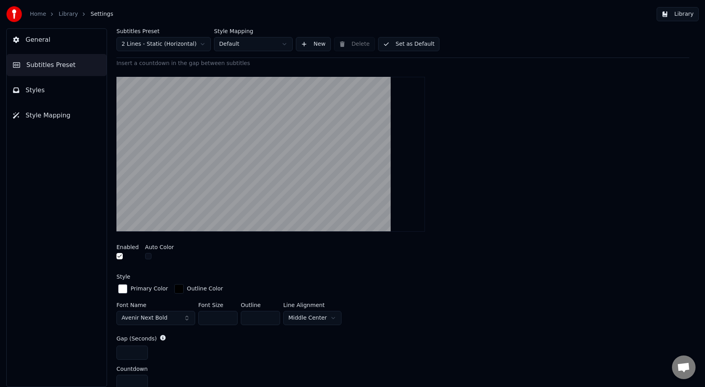
scroll to position [179, 0]
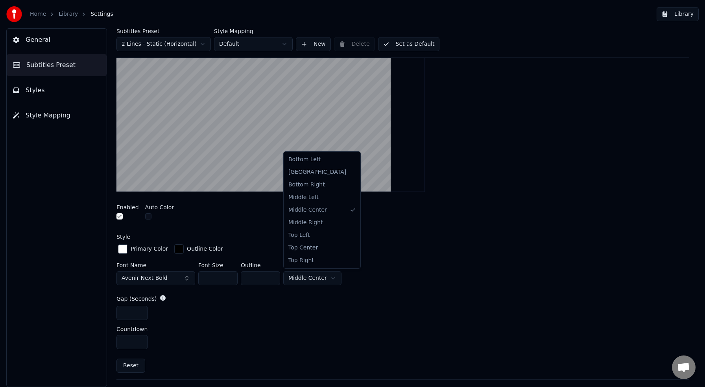
click at [324, 277] on html "Home Library Settings Library General Subtitles Preset Styles Style Mapping Sub…" at bounding box center [352, 193] width 705 height 387
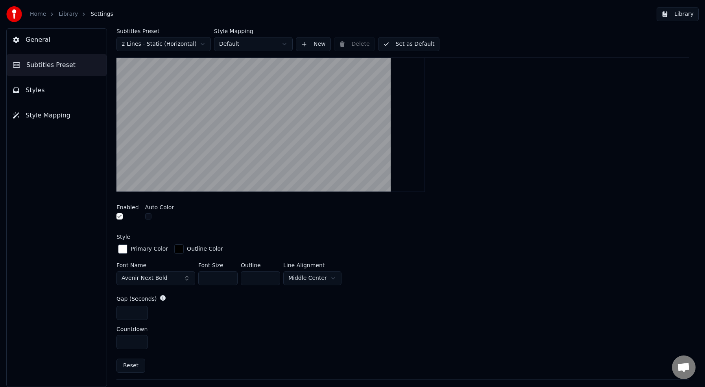
click at [355, 223] on html "Home Library Settings Library General Subtitles Preset Styles Style Mapping Sub…" at bounding box center [352, 193] width 705 height 387
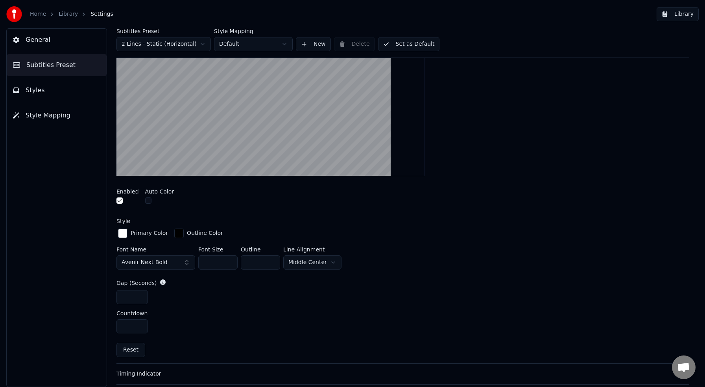
scroll to position [255, 0]
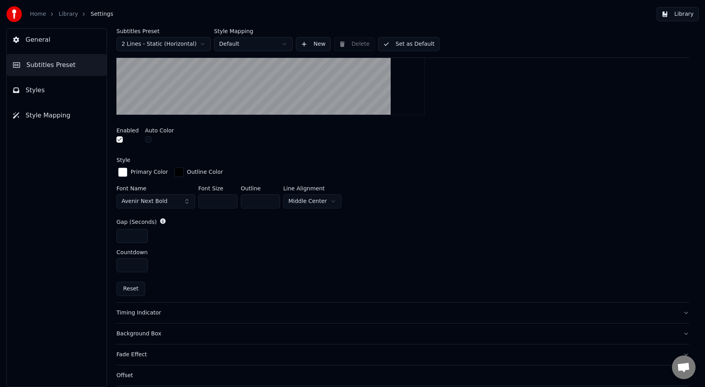
click at [413, 45] on button "Set as Default" at bounding box center [409, 44] width 62 height 14
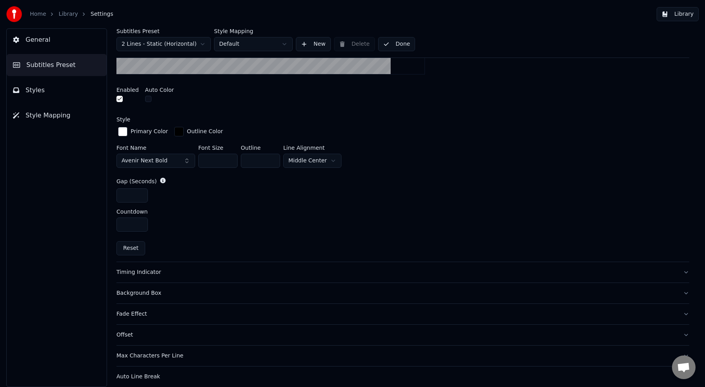
scroll to position [322, 0]
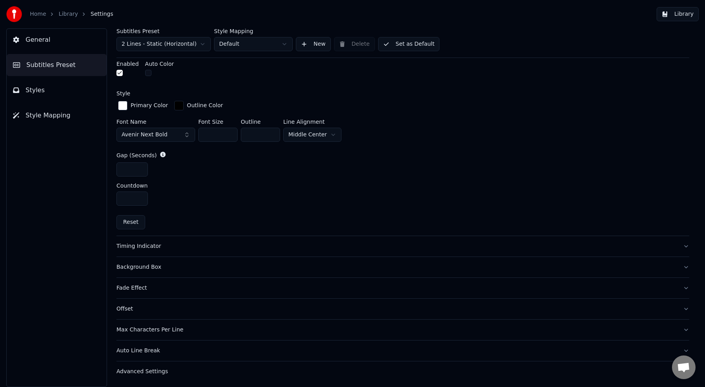
click at [306, 251] on button "Timing Indicator" at bounding box center [403, 246] width 573 height 20
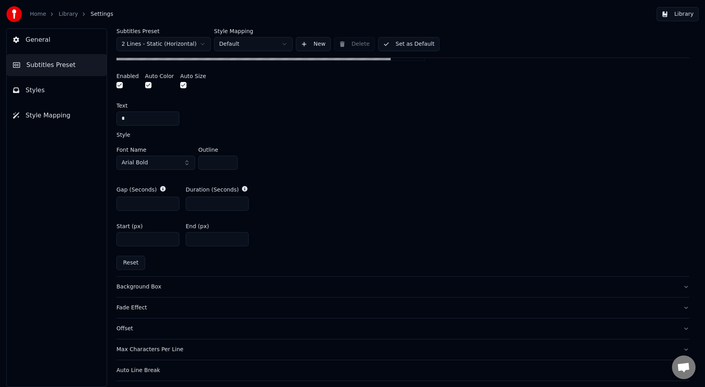
scroll to position [335, 0]
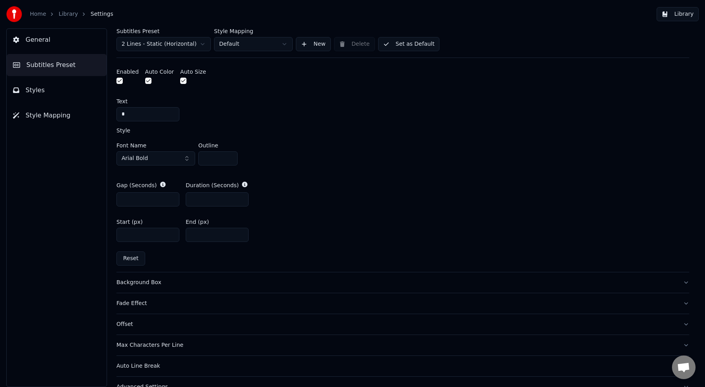
drag, startPoint x: 213, startPoint y: 159, endPoint x: 195, endPoint y: 156, distance: 18.3
click at [196, 156] on div "Font Name Arial Bold Outline *" at bounding box center [403, 155] width 573 height 26
type input "*"
click at [411, 44] on button "Set as Default" at bounding box center [409, 44] width 62 height 14
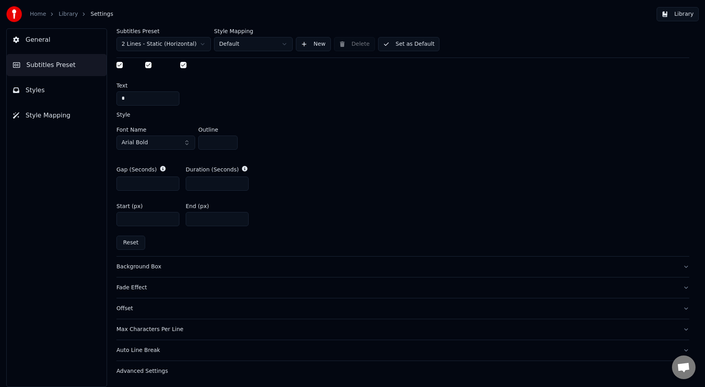
click at [679, 14] on button "Library" at bounding box center [678, 14] width 42 height 14
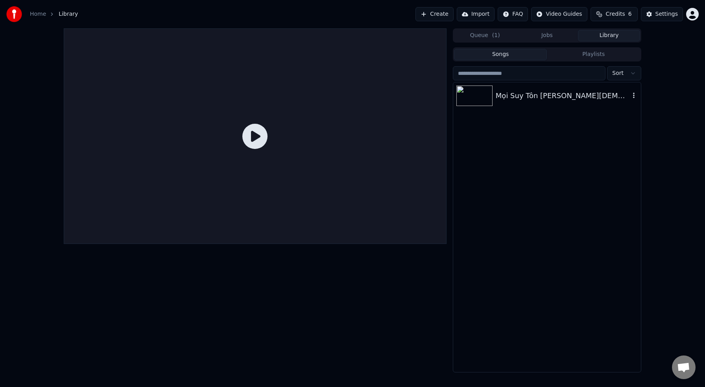
click at [546, 98] on div "Mọi Suy Tôn [PERSON_NAME][DEMOGRAPHIC_DATA]" at bounding box center [563, 95] width 134 height 11
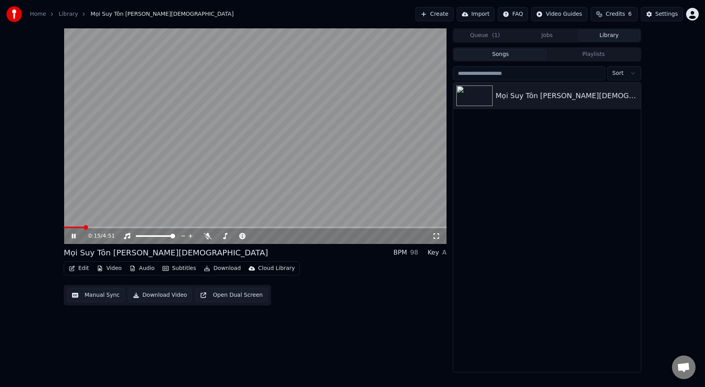
click at [83, 226] on span at bounding box center [255, 227] width 383 height 2
click at [75, 235] on icon at bounding box center [74, 235] width 4 height 5
click at [103, 228] on span at bounding box center [83, 227] width 39 height 2
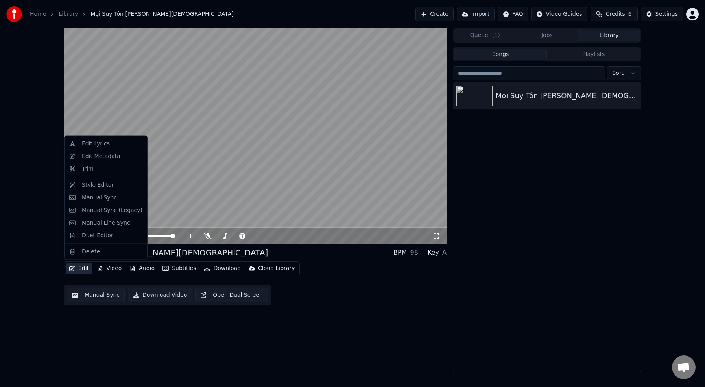
click at [83, 269] on button "Edit" at bounding box center [79, 268] width 26 height 11
click at [98, 184] on div "Style Editor" at bounding box center [98, 185] width 32 height 8
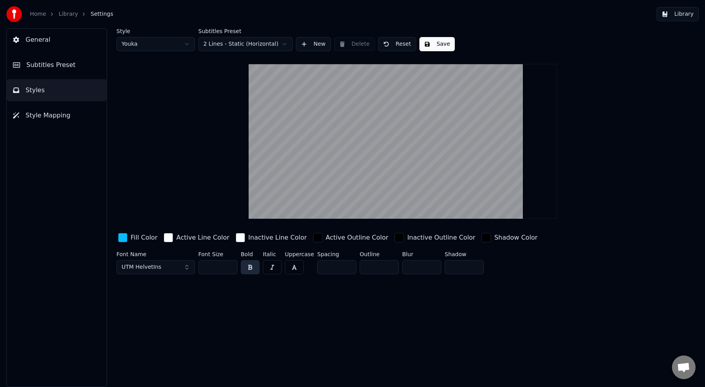
click at [68, 65] on span "Subtitles Preset" at bounding box center [50, 64] width 49 height 9
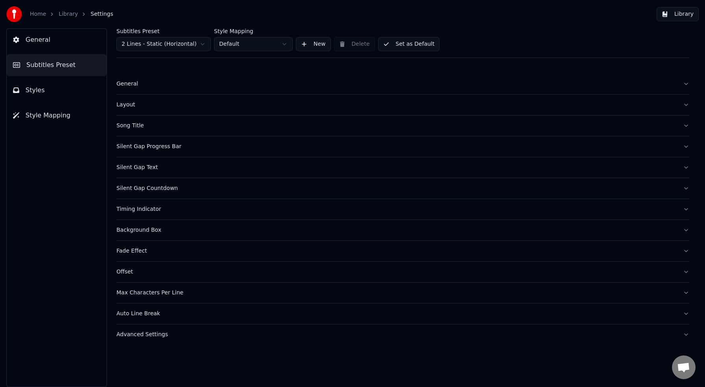
click at [132, 105] on div "Layout" at bounding box center [397, 105] width 561 height 8
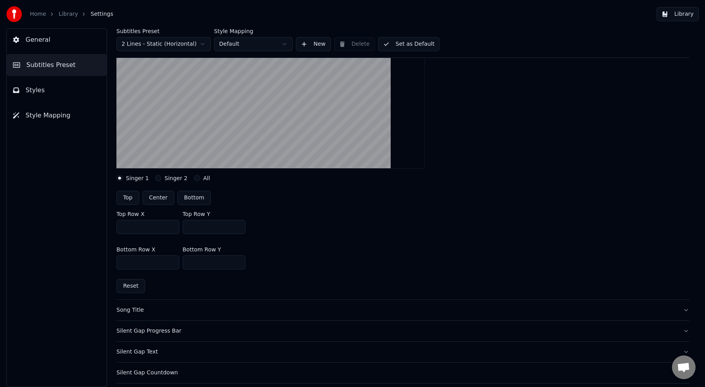
scroll to position [119, 0]
drag, startPoint x: 192, startPoint y: 226, endPoint x: 202, endPoint y: 226, distance: 9.8
click at [202, 226] on input "***" at bounding box center [214, 226] width 63 height 14
type input "***"
drag, startPoint x: 191, startPoint y: 263, endPoint x: 202, endPoint y: 263, distance: 11.0
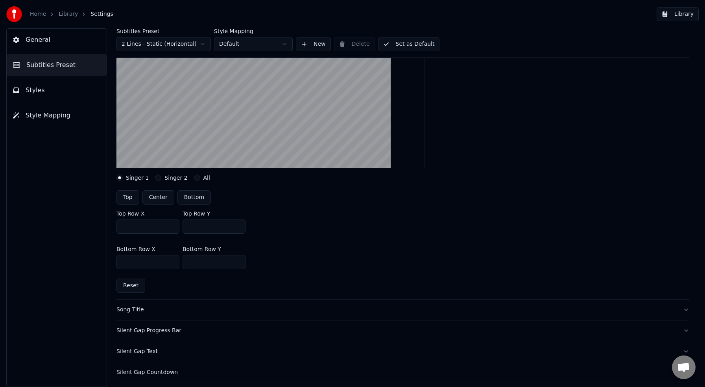
click at [202, 263] on input "***" at bounding box center [214, 262] width 63 height 14
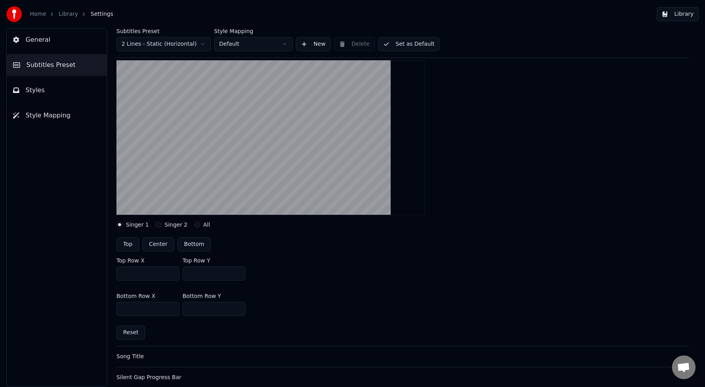
scroll to position [71, 0]
type input "***"
click at [406, 43] on button "Set as Default" at bounding box center [409, 44] width 62 height 14
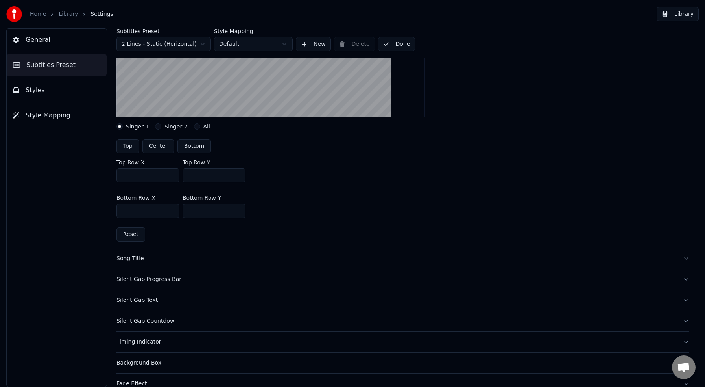
scroll to position [184, 0]
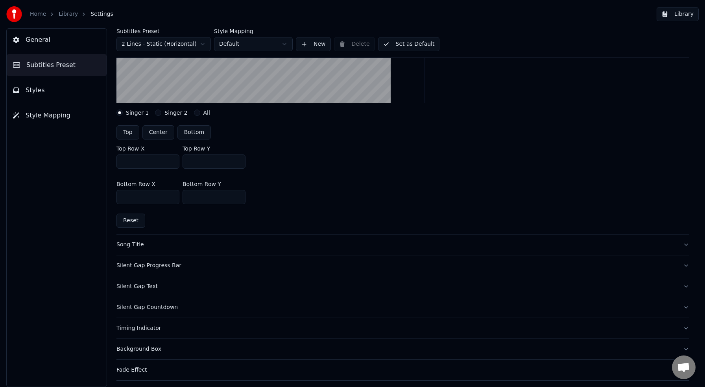
click at [165, 307] on div "Silent Gap Countdown" at bounding box center [397, 307] width 561 height 8
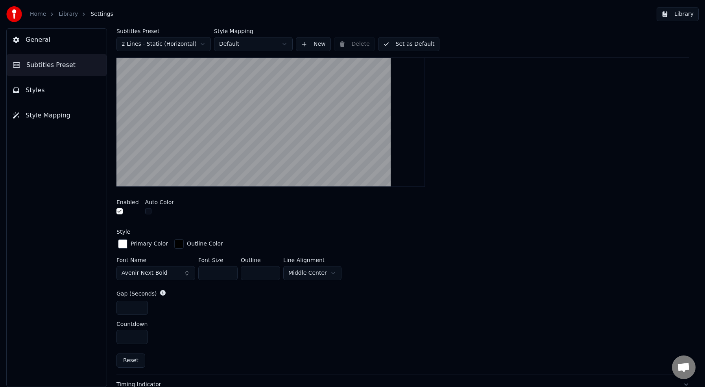
drag, startPoint x: 217, startPoint y: 273, endPoint x: 191, endPoint y: 271, distance: 26.4
click at [191, 271] on div "Font Name Avenir Next Bold Font Size *** Outline * Line Alignment Middle Center" at bounding box center [403, 270] width 573 height 26
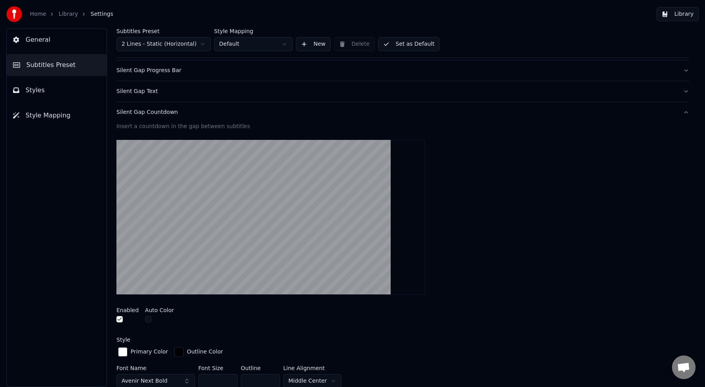
scroll to position [76, 0]
type input "***"
click at [408, 44] on button "Set as Default" at bounding box center [409, 44] width 62 height 14
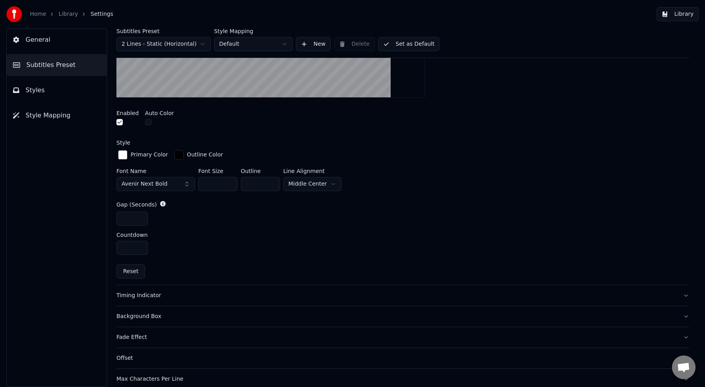
scroll to position [322, 0]
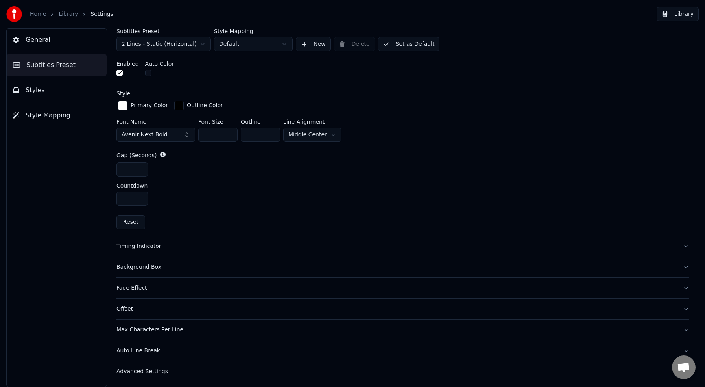
click at [151, 245] on div "Timing Indicator" at bounding box center [397, 246] width 561 height 8
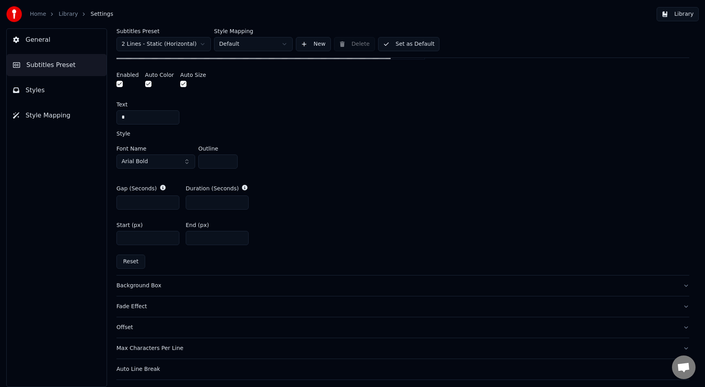
scroll to position [335, 0]
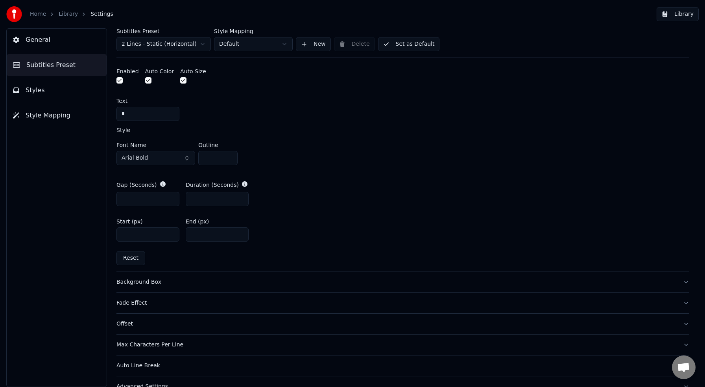
drag, startPoint x: 202, startPoint y: 238, endPoint x: 183, endPoint y: 233, distance: 19.8
click at [183, 233] on div "Start (px) **** End (px) ***" at bounding box center [403, 229] width 573 height 35
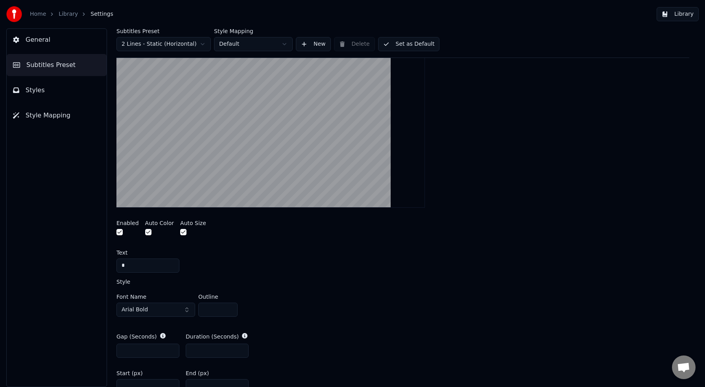
scroll to position [351, 0]
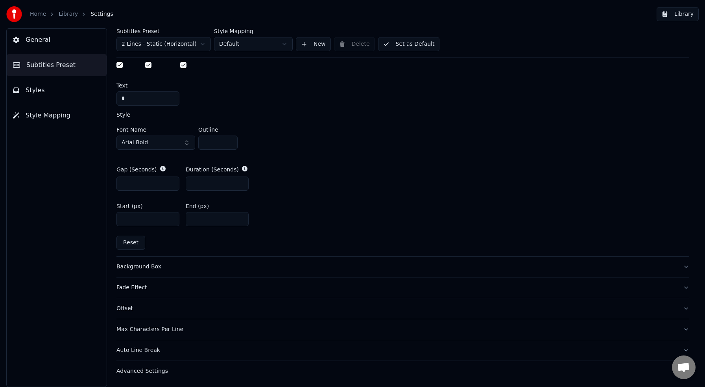
type input "*"
click at [418, 44] on button "Set as Default" at bounding box center [409, 44] width 62 height 14
click at [686, 8] on button "Library" at bounding box center [678, 14] width 42 height 14
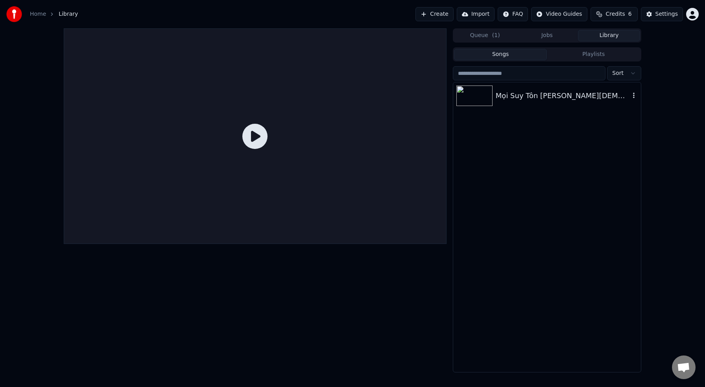
click at [526, 96] on div "Mọi Suy Tôn [PERSON_NAME][DEMOGRAPHIC_DATA]" at bounding box center [563, 95] width 134 height 11
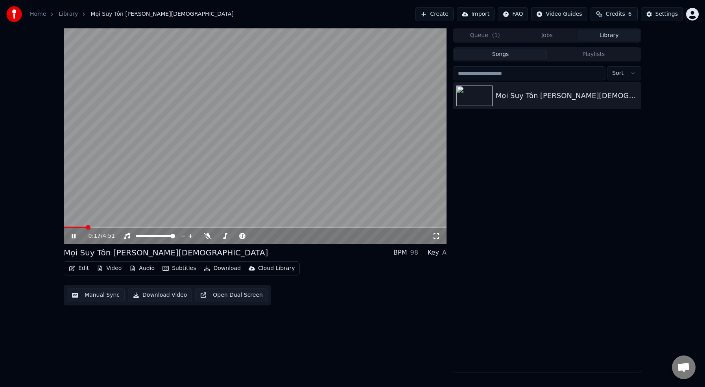
click at [86, 227] on span at bounding box center [255, 227] width 383 height 2
click at [108, 226] on video at bounding box center [255, 135] width 383 height 215
click at [107, 227] on span at bounding box center [255, 227] width 383 height 2
click at [99, 227] on span at bounding box center [255, 227] width 383 height 2
click at [91, 228] on div "0:27 / 4:51" at bounding box center [255, 236] width 383 height 16
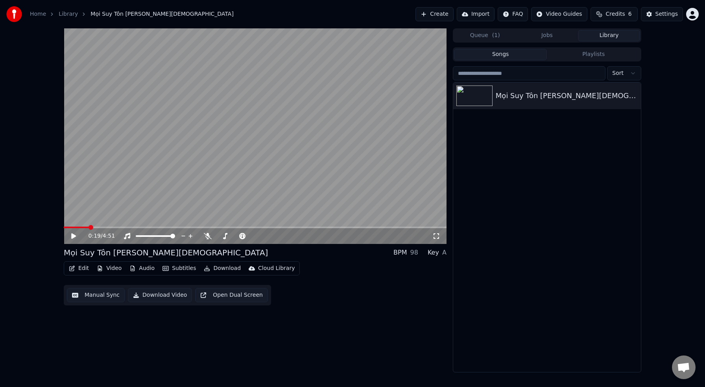
click at [89, 227] on span at bounding box center [255, 227] width 383 height 2
click at [78, 228] on span at bounding box center [76, 227] width 25 height 2
click at [72, 236] on icon at bounding box center [73, 236] width 5 height 6
click at [73, 236] on icon at bounding box center [74, 235] width 4 height 5
click at [64, 227] on span at bounding box center [66, 227] width 5 height 5
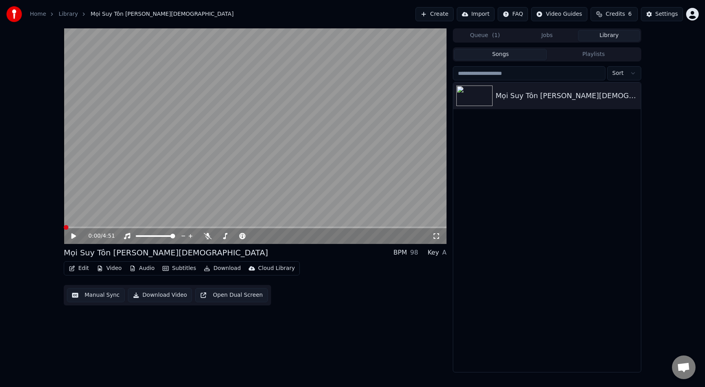
click at [76, 229] on div "0:00 / 4:51" at bounding box center [255, 236] width 383 height 16
click at [78, 228] on div "0:00 / 4:51" at bounding box center [255, 236] width 383 height 16
click at [78, 226] on video at bounding box center [255, 135] width 383 height 215
click at [79, 227] on span at bounding box center [255, 227] width 383 height 2
click at [74, 226] on span at bounding box center [69, 227] width 11 height 2
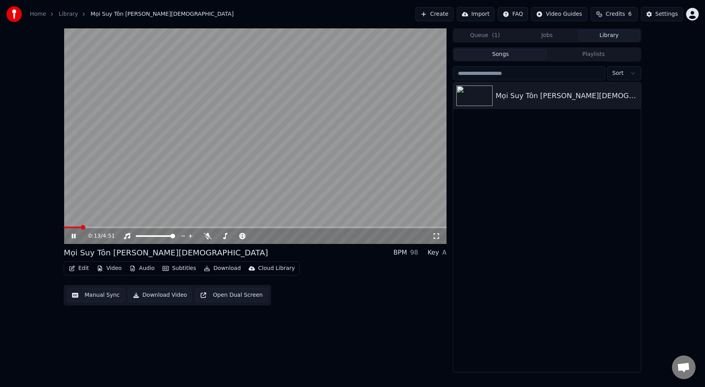
click at [81, 226] on span at bounding box center [83, 227] width 5 height 5
click at [74, 236] on icon at bounding box center [74, 235] width 4 height 5
click at [81, 272] on button "Edit" at bounding box center [79, 268] width 26 height 11
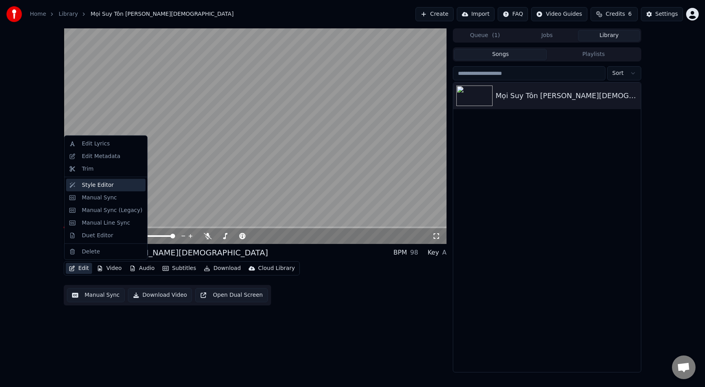
click at [106, 184] on div "Style Editor" at bounding box center [98, 185] width 32 height 8
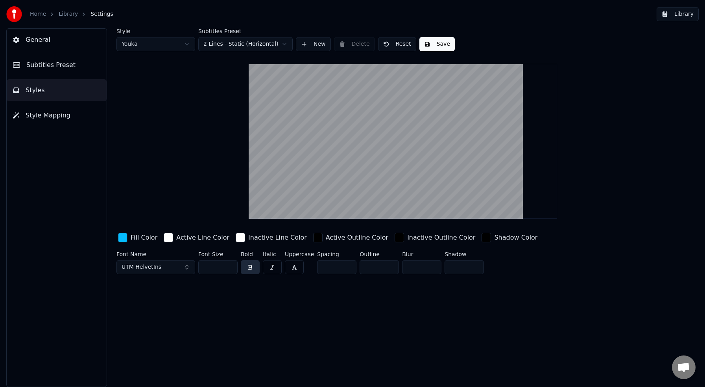
click at [48, 67] on span "Subtitles Preset" at bounding box center [50, 64] width 49 height 9
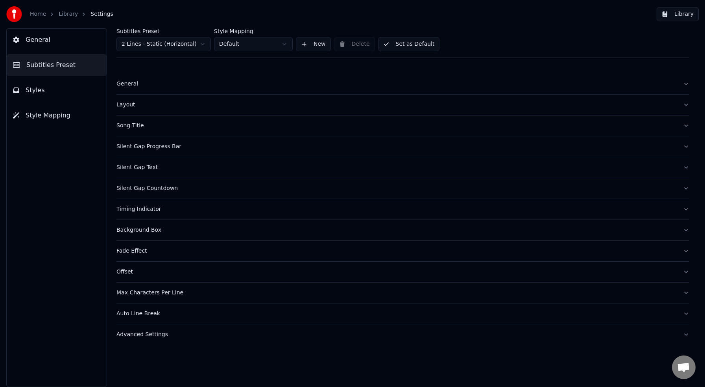
click at [129, 105] on div "Layout" at bounding box center [397, 105] width 561 height 8
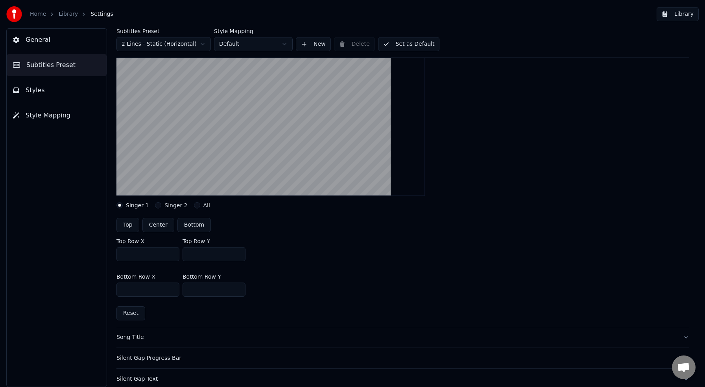
scroll to position [93, 0]
drag, startPoint x: 192, startPoint y: 254, endPoint x: 202, endPoint y: 253, distance: 9.5
click at [202, 253] on input "***" at bounding box center [214, 253] width 63 height 14
drag, startPoint x: 188, startPoint y: 255, endPoint x: 205, endPoint y: 255, distance: 16.9
click at [205, 255] on input "***" at bounding box center [214, 253] width 63 height 14
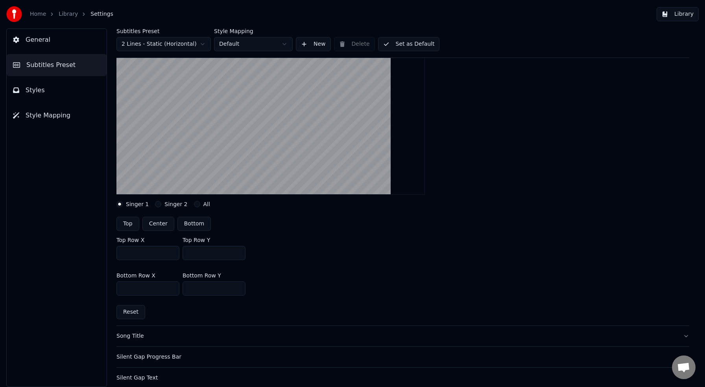
type input "***"
drag, startPoint x: 191, startPoint y: 289, endPoint x: 198, endPoint y: 290, distance: 7.5
click at [198, 290] on input "***" at bounding box center [214, 288] width 63 height 14
drag, startPoint x: 187, startPoint y: 289, endPoint x: 206, endPoint y: 290, distance: 18.9
click at [206, 290] on input "***" at bounding box center [214, 288] width 63 height 14
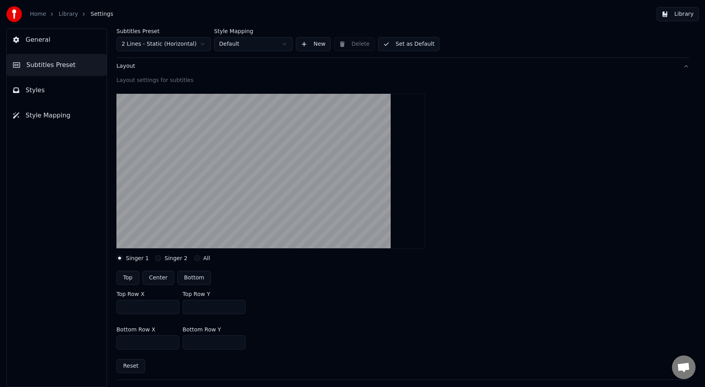
scroll to position [41, 0]
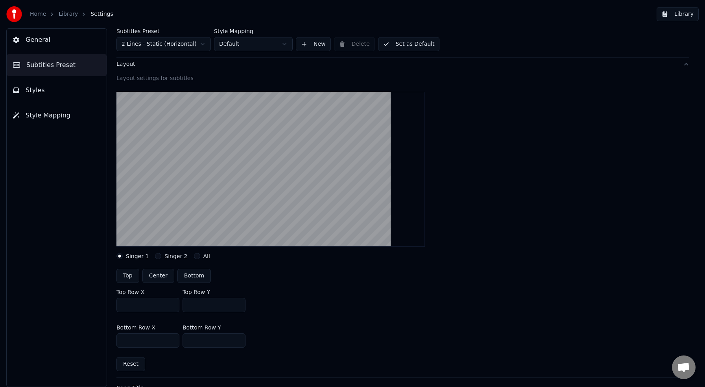
type input "***"
click at [409, 44] on button "Set as Default" at bounding box center [409, 44] width 62 height 14
click at [677, 12] on button "Library" at bounding box center [678, 14] width 42 height 14
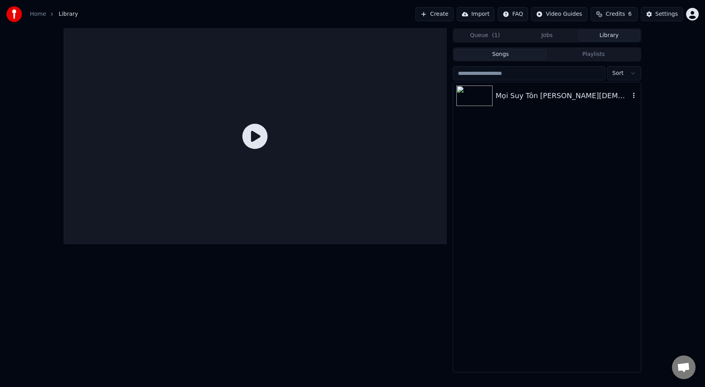
click at [557, 93] on div "Mọi Suy Tôn [PERSON_NAME][DEMOGRAPHIC_DATA]" at bounding box center [563, 95] width 134 height 11
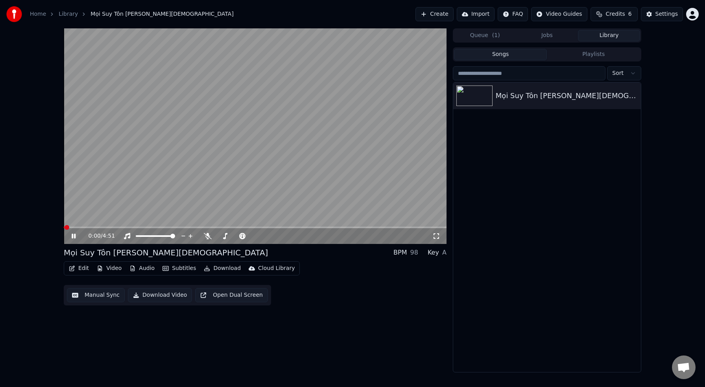
click at [78, 229] on div "0:00 / 4:51" at bounding box center [255, 236] width 383 height 16
click at [90, 227] on span at bounding box center [255, 227] width 383 height 2
drag, startPoint x: 79, startPoint y: 224, endPoint x: 67, endPoint y: 224, distance: 12.6
click at [67, 224] on video at bounding box center [255, 135] width 383 height 215
click at [74, 226] on span at bounding box center [69, 227] width 11 height 2
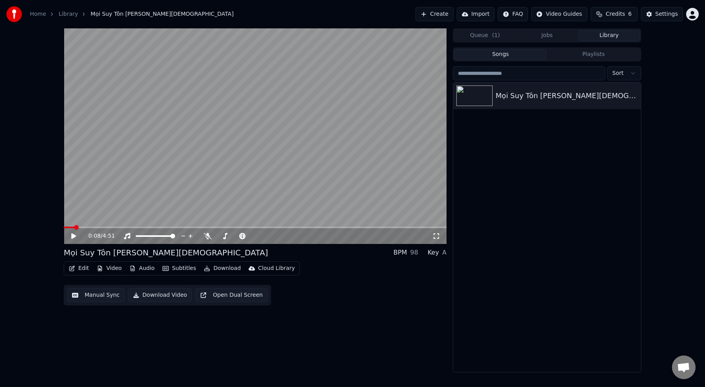
click at [72, 236] on icon at bounding box center [73, 236] width 5 height 6
click at [73, 236] on icon at bounding box center [79, 236] width 19 height 6
click at [64, 228] on span at bounding box center [64, 227] width 0 height 2
click at [74, 235] on icon at bounding box center [73, 236] width 5 height 6
click at [73, 235] on icon at bounding box center [79, 236] width 19 height 6
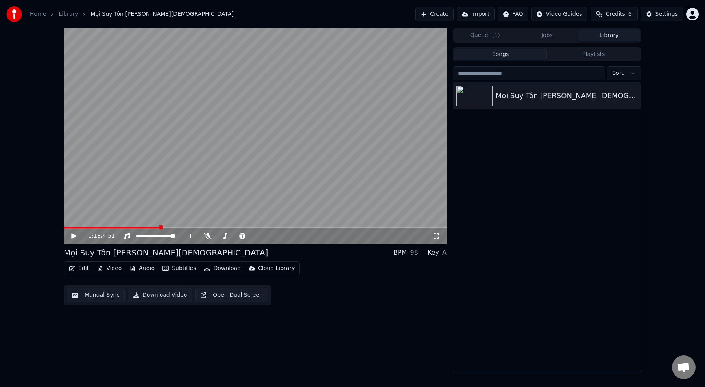
click at [79, 269] on button "Edit" at bounding box center [79, 268] width 26 height 11
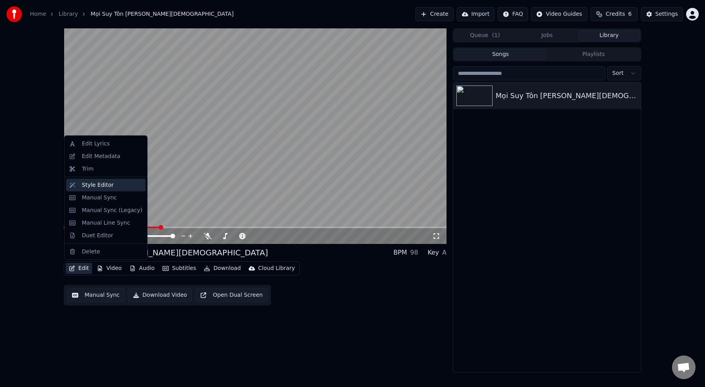
click at [84, 187] on div "Style Editor" at bounding box center [98, 185] width 32 height 8
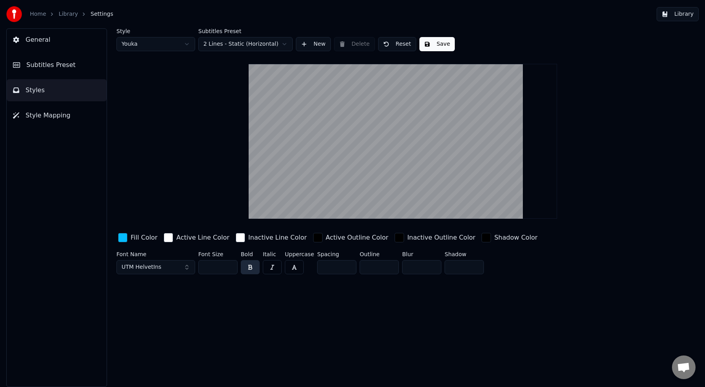
click at [47, 64] on span "Subtitles Preset" at bounding box center [50, 64] width 49 height 9
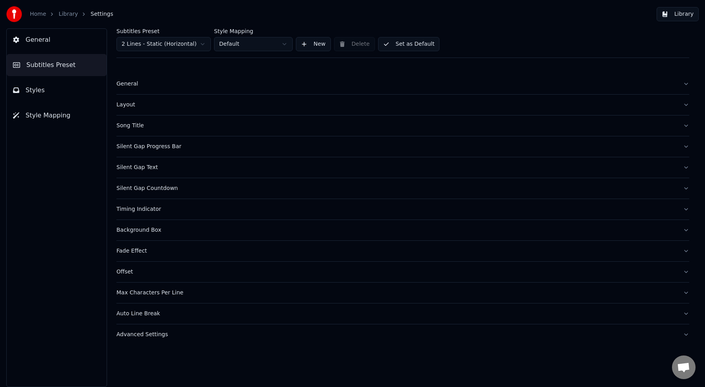
click at [149, 189] on div "Silent Gap Countdown" at bounding box center [397, 188] width 561 height 8
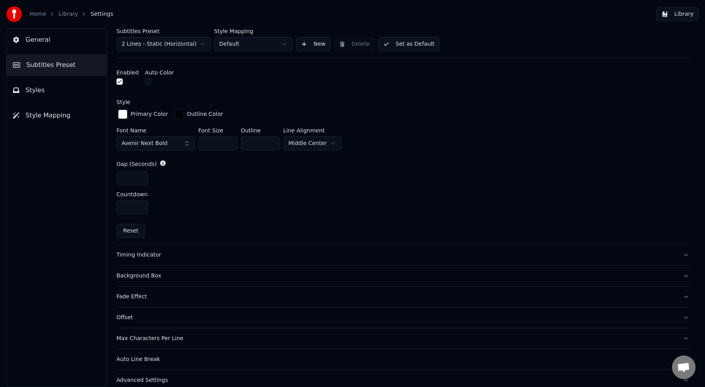
scroll to position [314, 0]
click at [150, 255] on div "Timing Indicator" at bounding box center [397, 254] width 561 height 8
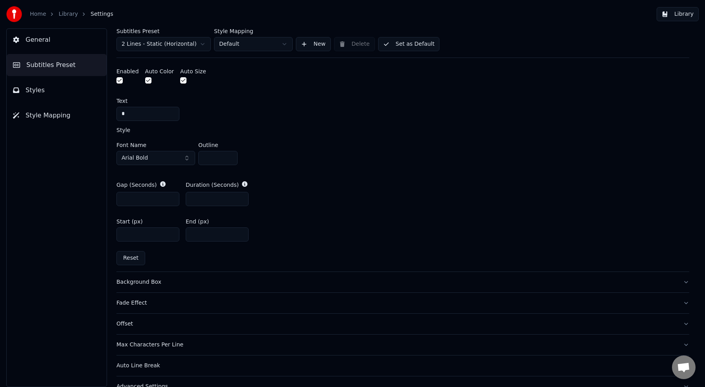
scroll to position [336, 0]
drag, startPoint x: 200, startPoint y: 234, endPoint x: 185, endPoint y: 233, distance: 14.2
click at [186, 233] on input "*" at bounding box center [217, 233] width 63 height 14
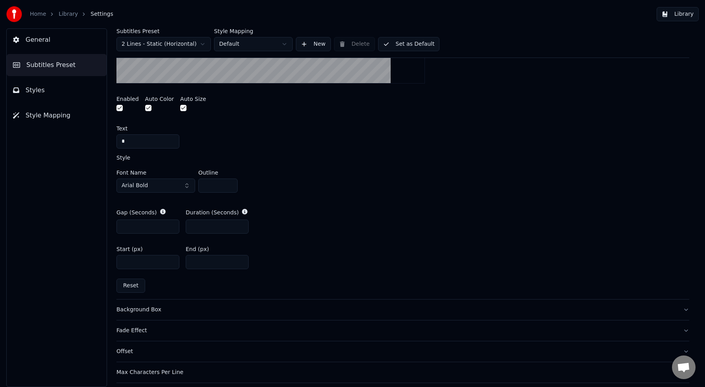
scroll to position [311, 0]
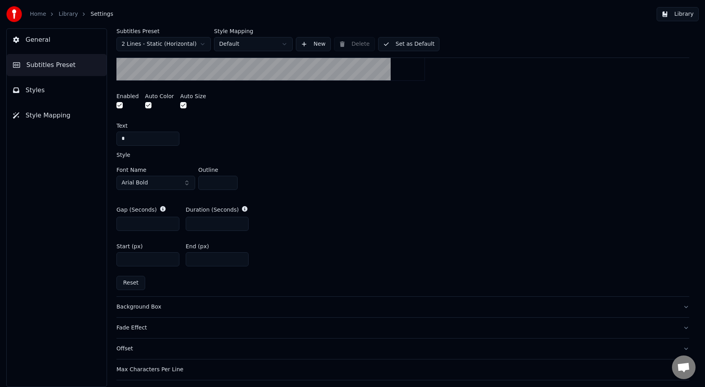
type input "***"
drag, startPoint x: 131, startPoint y: 139, endPoint x: 108, endPoint y: 135, distance: 23.5
click at [108, 135] on div "Subtitles Preset 2 Lines - Static (Horizontal) Style Mapping Default New Delete…" at bounding box center [403, 207] width 605 height 358
type input "*"
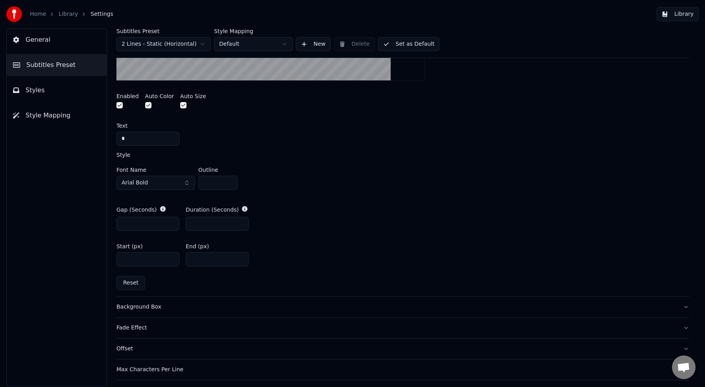
type input "*"
click at [187, 182] on button "Arial Bold" at bounding box center [156, 183] width 79 height 14
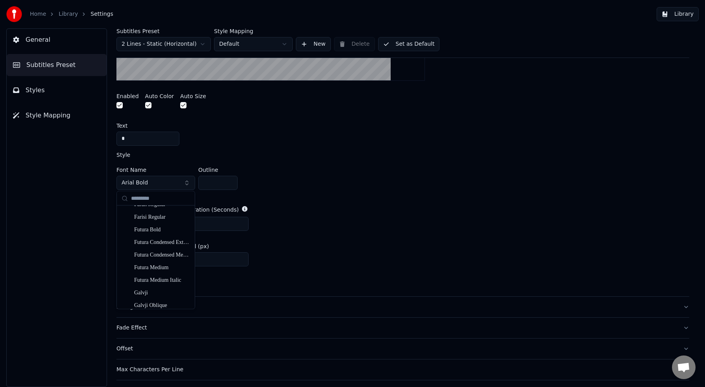
scroll to position [2150, 0]
click at [157, 230] on div "Futura Bold" at bounding box center [162, 229] width 56 height 8
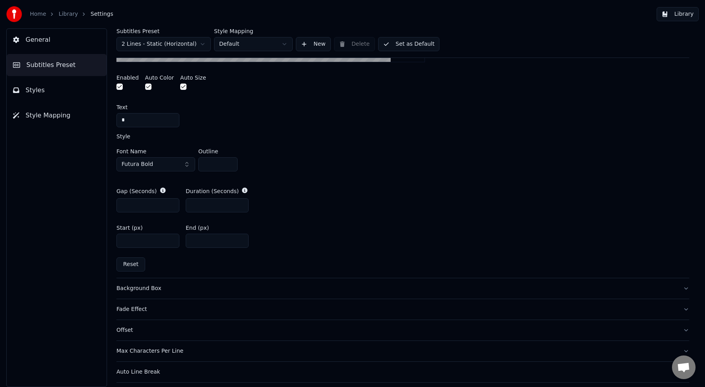
scroll to position [332, 0]
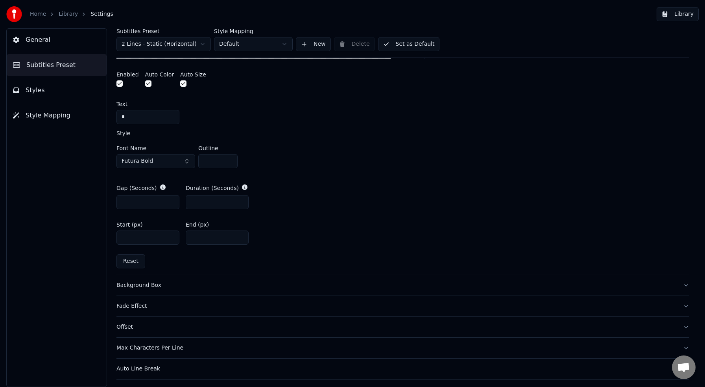
click at [195, 238] on input "***" at bounding box center [217, 237] width 63 height 14
type input "***"
click at [316, 235] on div "Start (px) **** End (px) ***" at bounding box center [403, 232] width 573 height 35
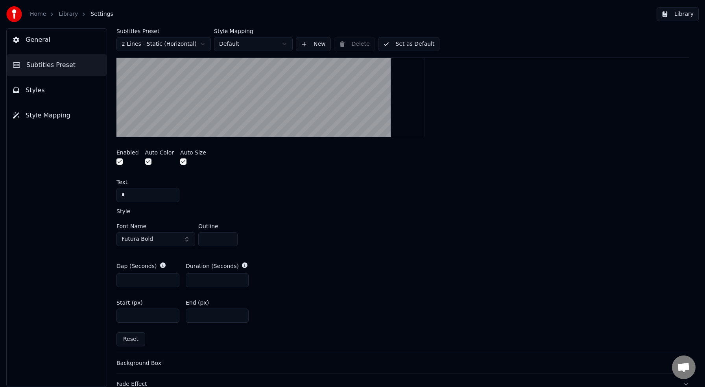
scroll to position [135, 0]
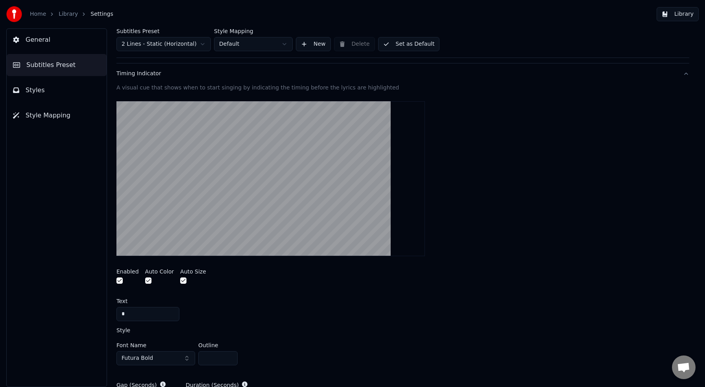
click at [408, 43] on button "Set as Default" at bounding box center [409, 44] width 62 height 14
click at [695, 13] on button "Library" at bounding box center [678, 14] width 42 height 14
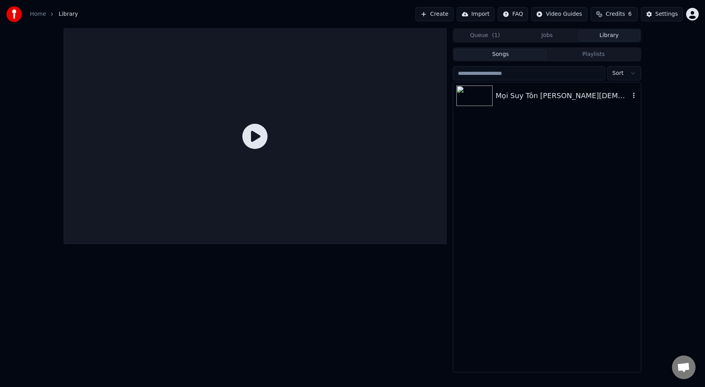
click at [519, 96] on div "Mọi Suy Tôn [PERSON_NAME][DEMOGRAPHIC_DATA]" at bounding box center [563, 95] width 134 height 11
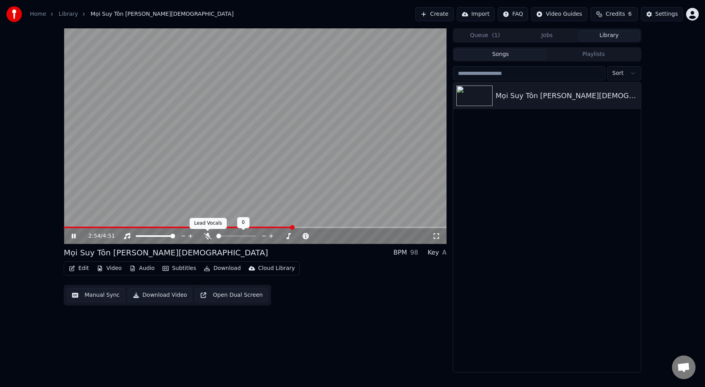
click at [209, 237] on icon at bounding box center [208, 236] width 8 height 6
click at [209, 237] on icon at bounding box center [207, 236] width 4 height 6
click at [75, 236] on icon at bounding box center [74, 235] width 4 height 5
